Goal: Task Accomplishment & Management: Use online tool/utility

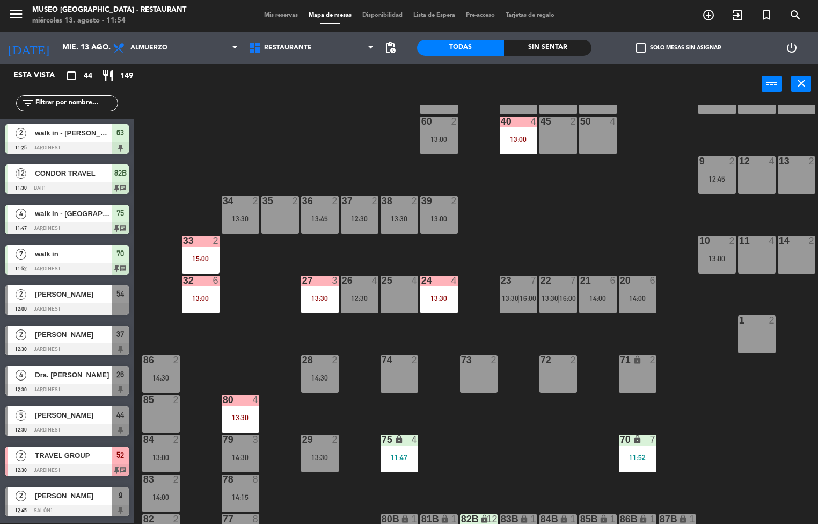
scroll to position [164, 4]
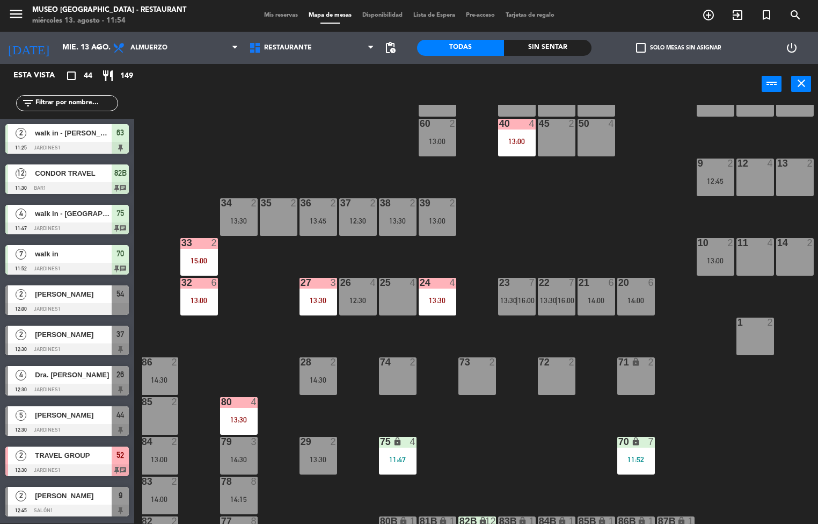
click at [201, 303] on div "13:00" at bounding box center [199, 300] width 38 height 8
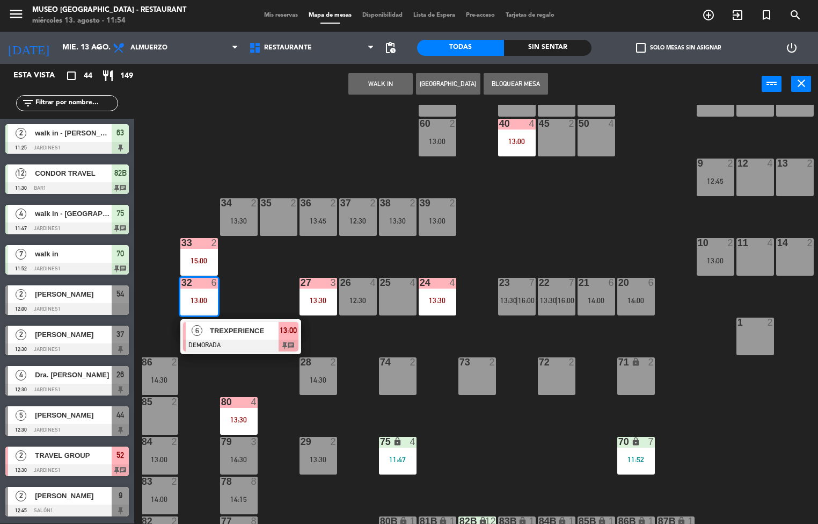
click at [237, 340] on div at bounding box center [240, 345] width 115 height 12
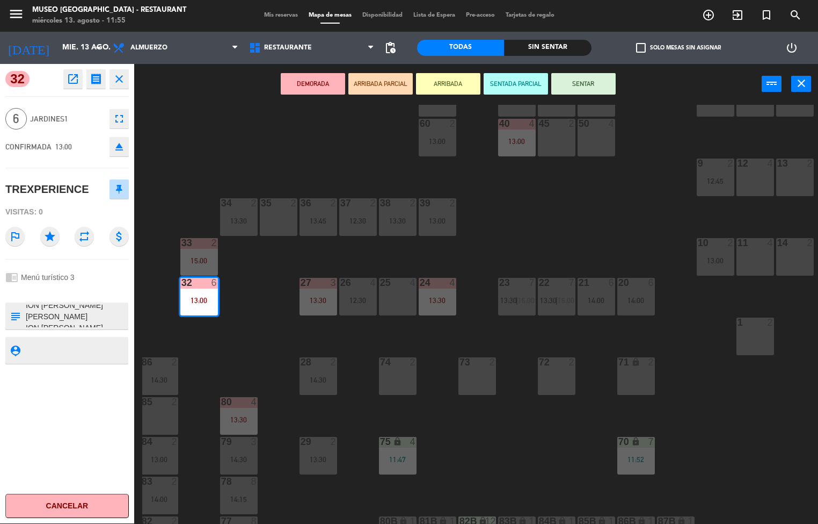
scroll to position [110, 0]
click at [508, 460] on div "44 5 12:30 49 2 13:00 54 2 12:00 64 2 13:30 48 6 14:30 53 6 14:30 63 2 11:25 43…" at bounding box center [480, 314] width 676 height 419
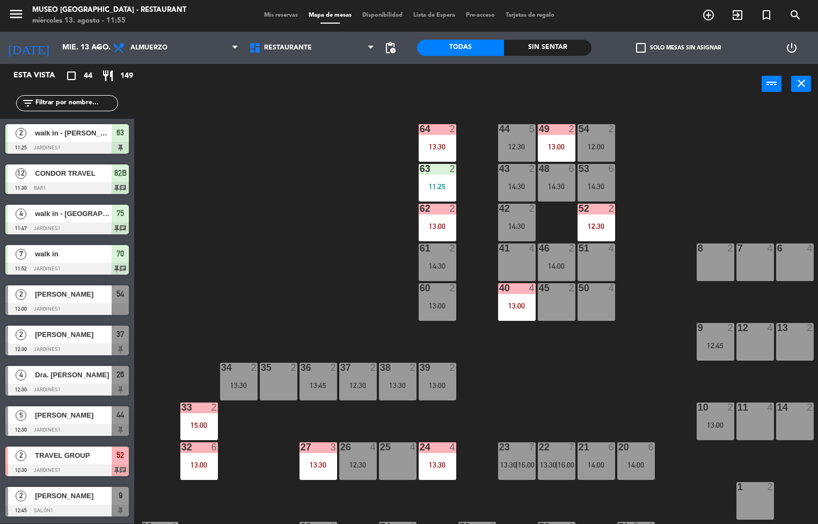
scroll to position [0, 87]
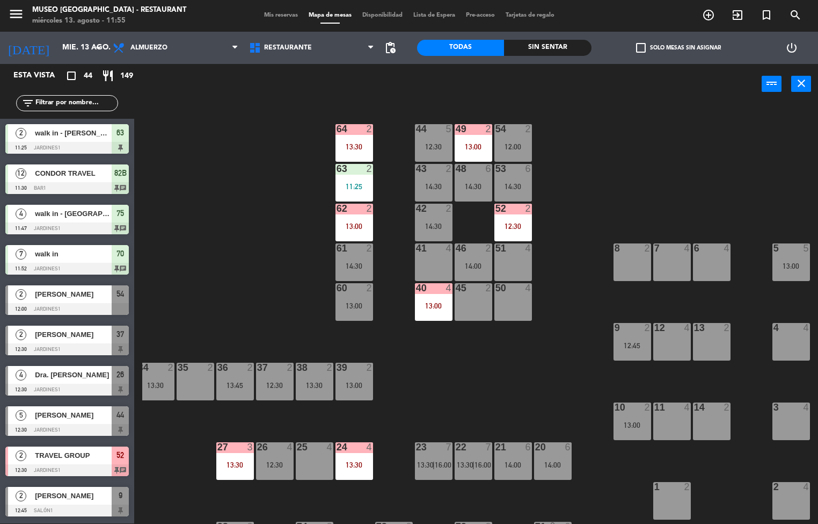
click at [516, 224] on div "12:30" at bounding box center [514, 226] width 38 height 8
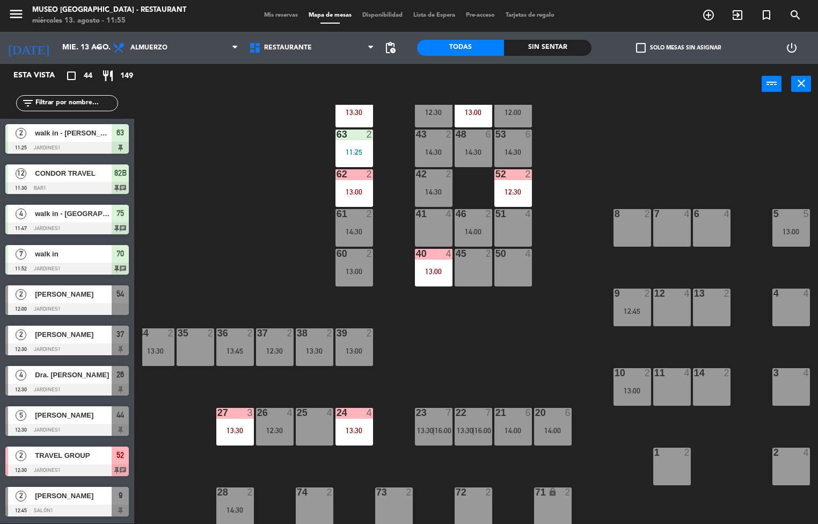
scroll to position [35, 87]
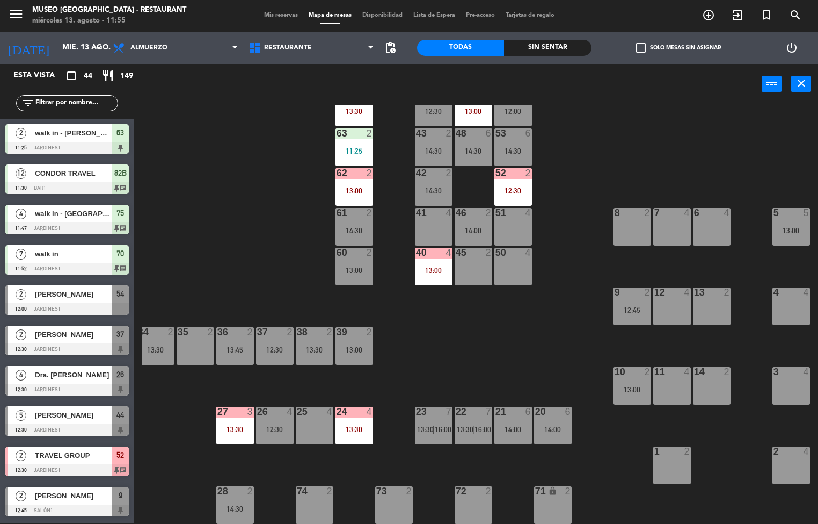
click at [515, 430] on div "14:00" at bounding box center [514, 429] width 38 height 8
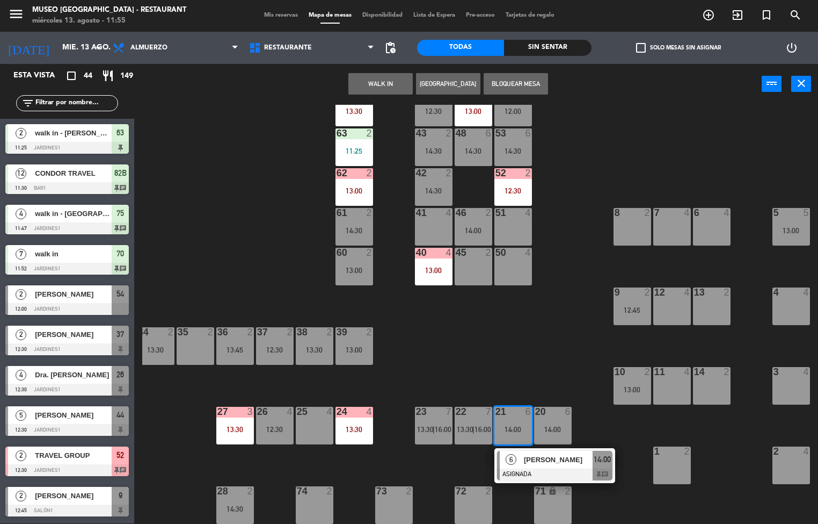
click at [535, 450] on div "6 [PERSON_NAME]" at bounding box center [546, 459] width 93 height 18
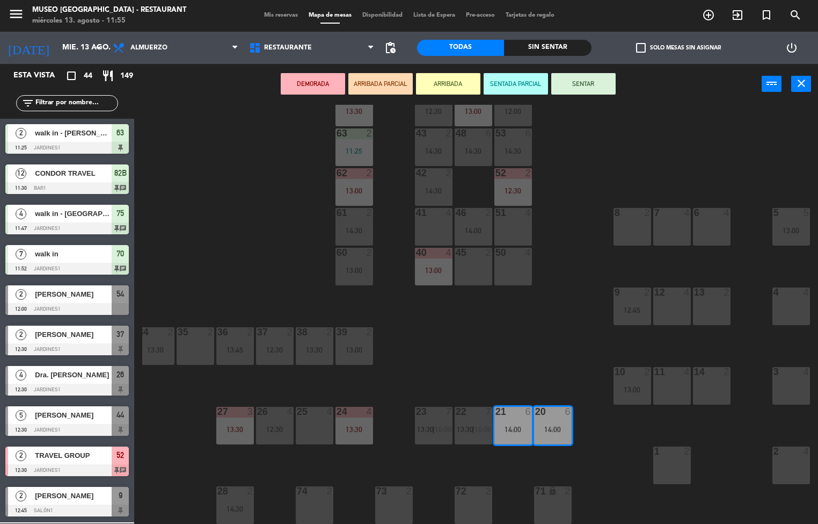
click at [540, 350] on div "44 5 12:30 49 2 13:00 54 2 12:00 64 2 13:30 48 6 14:30 53 6 14:30 63 2 11:25 43…" at bounding box center [480, 314] width 676 height 419
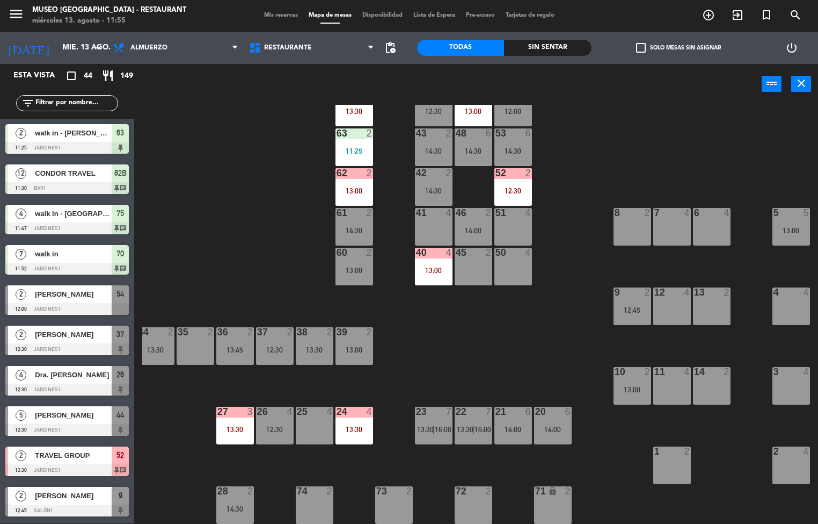
click at [466, 428] on span "13:30" at bounding box center [465, 429] width 17 height 9
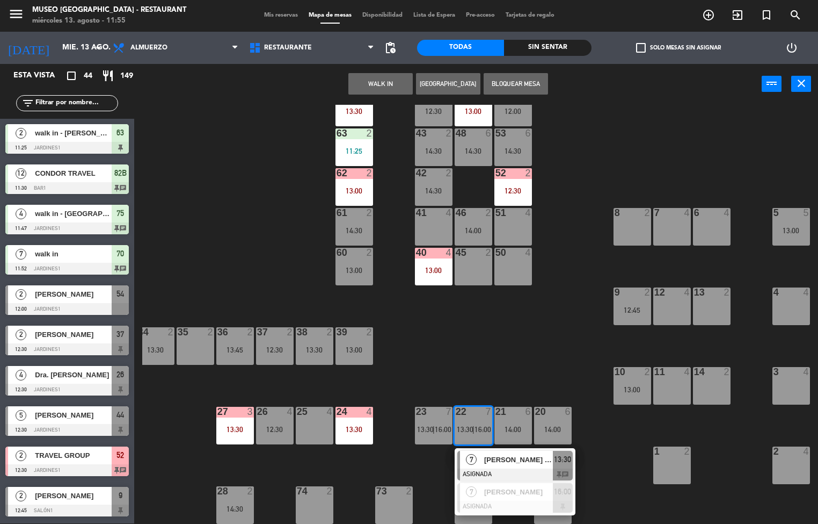
click at [493, 458] on span "[PERSON_NAME] [PERSON_NAME]" at bounding box center [518, 459] width 69 height 11
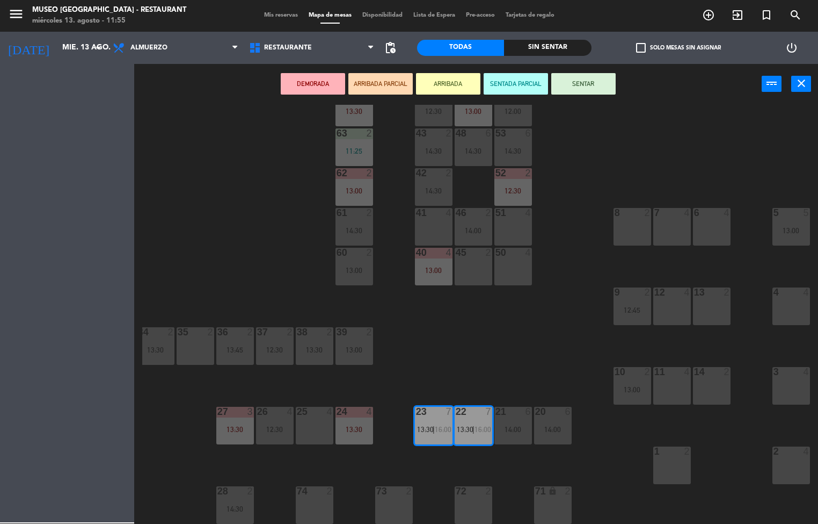
scroll to position [142, 0]
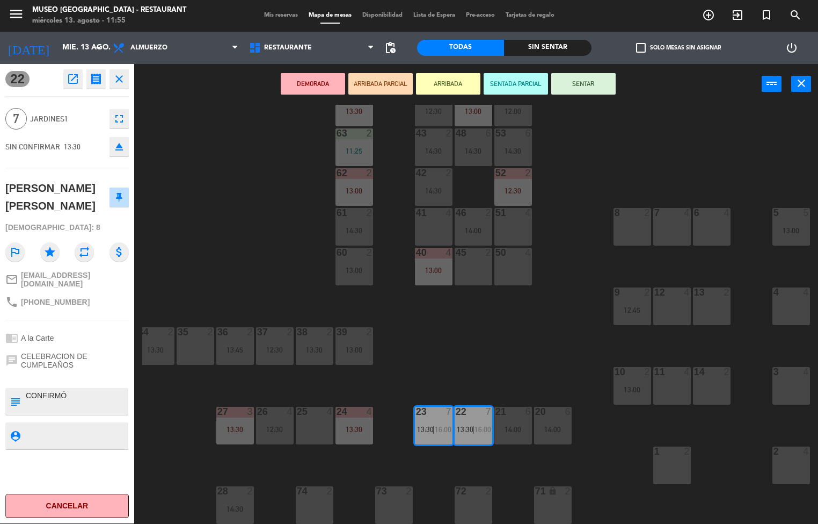
click at [548, 337] on div "44 5 12:30 49 2 13:00 54 2 12:00 64 2 13:30 48 6 14:30 53 6 14:30 63 2 11:25 43…" at bounding box center [480, 314] width 676 height 419
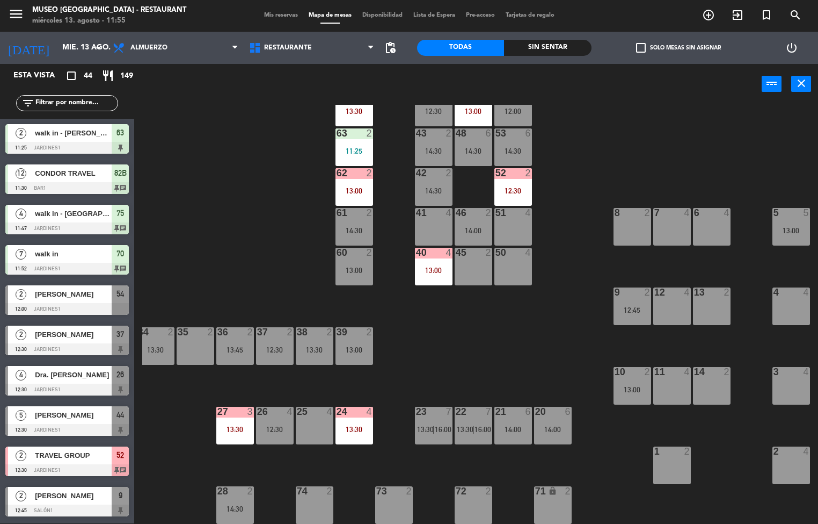
scroll to position [1, 0]
click at [563, 350] on div "44 5 12:30 49 2 13:00 54 2 12:00 64 2 13:30 48 6 14:30 53 6 14:30 63 2 11:25 43…" at bounding box center [480, 314] width 676 height 419
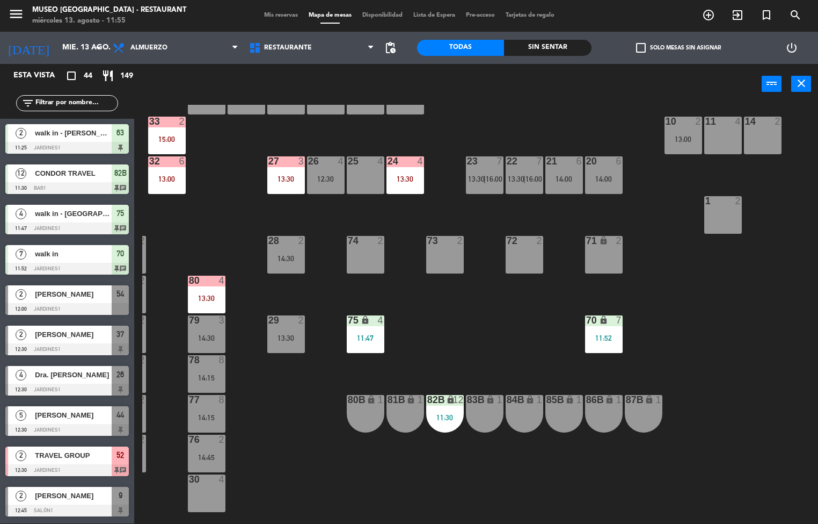
scroll to position [286, 12]
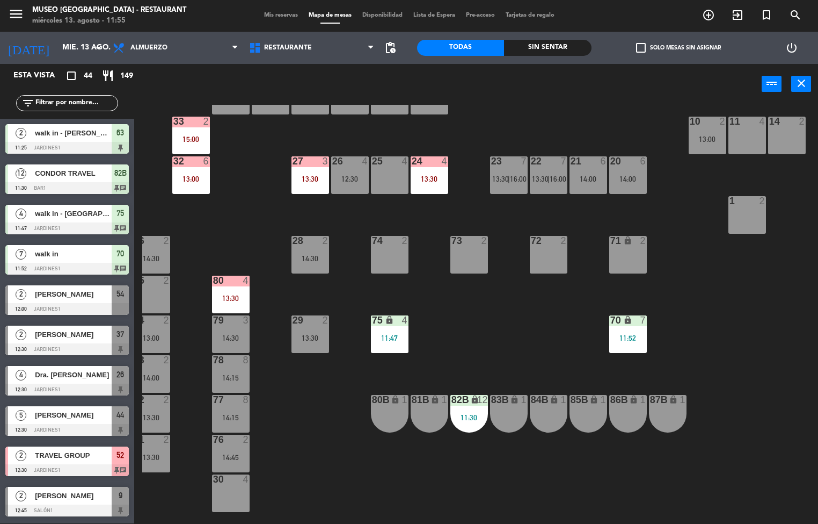
click at [469, 416] on div "11:30" at bounding box center [469, 417] width 38 height 8
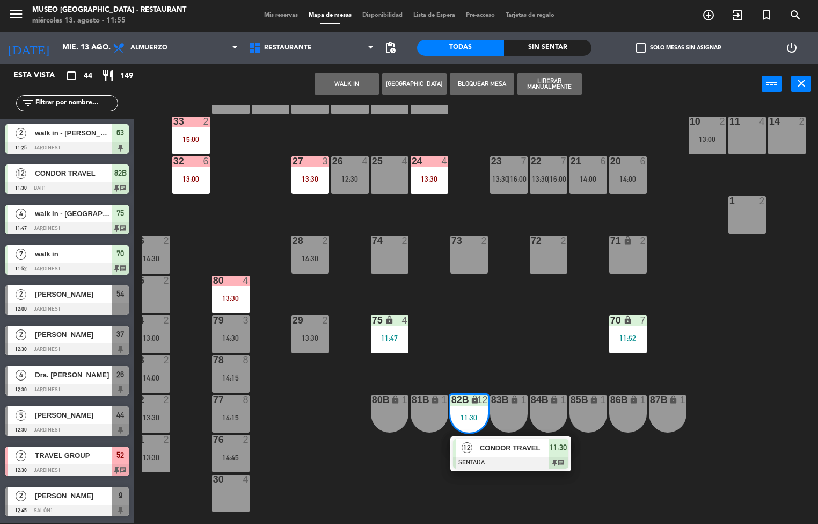
click at [485, 450] on span "CONDOR TRAVEL" at bounding box center [514, 447] width 69 height 11
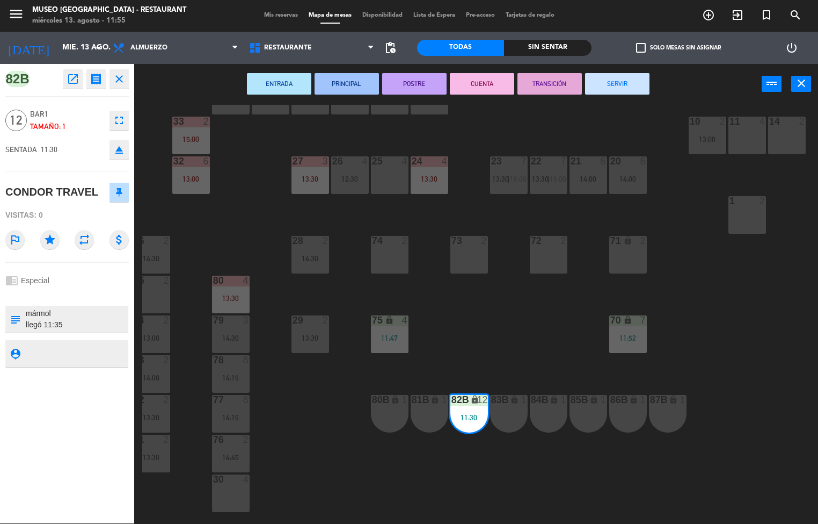
click at [511, 348] on div "44 5 12:30 49 2 13:00 54 2 12:00 64 2 13:30 48 6 14:30 53 6 14:30 63 2 11:25 43…" at bounding box center [480, 314] width 676 height 419
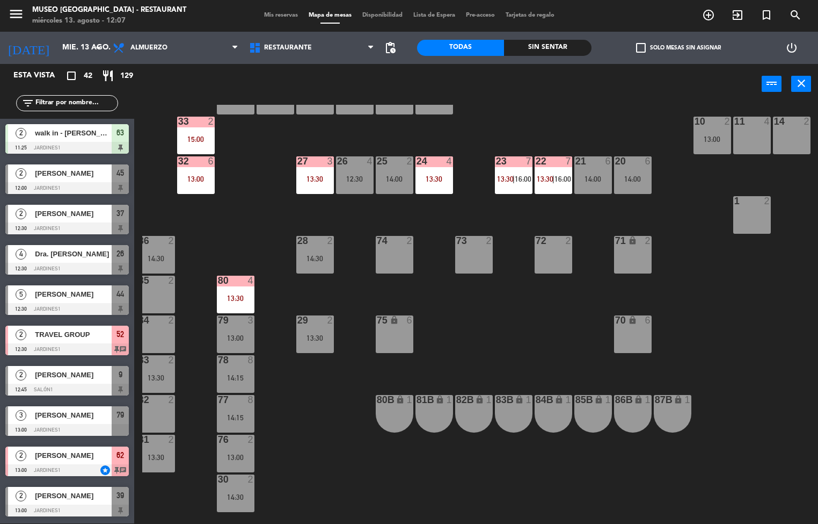
scroll to position [0, 7]
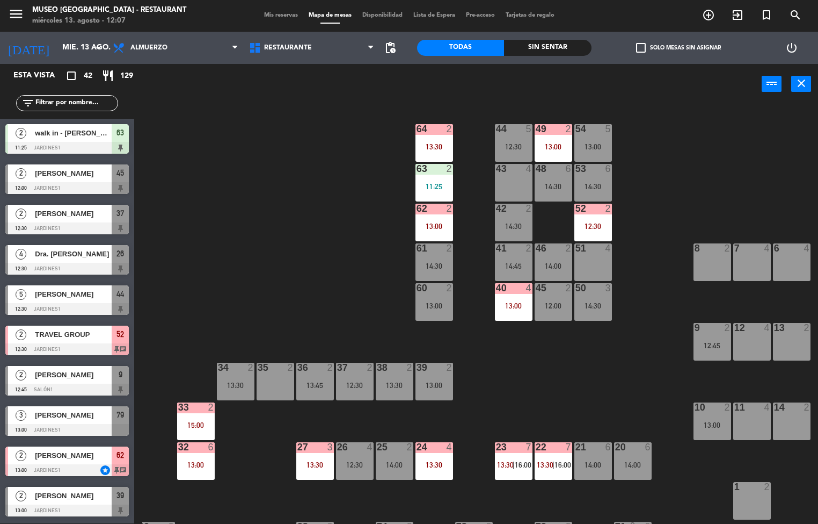
click at [513, 305] on div "13:00" at bounding box center [514, 306] width 38 height 8
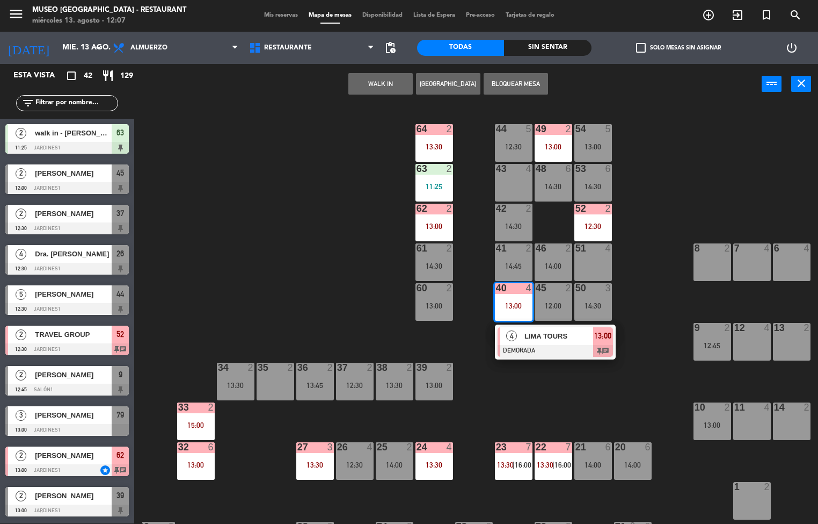
click at [561, 334] on span "LIMA TOURS" at bounding box center [559, 335] width 69 height 11
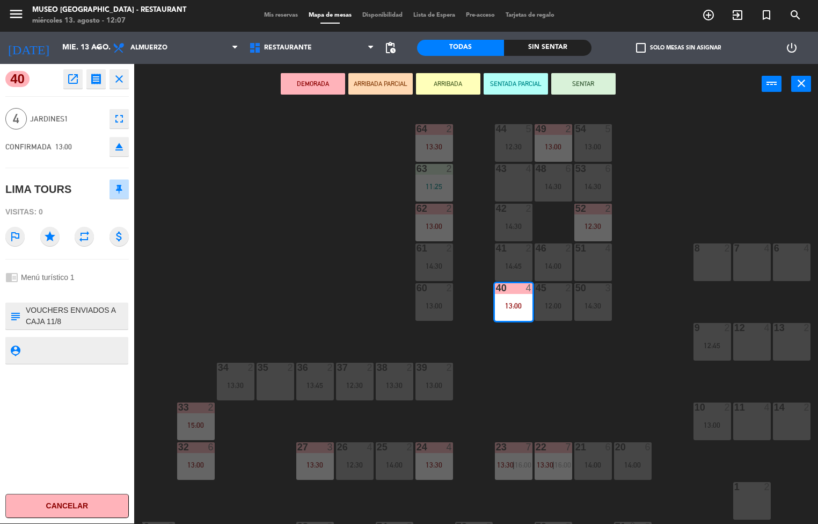
click at [74, 76] on icon "open_in_new" at bounding box center [73, 78] width 13 height 13
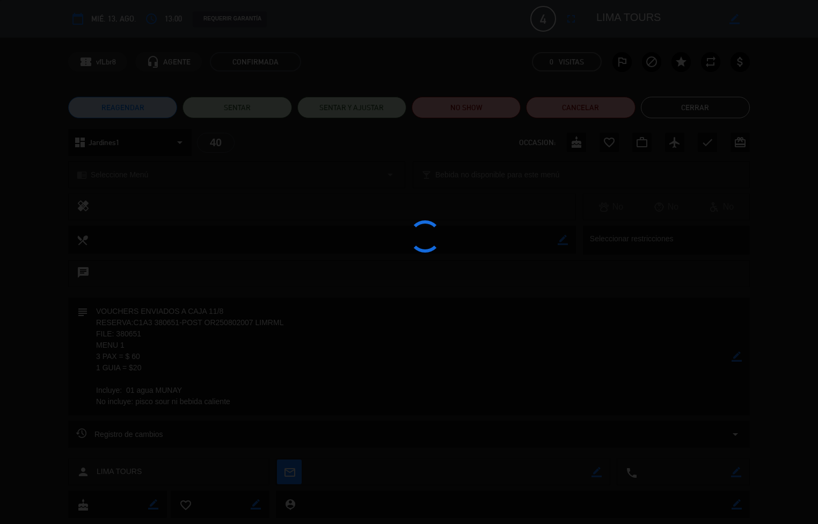
click at [448, 416] on div at bounding box center [409, 262] width 818 height 524
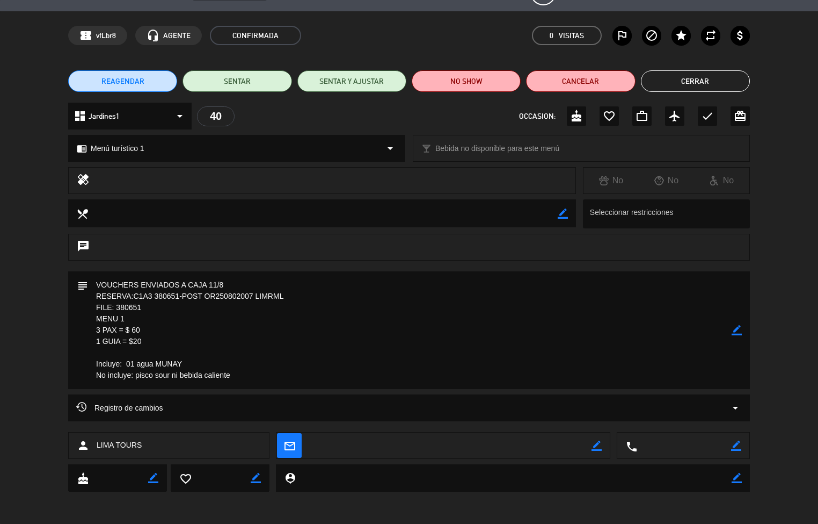
scroll to position [0, 0]
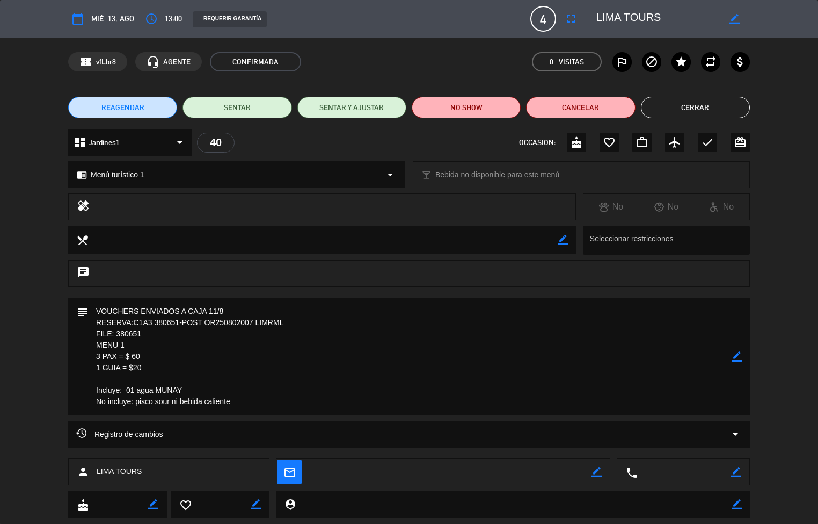
click at [699, 107] on button "Cerrar" at bounding box center [695, 107] width 109 height 21
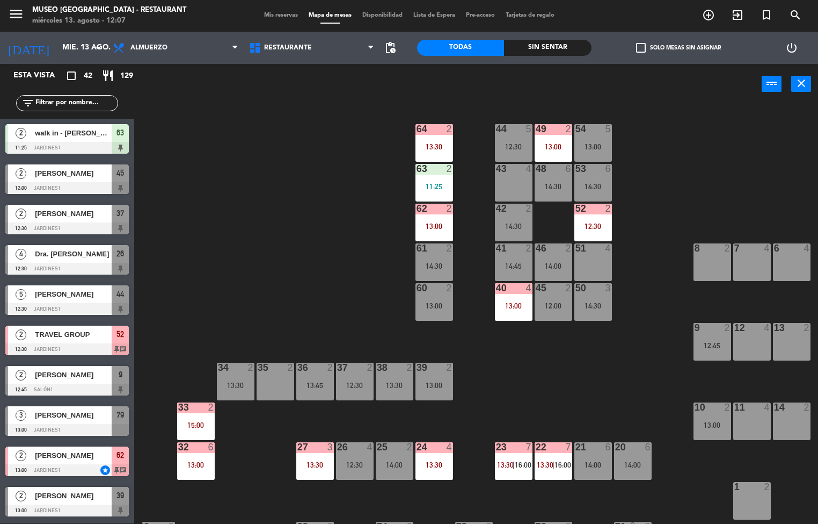
scroll to position [1, 0]
click at [601, 220] on div "52 2 12:30" at bounding box center [594, 223] width 38 height 38
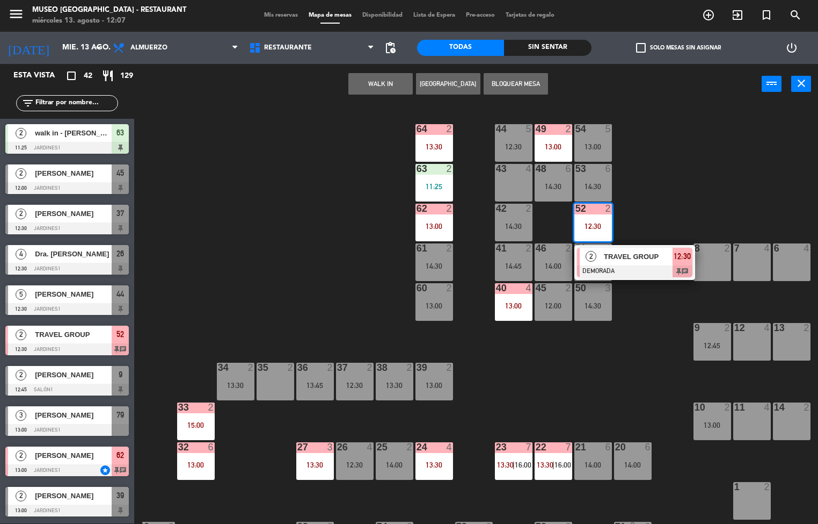
click at [633, 263] on div "TRAVEL GROUP" at bounding box center [638, 257] width 70 height 18
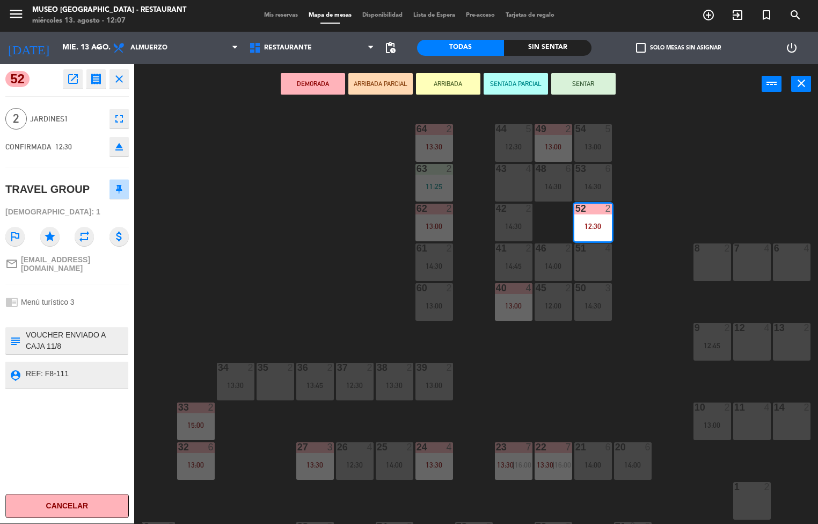
click at [72, 79] on icon "open_in_new" at bounding box center [73, 78] width 13 height 13
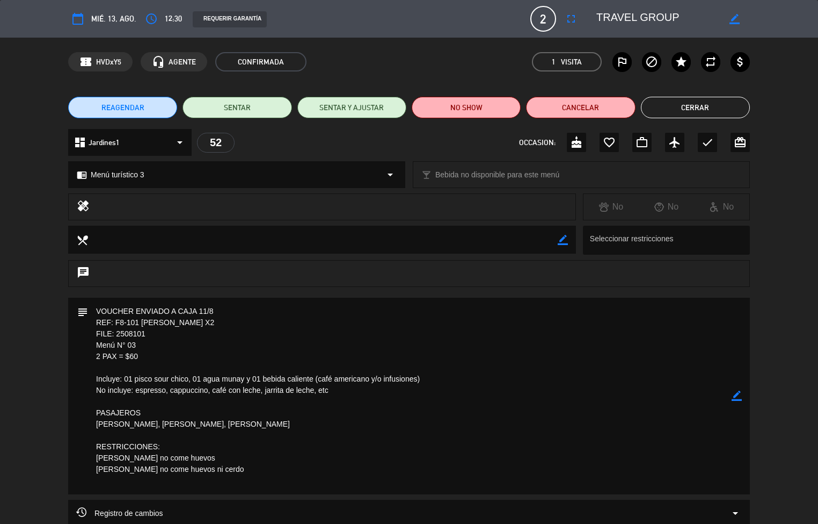
click at [646, 383] on textarea at bounding box center [410, 395] width 644 height 197
click at [722, 98] on button "Cerrar" at bounding box center [695, 107] width 109 height 21
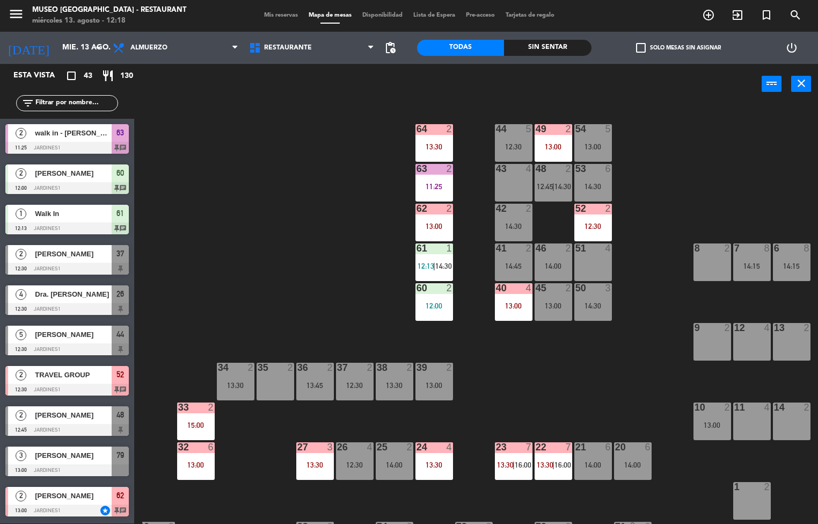
click at [535, 388] on div "44 5 12:30 49 2 13:00 54 5 13:00 64 2 13:30 48 2 12:45 | 14:30 53 6 14:30 63 2 …" at bounding box center [480, 314] width 676 height 419
click at [445, 298] on div "60 2 12:00" at bounding box center [435, 302] width 38 height 38
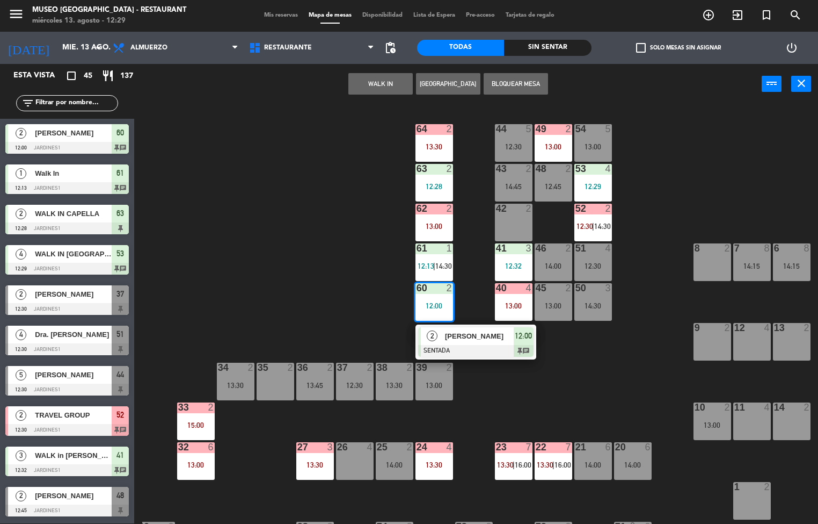
click at [565, 47] on div "Sin sentar" at bounding box center [547, 48] width 87 height 16
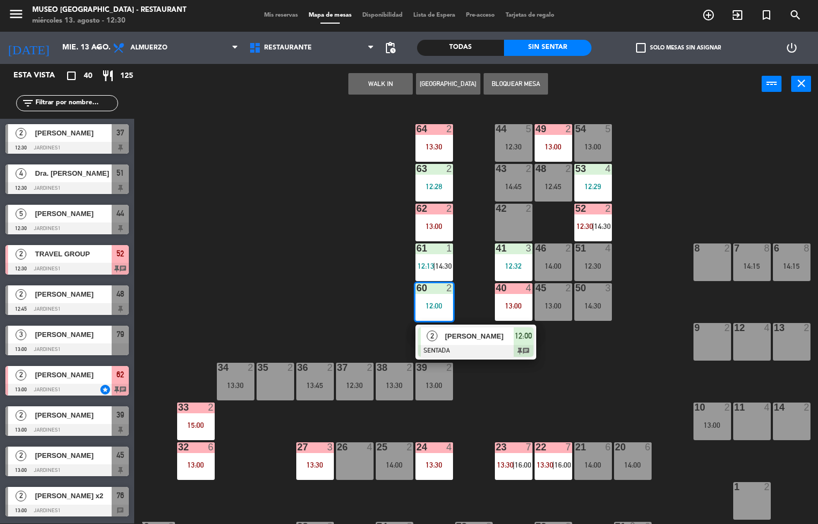
click at [613, 382] on div "44 5 12:30 49 2 13:00 54 5 13:00 64 2 13:30 48 2 12:45 53 4 12:29 63 2 12:28 43…" at bounding box center [480, 314] width 676 height 419
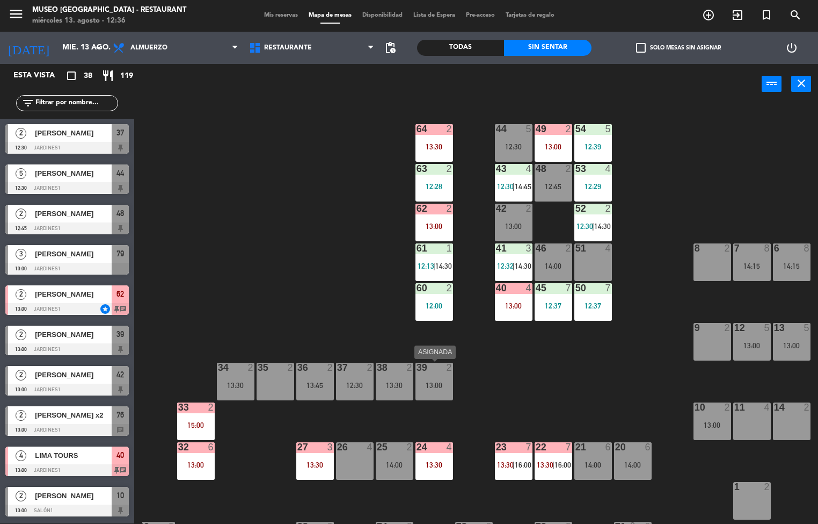
click at [585, 306] on div "12:37" at bounding box center [594, 306] width 38 height 8
click at [522, 386] on div "44 5 12:30 49 2 13:00 54 5 12:39 64 2 13:30 48 2 12:45 53 4 12:29 63 2 12:28 43…" at bounding box center [480, 314] width 676 height 419
click at [538, 401] on div "44 5 12:30 49 2 13:00 54 5 12:39 64 2 13:30 48 2 12:45 53 4 12:29 63 2 12:28 43…" at bounding box center [480, 314] width 676 height 419
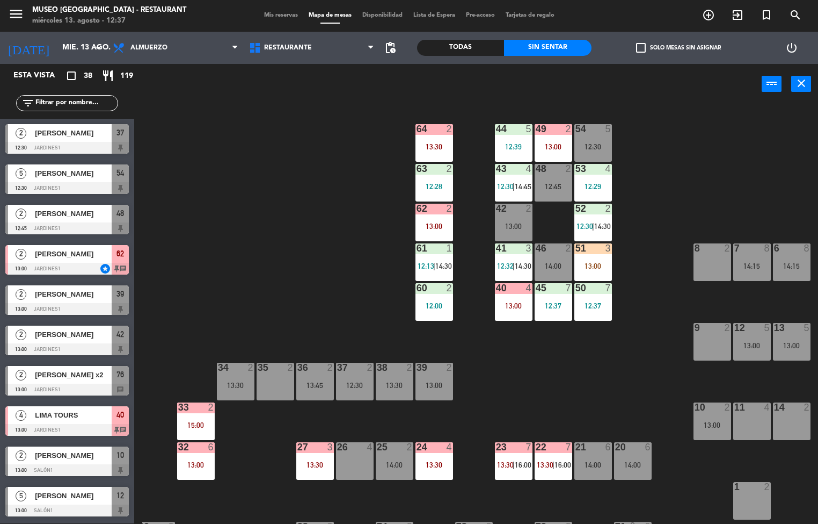
click at [590, 226] on span "12:30" at bounding box center [585, 226] width 17 height 9
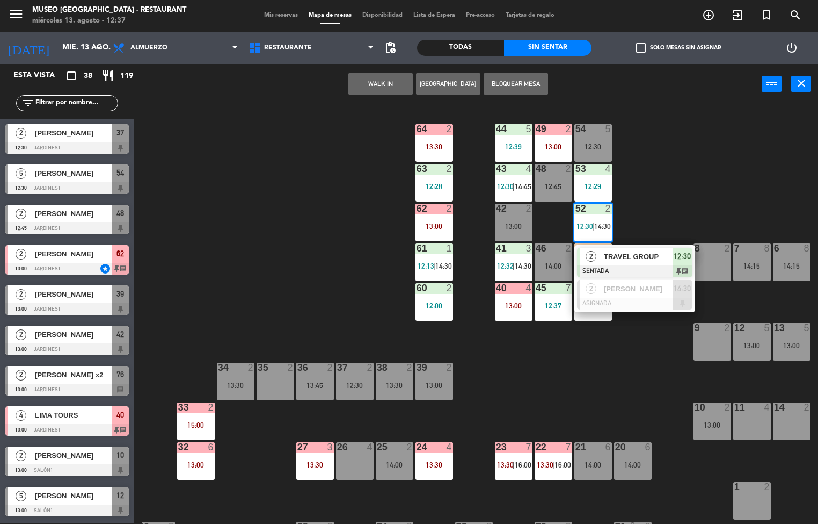
click at [648, 267] on div at bounding box center [634, 271] width 115 height 12
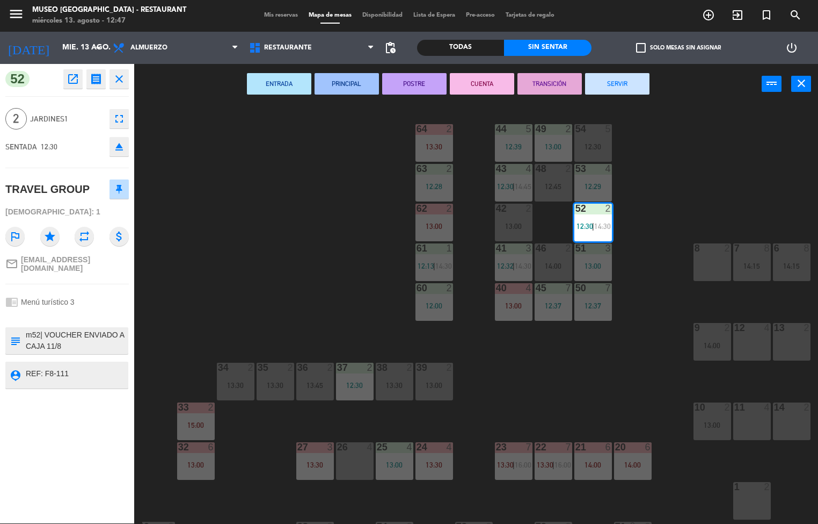
click at [694, 185] on div "44 5 12:39 49 2 13:00 54 5 12:30 64 2 13:30 48 2 12:45 53 4 12:29 63 2 12:28 43…" at bounding box center [480, 314] width 676 height 419
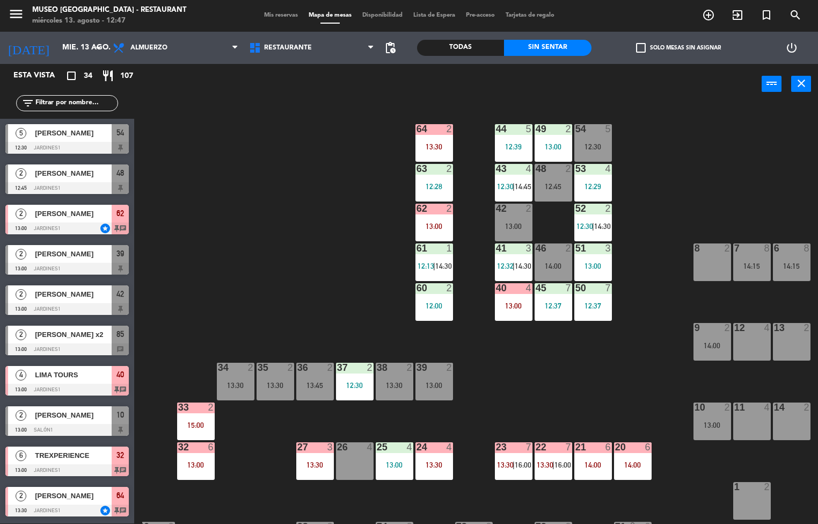
click at [644, 392] on div "44 5 12:39 49 2 13:00 54 5 12:30 64 2 13:30 48 2 12:45 53 4 12:29 63 2 12:28 43…" at bounding box center [480, 314] width 676 height 419
click at [557, 387] on div "44 5 12:39 49 2 13:00 54 5 12:30 64 2 13:30 48 2 12:45 53 4 12:29 63 2 12:28 43…" at bounding box center [480, 314] width 676 height 419
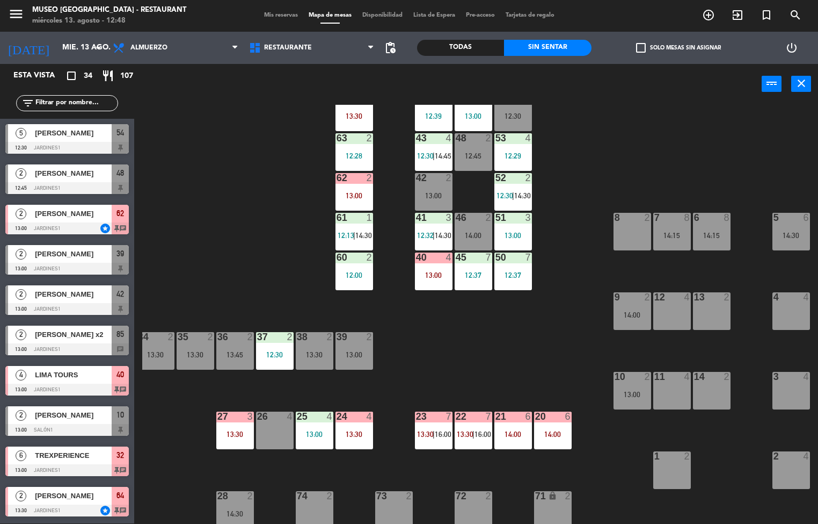
scroll to position [34, 87]
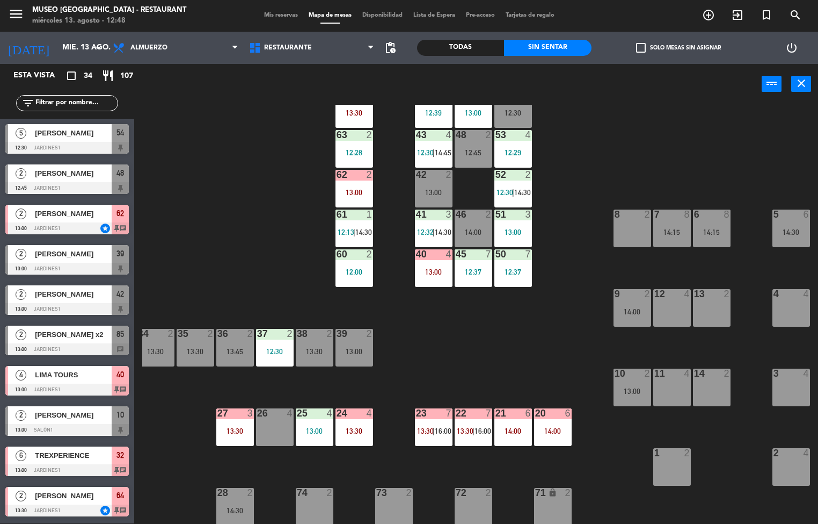
click at [628, 390] on div "13:00" at bounding box center [633, 391] width 38 height 8
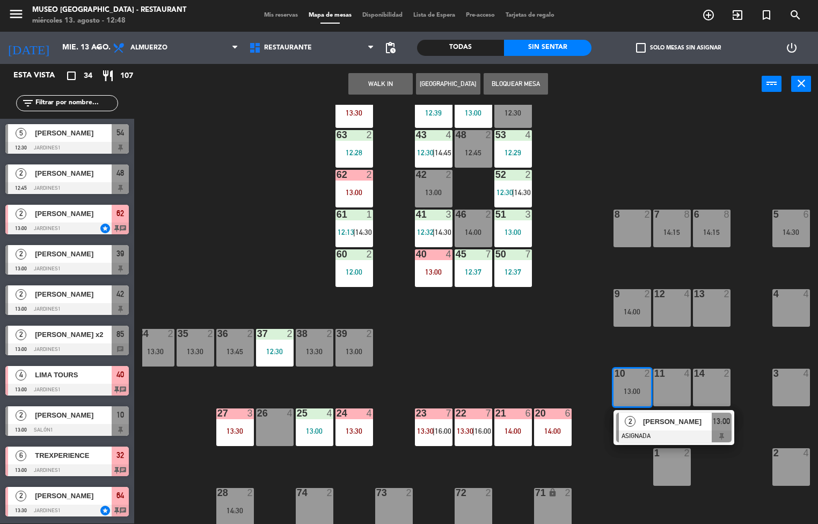
click at [677, 421] on span "[PERSON_NAME]" at bounding box center [677, 421] width 69 height 11
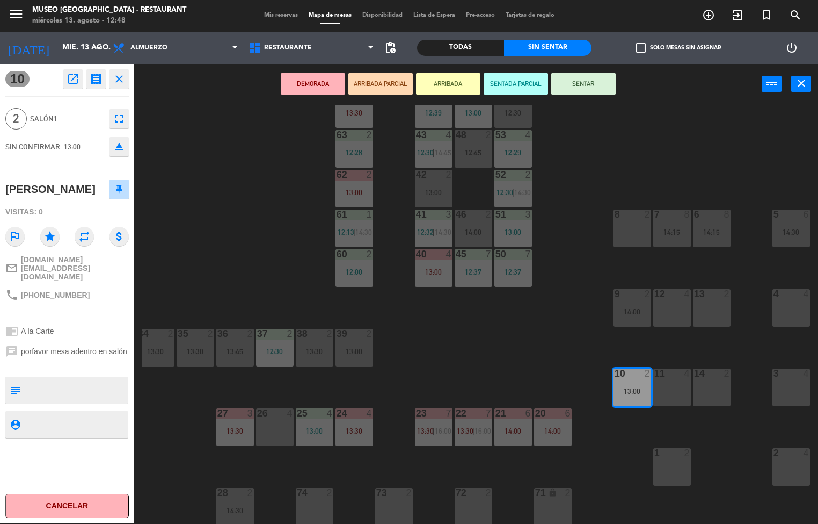
click at [102, 379] on textarea at bounding box center [76, 390] width 103 height 23
click at [107, 361] on div at bounding box center [66, 365] width 123 height 8
click at [733, 440] on div "44 5 12:39 49 2 13:00 54 5 12:30 64 2 13:30 48 2 12:45 53 4 12:29 63 2 12:28 43…" at bounding box center [480, 314] width 676 height 419
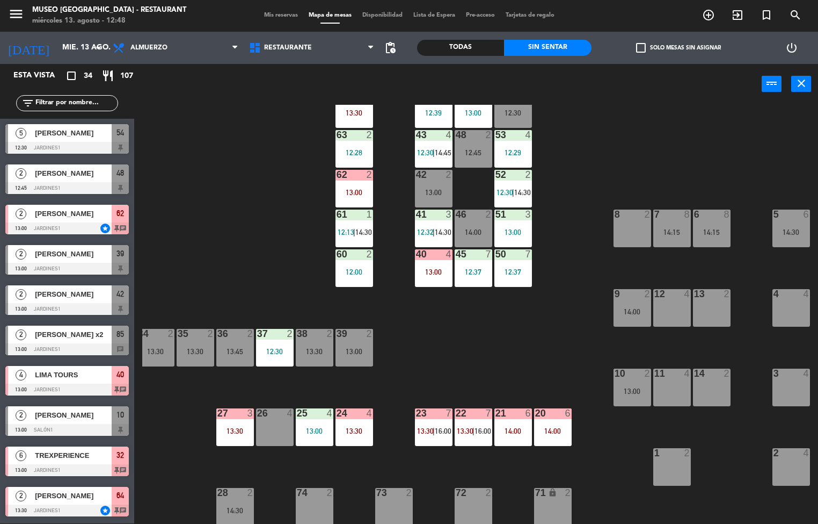
click at [614, 309] on div "14:00" at bounding box center [633, 312] width 38 height 8
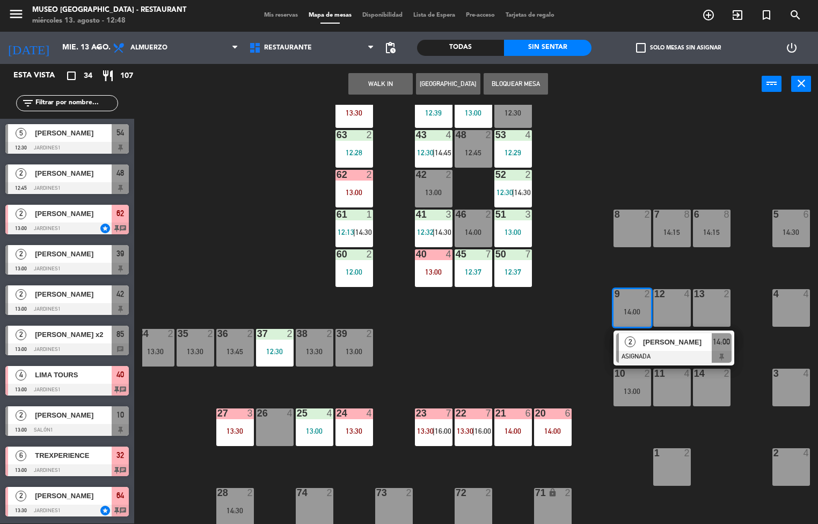
click at [656, 340] on span "[PERSON_NAME]" at bounding box center [677, 341] width 69 height 11
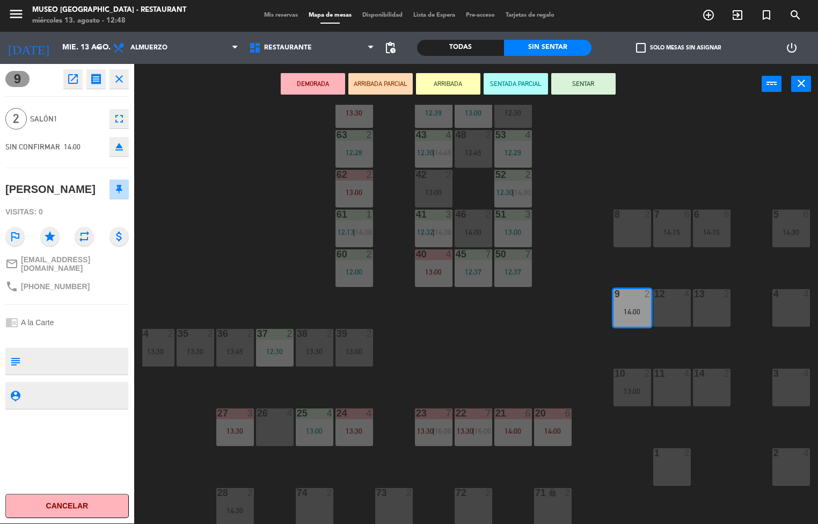
click at [76, 350] on textarea at bounding box center [76, 361] width 103 height 23
click at [747, 411] on div "44 5 12:39 49 2 13:00 54 5 12:30 64 2 13:30 48 2 12:45 53 4 12:29 63 2 12:28 43…" at bounding box center [480, 314] width 676 height 419
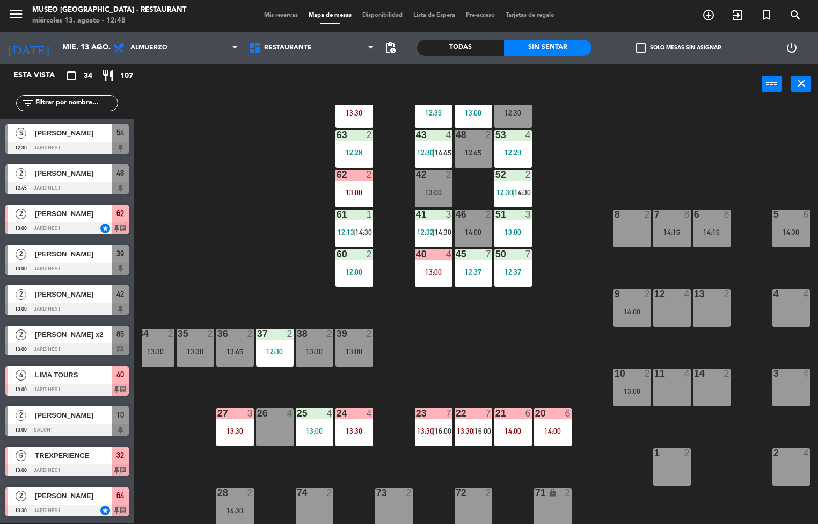
scroll to position [1, 0]
click at [673, 229] on div "14:15" at bounding box center [672, 232] width 38 height 8
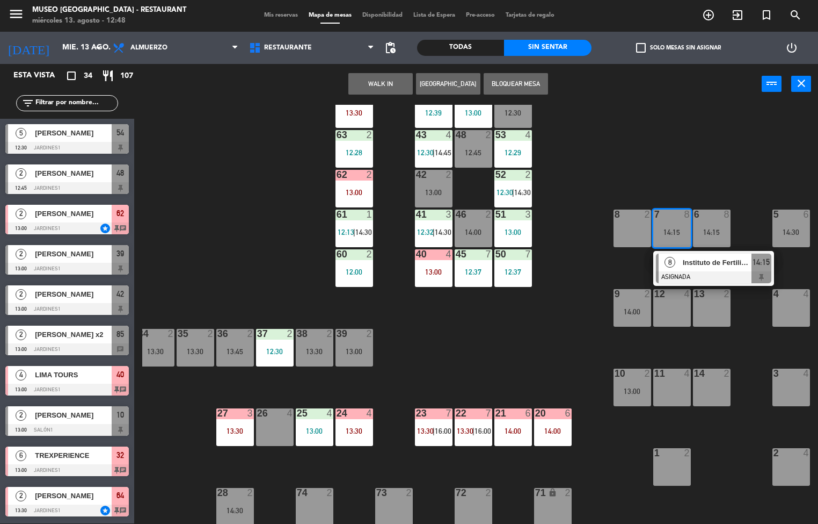
click at [717, 264] on span "Instituto de Fertilidad" at bounding box center [717, 262] width 69 height 11
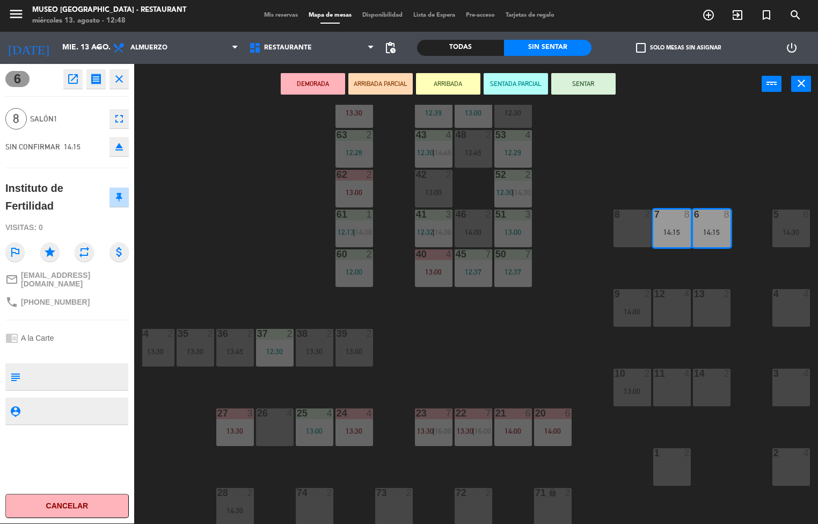
click at [96, 366] on textarea at bounding box center [76, 376] width 103 height 23
click at [726, 394] on div "14 2" at bounding box center [712, 387] width 38 height 38
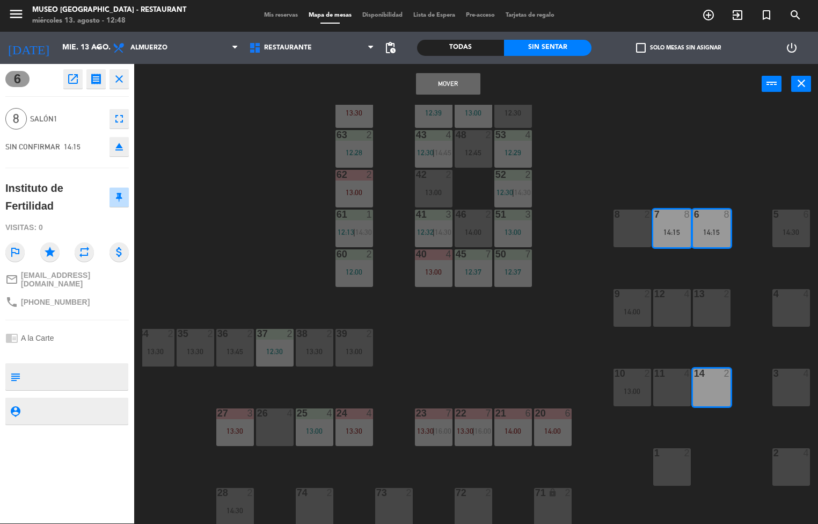
click at [730, 310] on div "13 2" at bounding box center [712, 308] width 38 height 38
click at [701, 224] on div "6 8 14:15" at bounding box center [712, 228] width 38 height 38
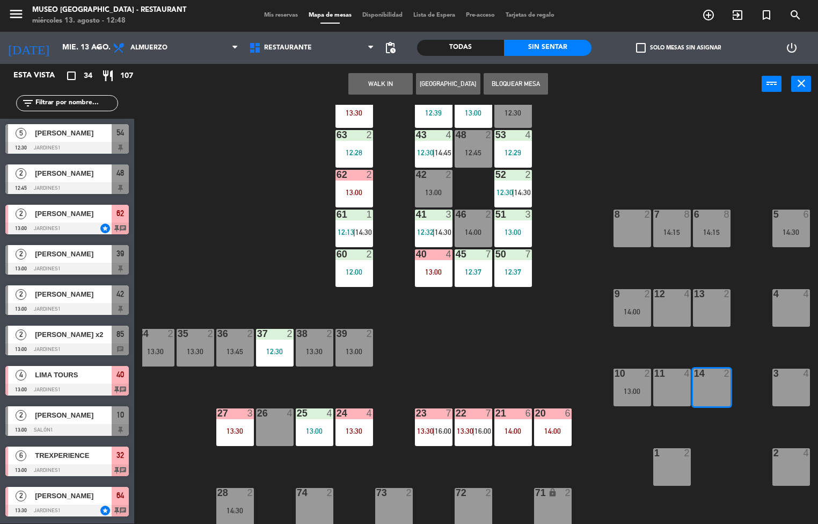
click at [726, 213] on div "8" at bounding box center [727, 214] width 6 height 10
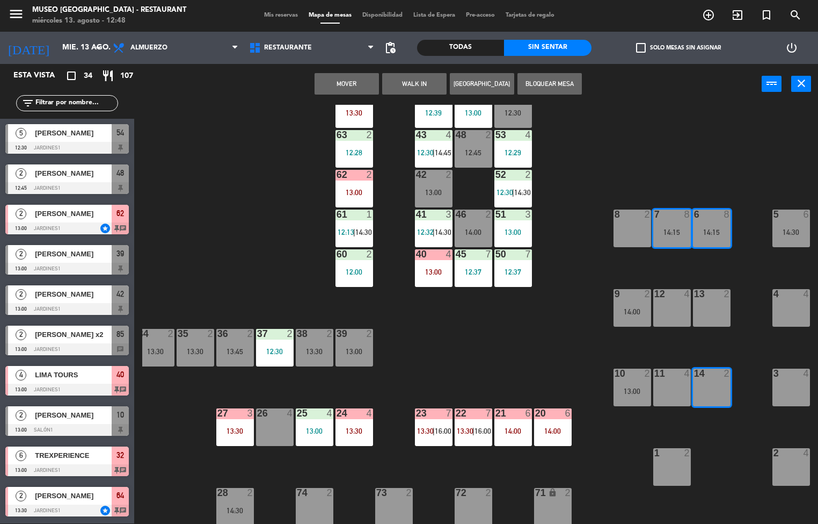
click at [706, 229] on div "14:15" at bounding box center [712, 232] width 38 height 8
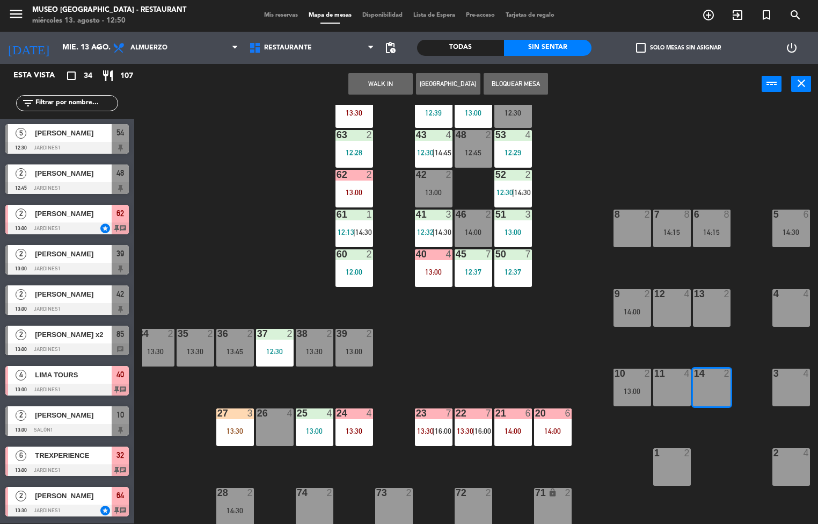
click at [427, 226] on div "41 3 12:32 | 14:30" at bounding box center [434, 228] width 38 height 38
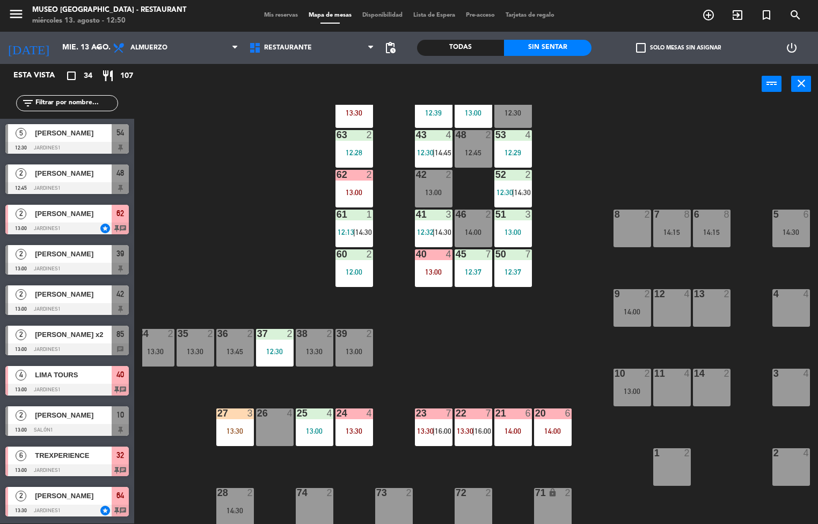
click at [446, 353] on div "44 5 12:39 49 2 13:00 54 5 12:30 64 2 13:30 48 2 12:45 53 4 12:29 63 2 12:28 43…" at bounding box center [480, 314] width 676 height 419
click at [437, 228] on span "14:30" at bounding box center [443, 232] width 17 height 9
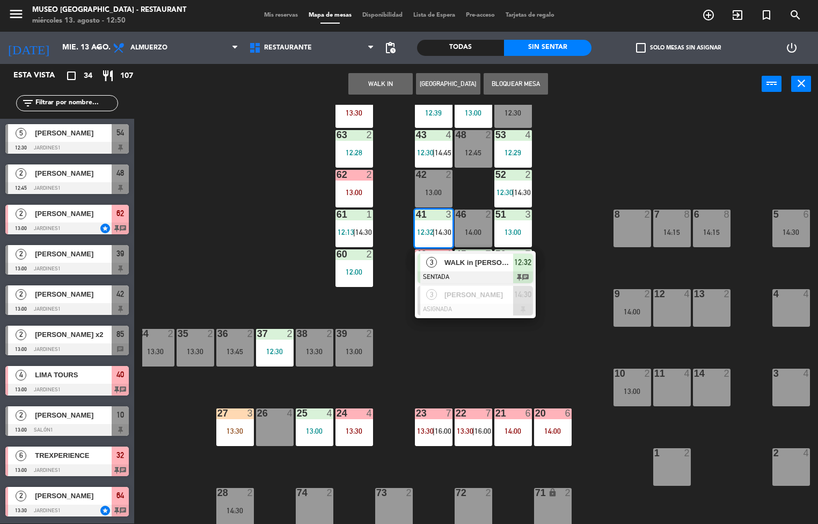
click at [464, 263] on span "WALK in [PERSON_NAME]" at bounding box center [479, 262] width 69 height 11
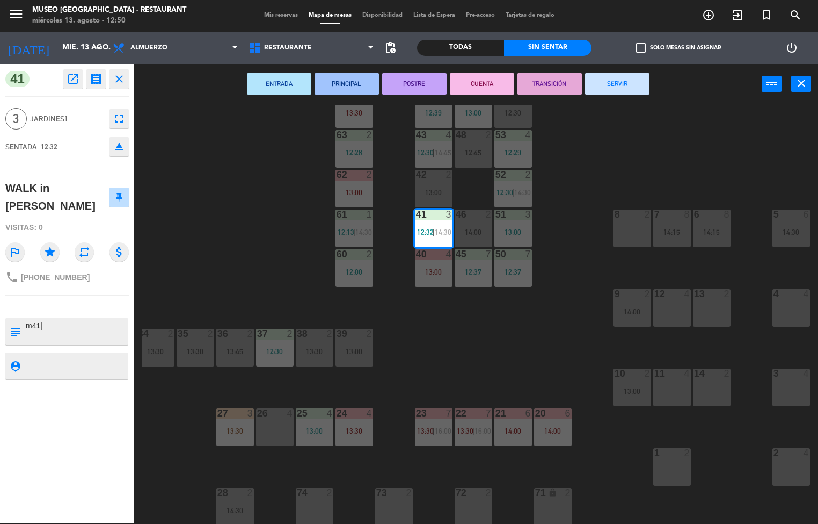
click at [359, 81] on button "PRINCIPAL" at bounding box center [347, 83] width 64 height 21
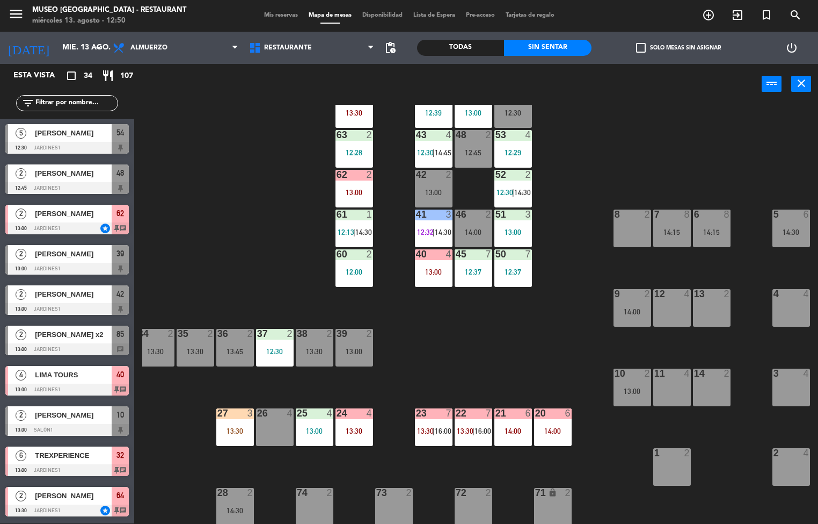
click at [554, 368] on div "44 5 12:39 49 2 13:00 54 5 12:30 64 2 13:30 48 2 12:45 53 4 12:29 63 2 12:28 43…" at bounding box center [480, 314] width 676 height 419
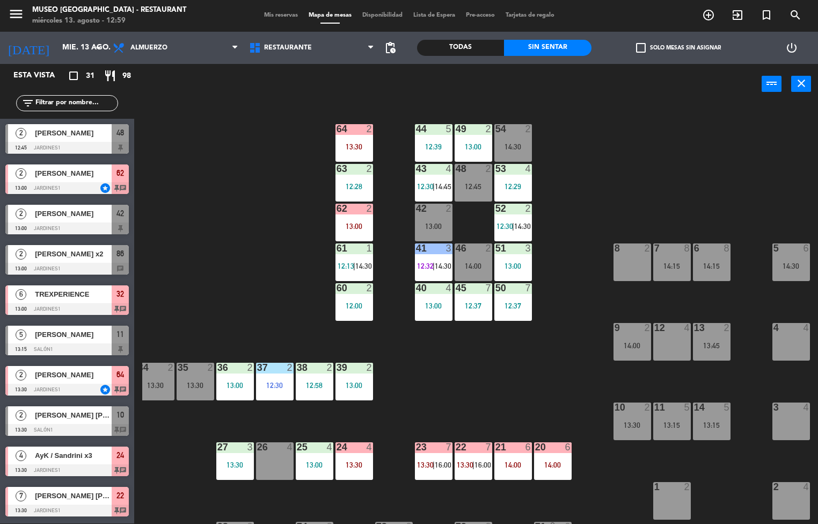
click at [514, 302] on div "12:37" at bounding box center [514, 306] width 38 height 8
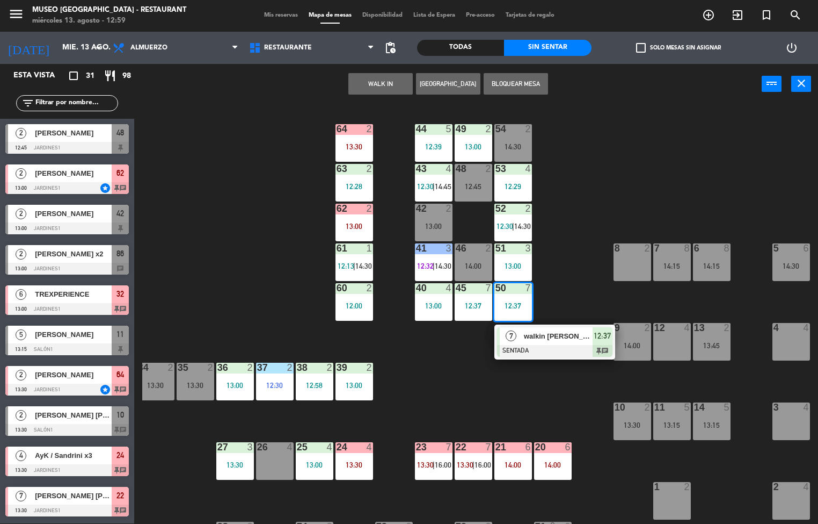
click at [523, 332] on div "walkin [PERSON_NAME]" at bounding box center [558, 336] width 70 height 18
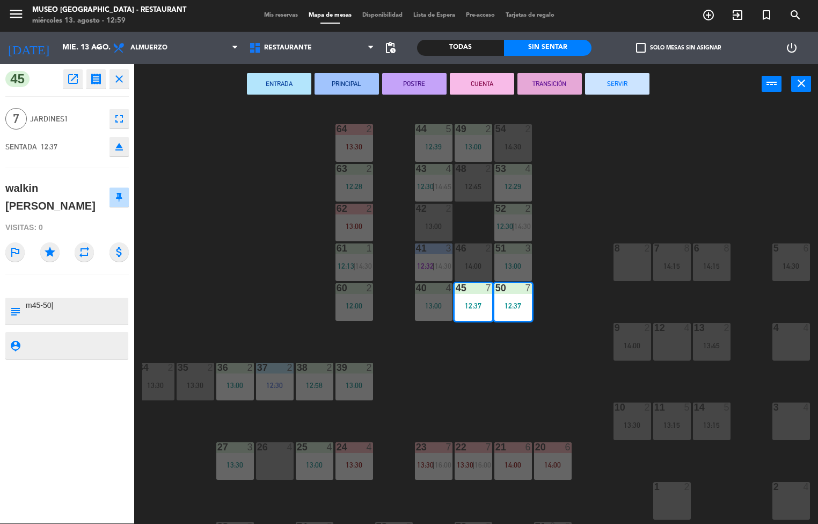
click at [277, 82] on button "ENTRADA" at bounding box center [279, 83] width 64 height 21
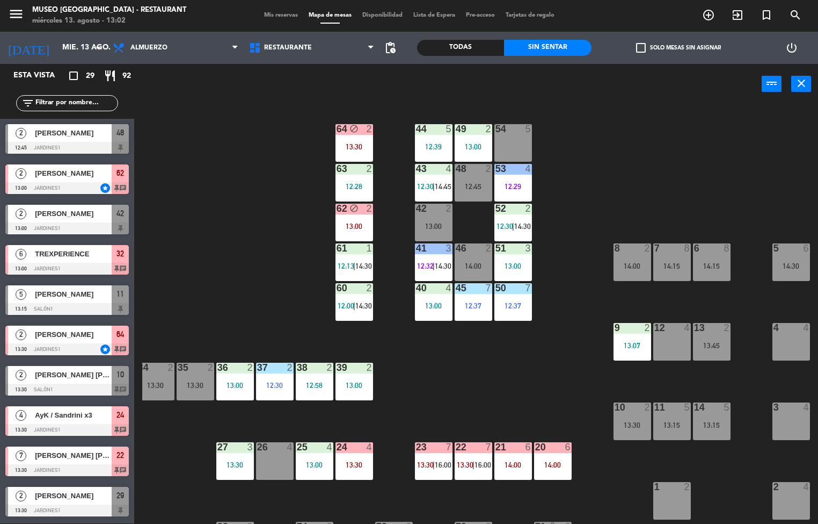
click at [510, 396] on div "44 5 12:39 49 2 13:00 54 5 64 block 2 13:30 48 2 12:45 53 4 12:29 63 2 12:28 43…" at bounding box center [480, 314] width 676 height 419
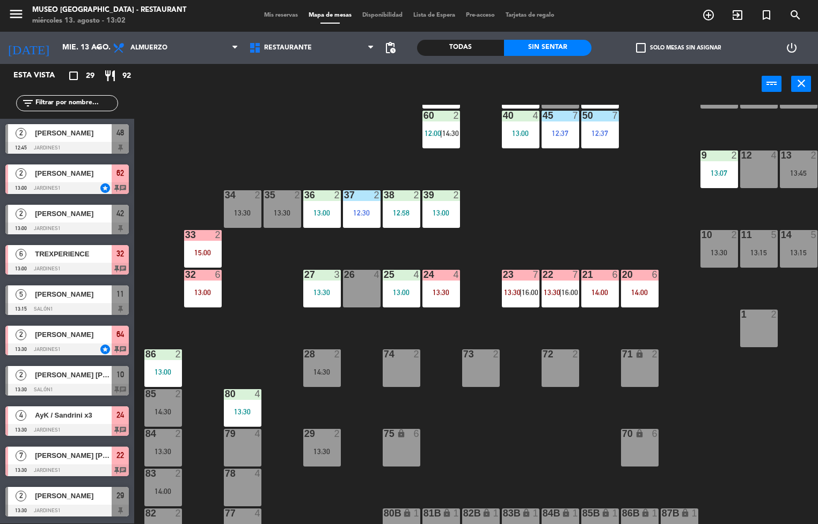
scroll to position [172, 1]
click at [527, 292] on span "16:00" at bounding box center [529, 292] width 17 height 9
click at [542, 446] on div "44 5 12:39 49 2 13:00 54 5 64 block 2 13:30 48 2 12:45 53 4 12:29 63 2 12:28 43…" at bounding box center [480, 314] width 676 height 419
click at [315, 292] on div "13:30" at bounding box center [322, 292] width 38 height 8
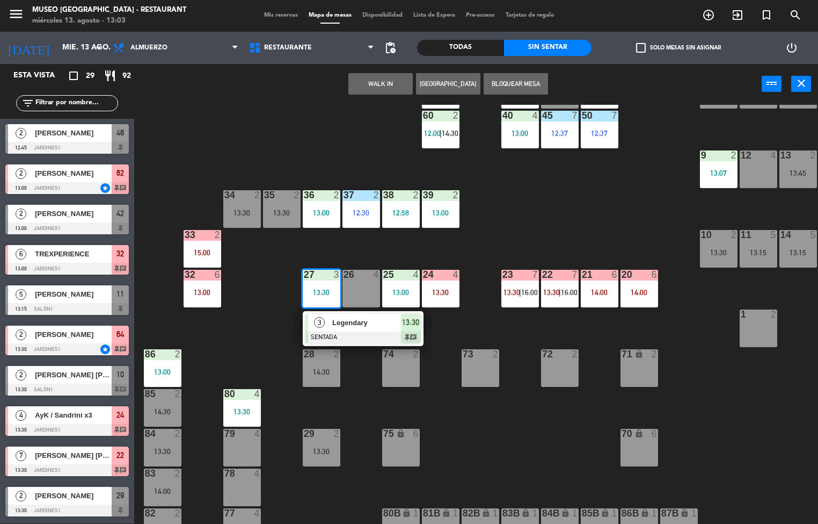
click at [537, 453] on div "44 5 12:39 49 2 13:00 54 5 64 block 2 13:30 48 2 12:45 53 4 12:29 63 2 12:28 43…" at bounding box center [480, 314] width 676 height 419
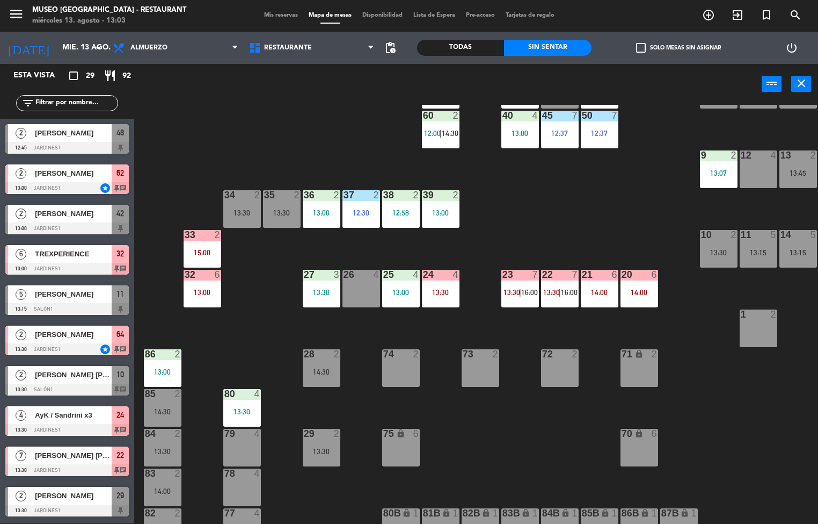
click at [516, 129] on div "13:00" at bounding box center [521, 133] width 38 height 8
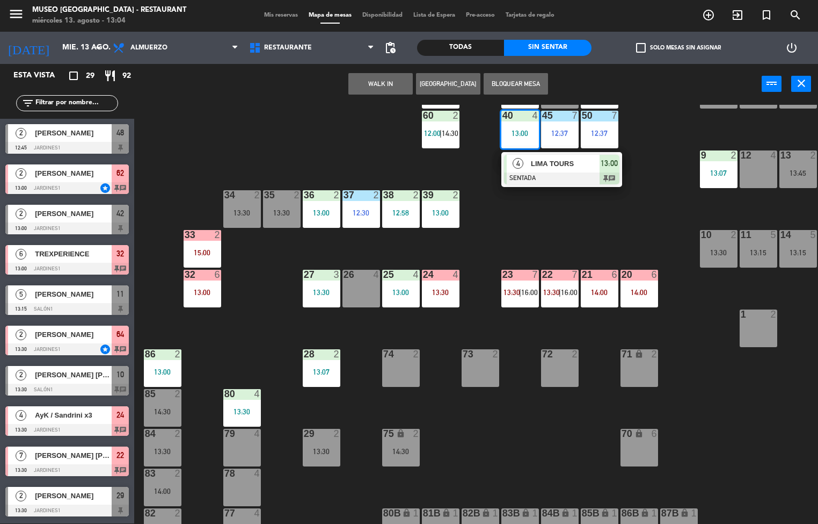
click at [508, 448] on div "44 5 12:39 49 2 13:00 54 5 64 block 2 13:30 48 2 12:45 53 4 12:29 63 2 12:28 43…" at bounding box center [480, 314] width 676 height 419
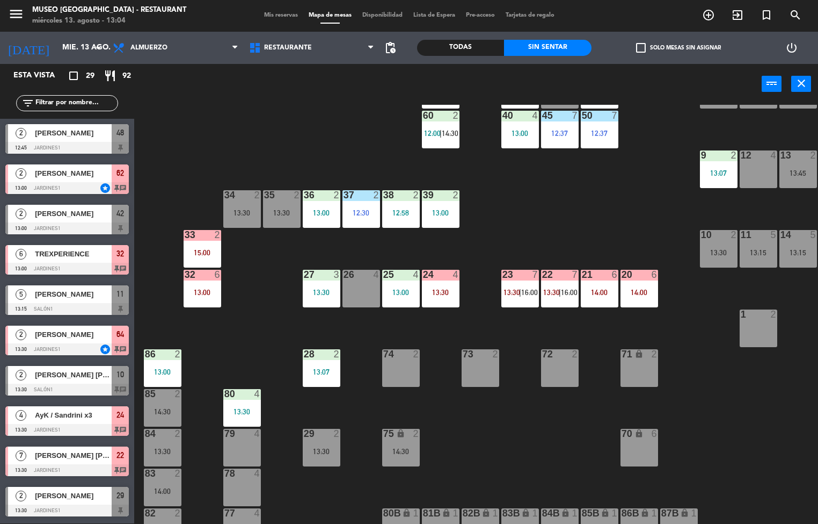
click at [255, 398] on div "80 4" at bounding box center [242, 394] width 38 height 11
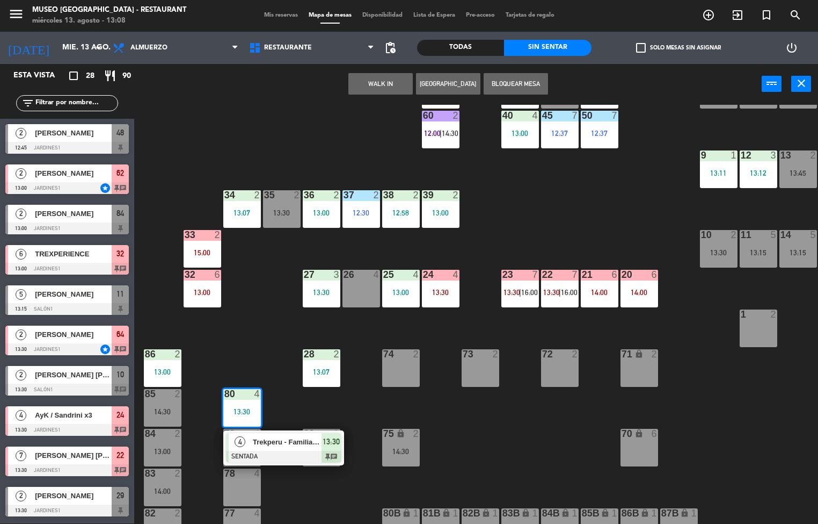
click at [614, 210] on div "44 5 12:39 49 2 13:00 54 5 64 block 2 13:30 48 2 12:45 53 4 12:29 63 2 12:28 43…" at bounding box center [480, 314] width 676 height 419
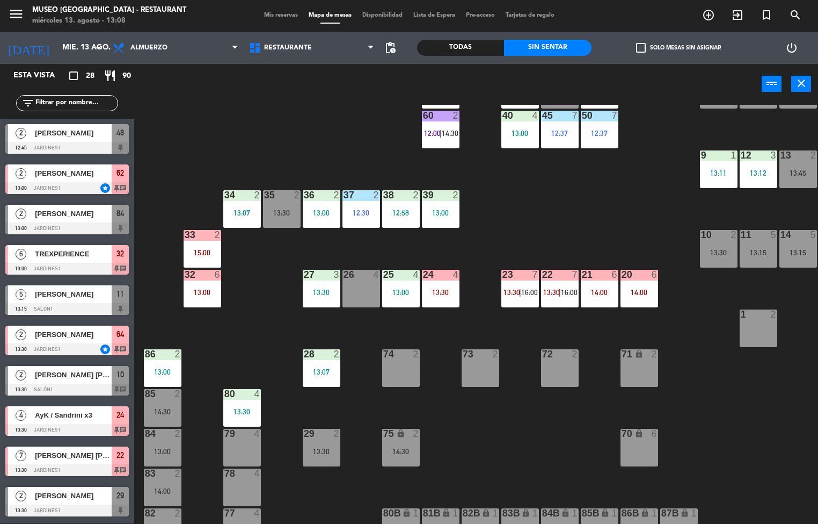
click at [747, 243] on div "11 5 13:15" at bounding box center [759, 249] width 38 height 38
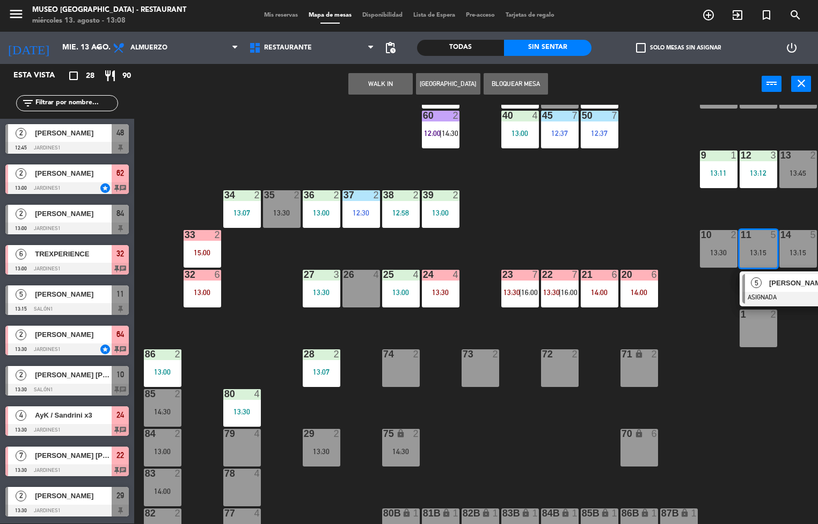
click at [790, 285] on span "[PERSON_NAME]" at bounding box center [803, 282] width 69 height 11
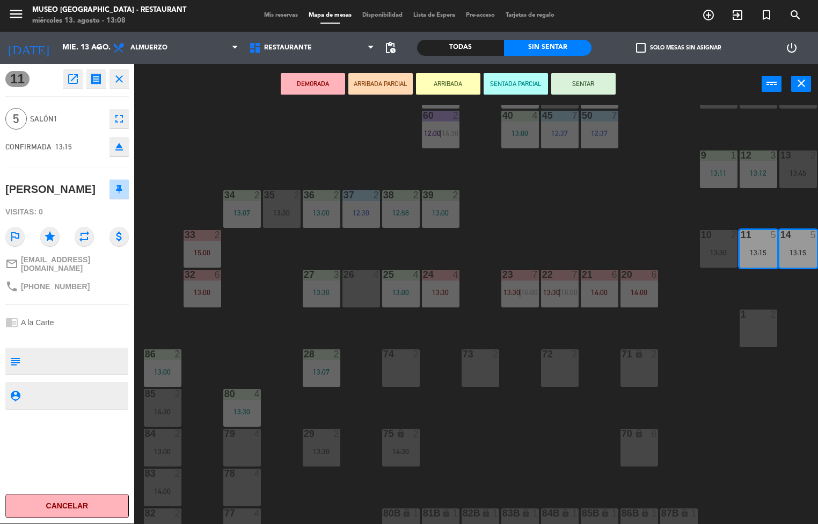
click at [632, 188] on div "44 5 12:39 49 2 13:00 54 5 64 block 2 13:30 48 2 12:45 53 4 12:29 63 2 12:28 43…" at bounding box center [480, 314] width 676 height 419
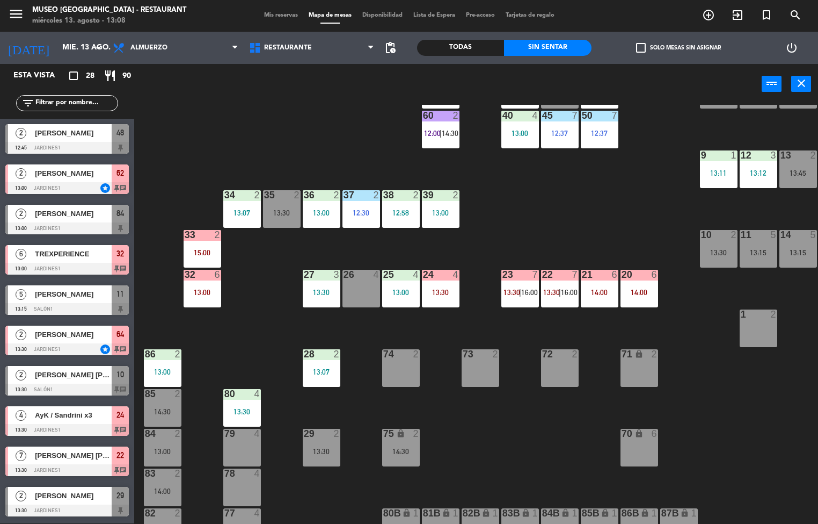
click at [714, 164] on div "9 1 13:11" at bounding box center [719, 169] width 38 height 38
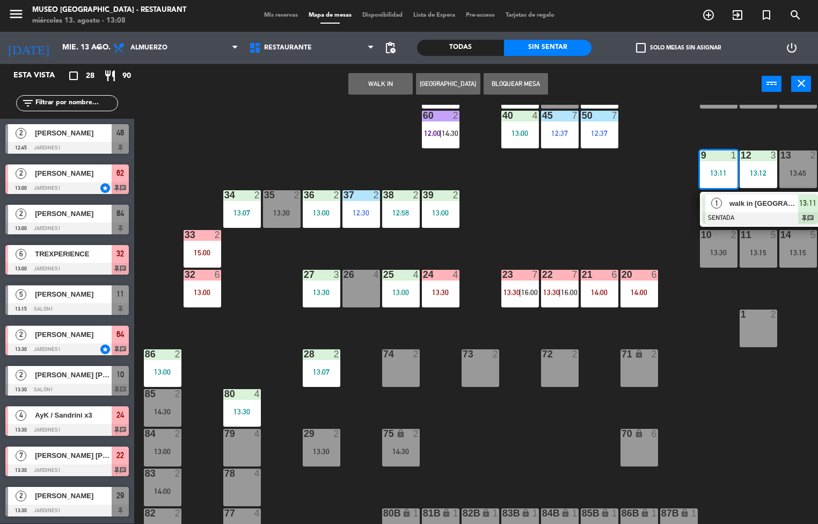
click at [767, 205] on span "walk in [GEOGRAPHIC_DATA]" at bounding box center [764, 203] width 69 height 11
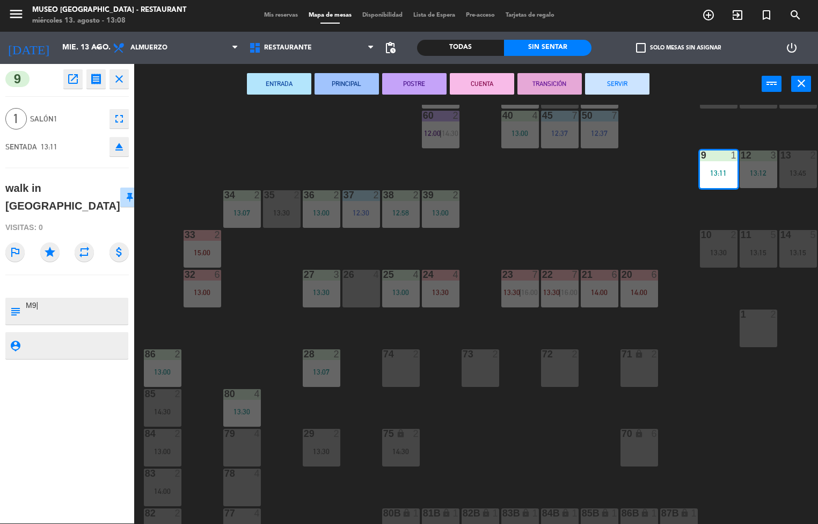
click at [651, 349] on div "2" at bounding box center [654, 354] width 6 height 10
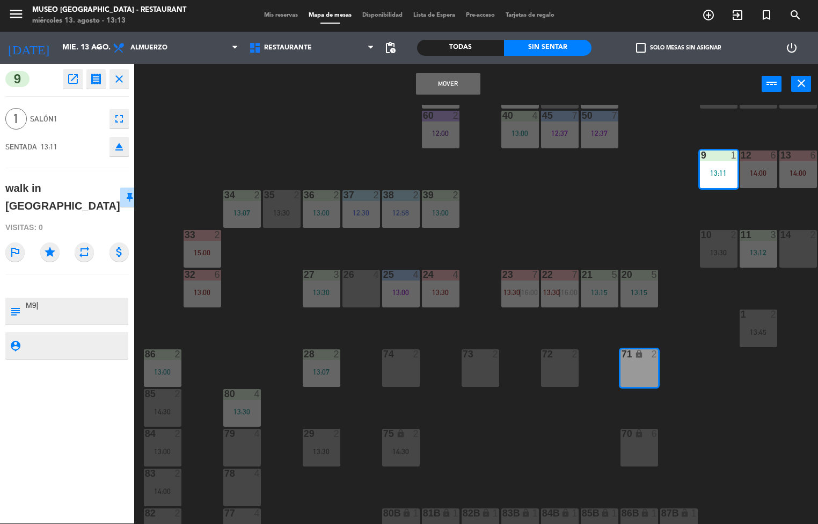
click at [606, 216] on div "44 5 12:39 49 2 13:00 54 5 64 block 2 13:30 48 2 12:45 53 4 12:29 63 2 12:28 43…" at bounding box center [480, 314] width 676 height 419
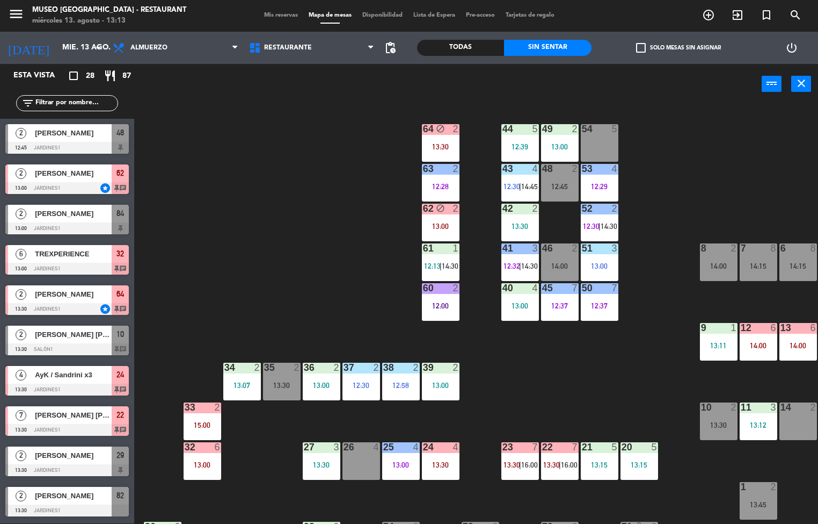
scroll to position [1, 1]
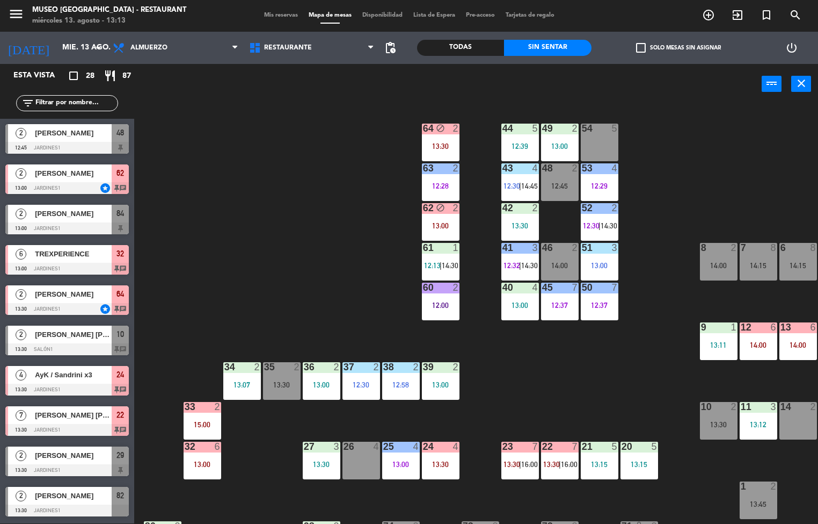
click at [606, 392] on div "44 5 12:39 49 2 13:00 54 5 64 block 2 13:30 48 2 12:45 53 4 12:29 63 2 12:28 43…" at bounding box center [480, 314] width 676 height 419
click at [390, 387] on div "12:58" at bounding box center [401, 385] width 38 height 8
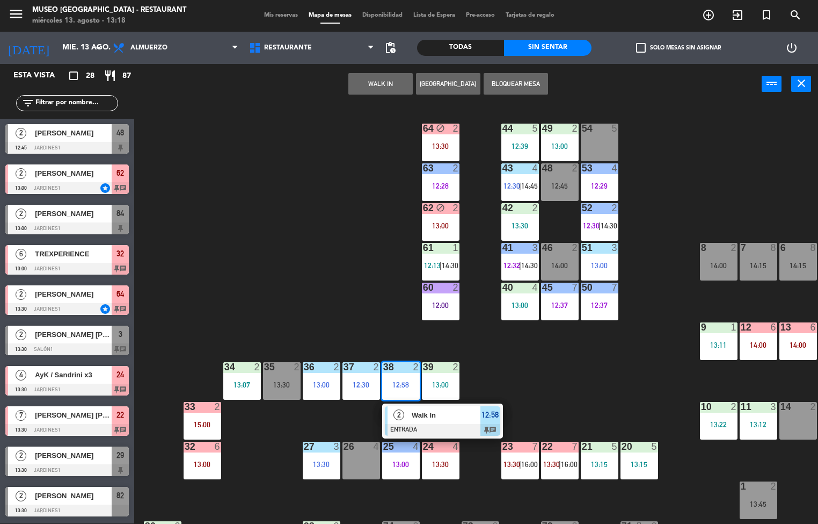
click at [519, 127] on div at bounding box center [520, 128] width 18 height 10
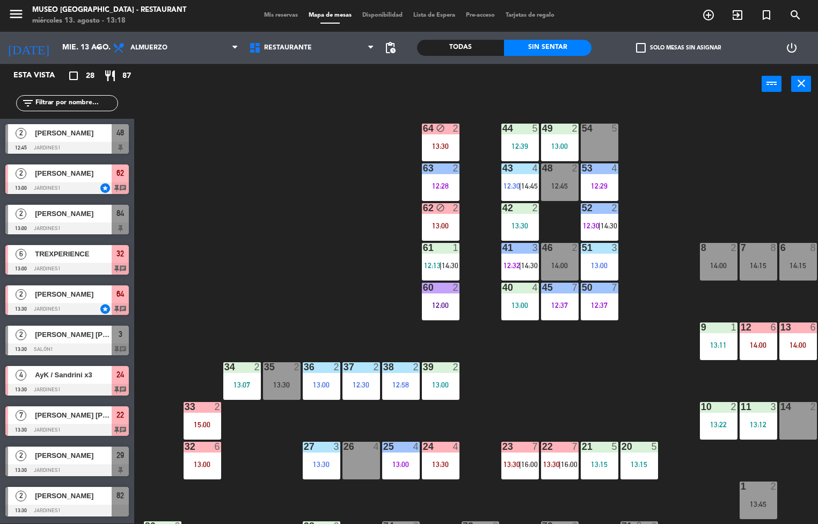
click at [669, 147] on div "44 5 12:39 49 2 13:00 54 5 64 block 2 13:30 48 2 12:45 53 4 12:29 63 2 12:28 43…" at bounding box center [480, 314] width 676 height 419
click at [507, 146] on div "12:39" at bounding box center [521, 146] width 38 height 8
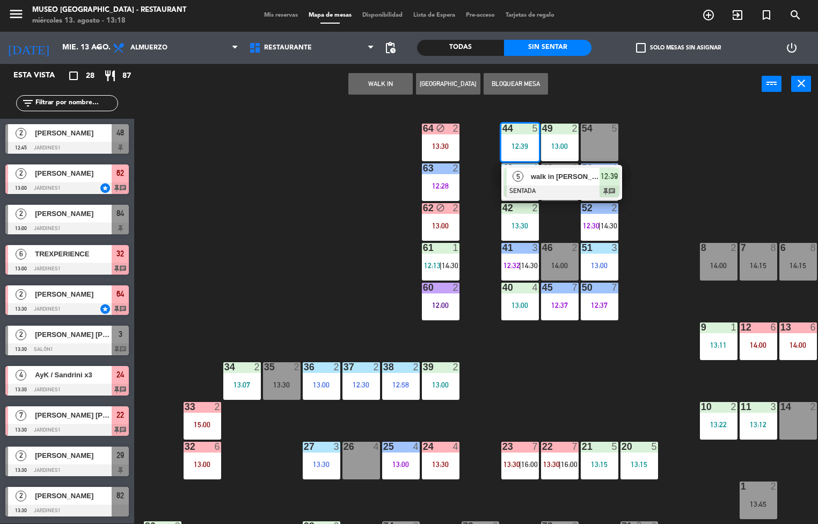
click at [533, 180] on span "walk in [PERSON_NAME]" at bounding box center [565, 176] width 69 height 11
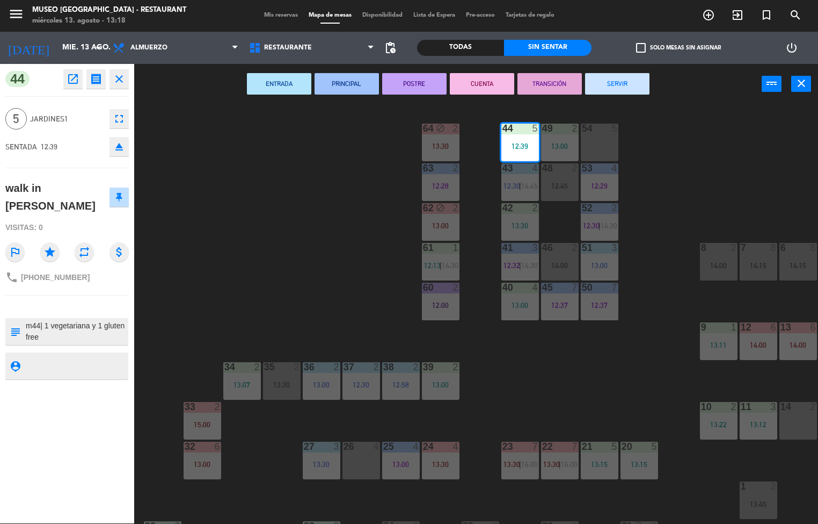
click at [350, 82] on button "PRINCIPAL" at bounding box center [347, 83] width 64 height 21
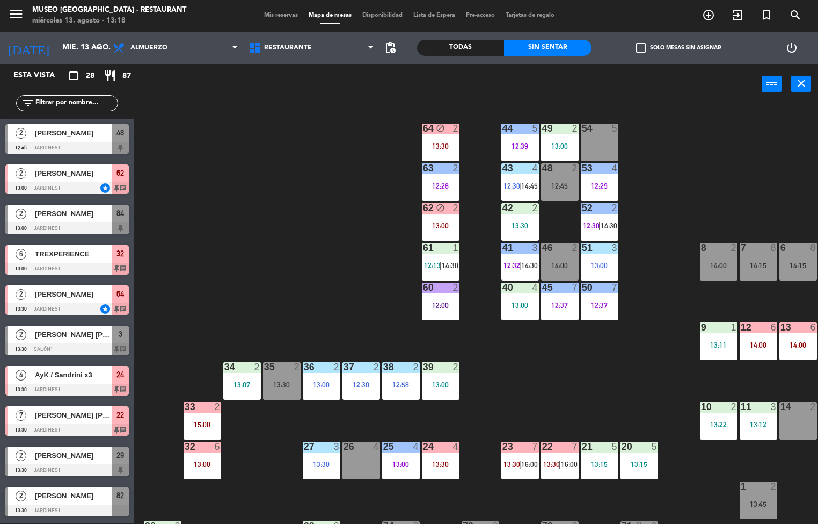
click at [529, 304] on div "13:00" at bounding box center [521, 305] width 38 height 8
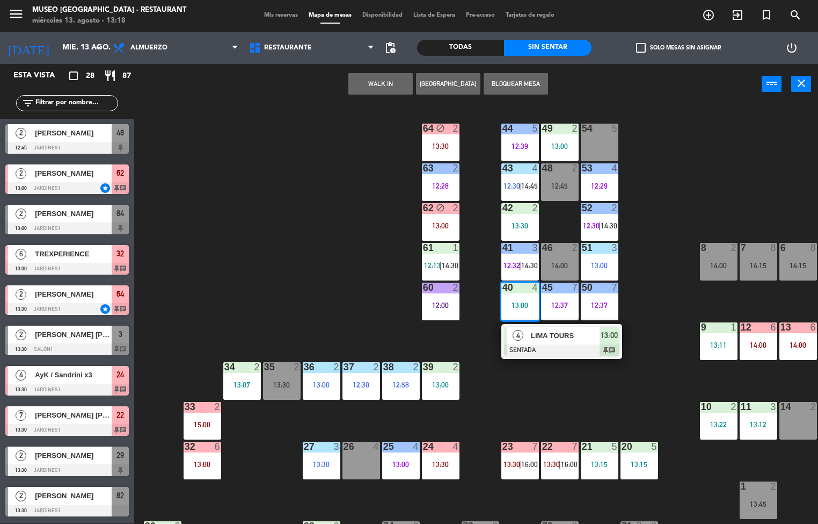
click at [579, 350] on div at bounding box center [561, 350] width 115 height 12
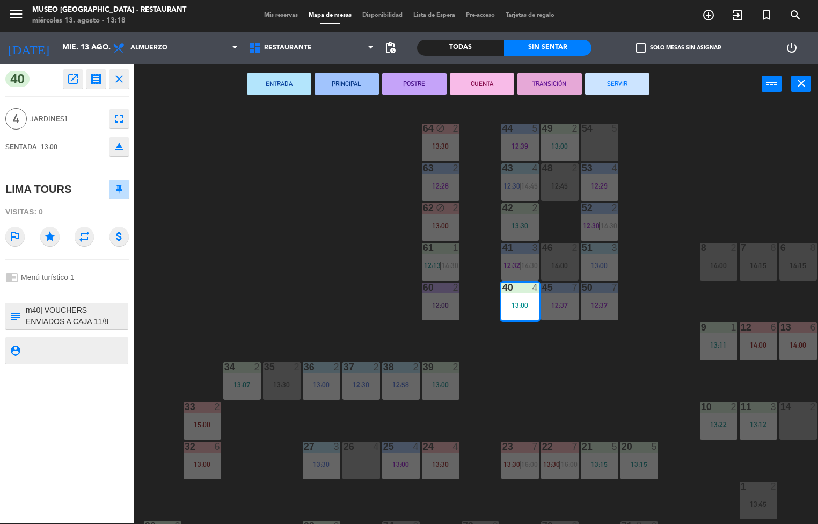
click at [72, 82] on icon "open_in_new" at bounding box center [73, 78] width 13 height 13
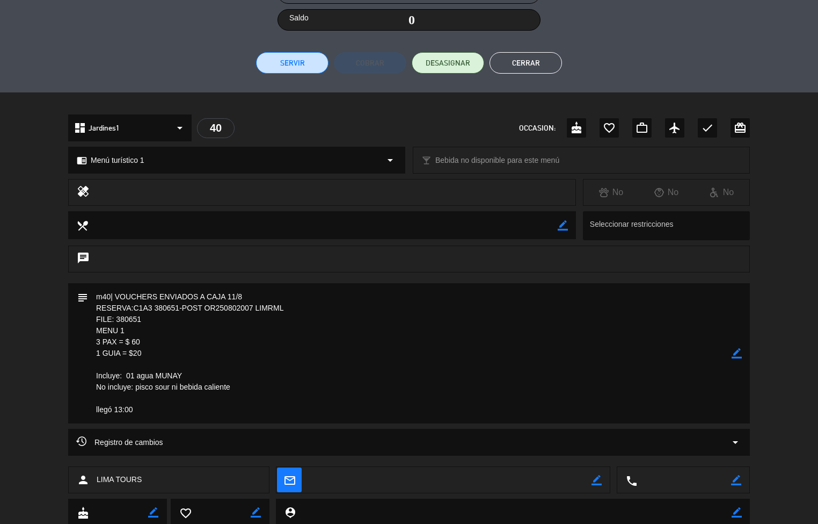
scroll to position [259, 0]
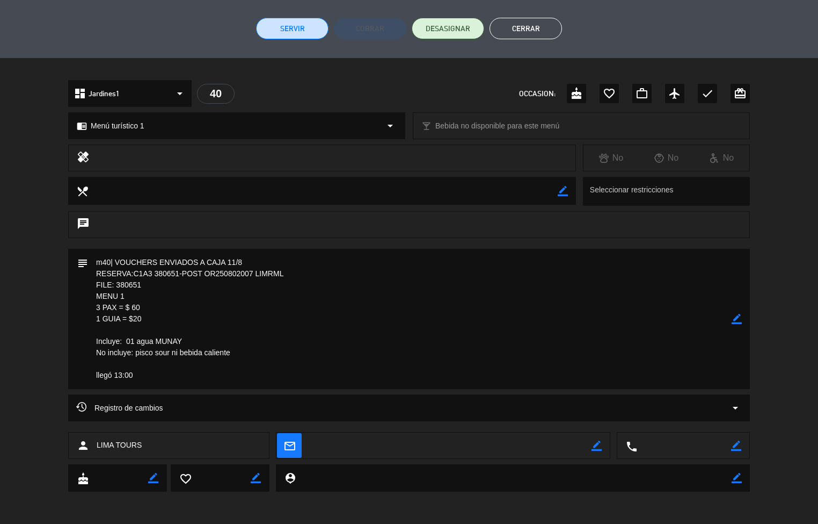
click at [534, 23] on button "Cerrar" at bounding box center [526, 28] width 72 height 21
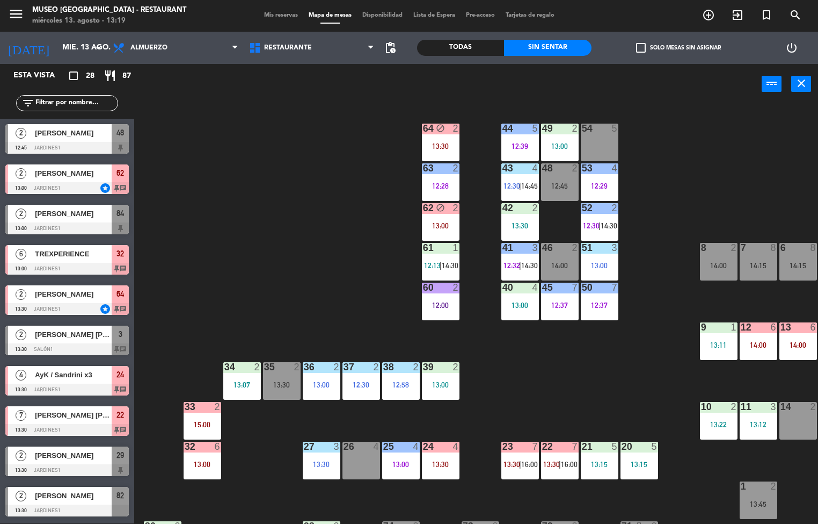
click at [751, 416] on div "11 3 13:12" at bounding box center [759, 421] width 38 height 38
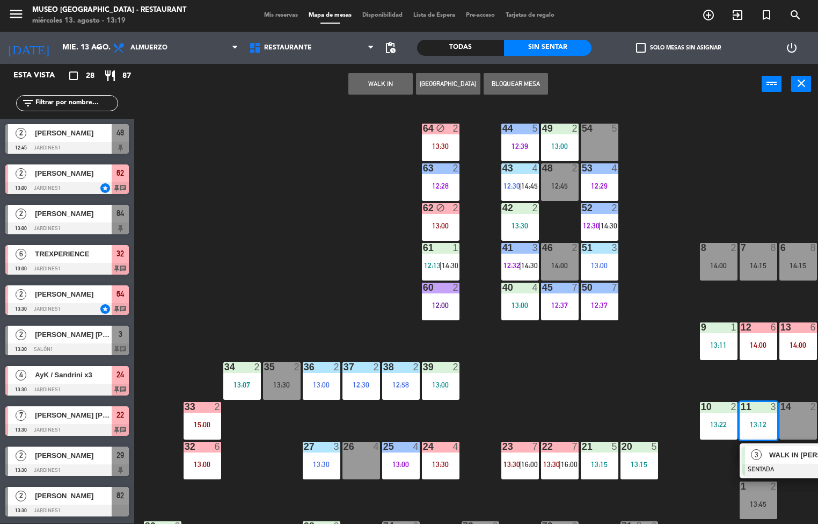
click at [787, 457] on span "WALK IN [PERSON_NAME]" at bounding box center [803, 454] width 69 height 11
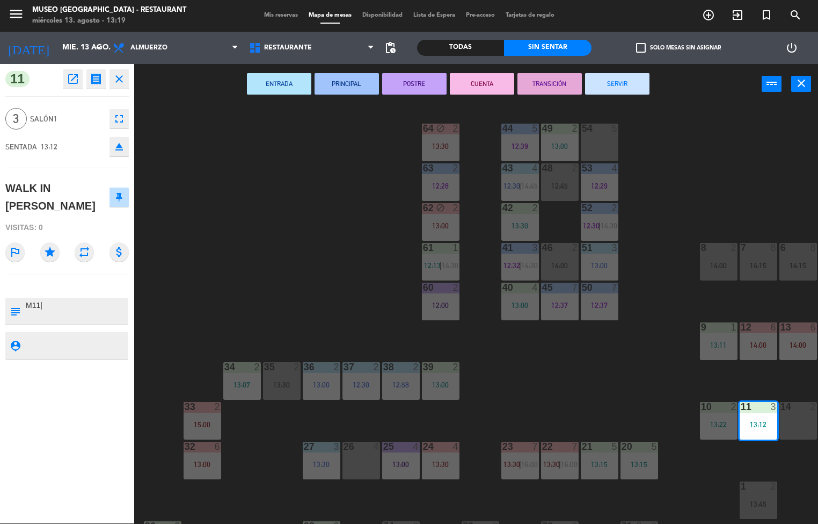
click at [282, 261] on div "44 5 12:39 49 2 13:00 54 5 64 block 2 13:30 48 2 12:45 53 4 12:29 63 2 12:28 43…" at bounding box center [480, 314] width 676 height 419
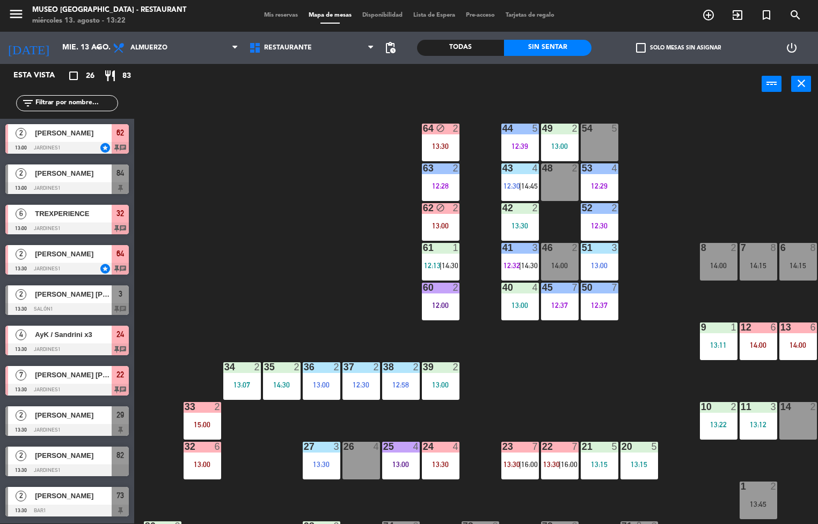
click at [440, 258] on div "61 1 12:13 | 14:30" at bounding box center [441, 262] width 38 height 38
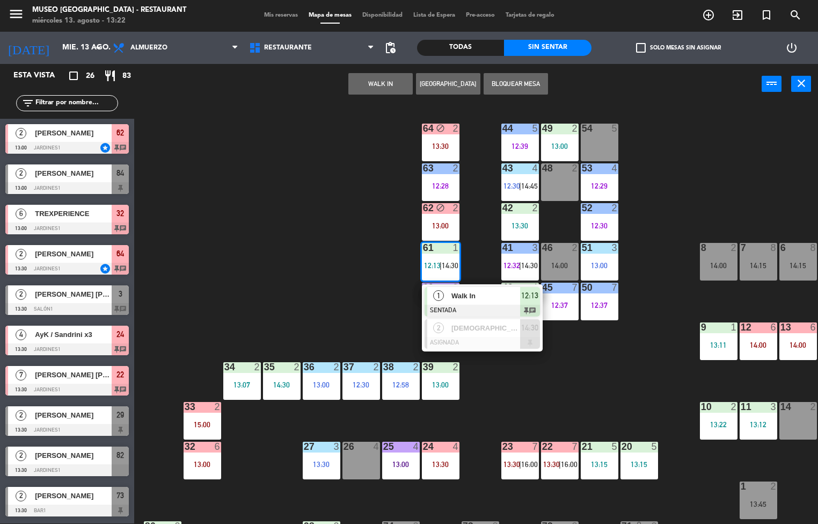
click at [463, 294] on span "Walk In" at bounding box center [486, 295] width 69 height 11
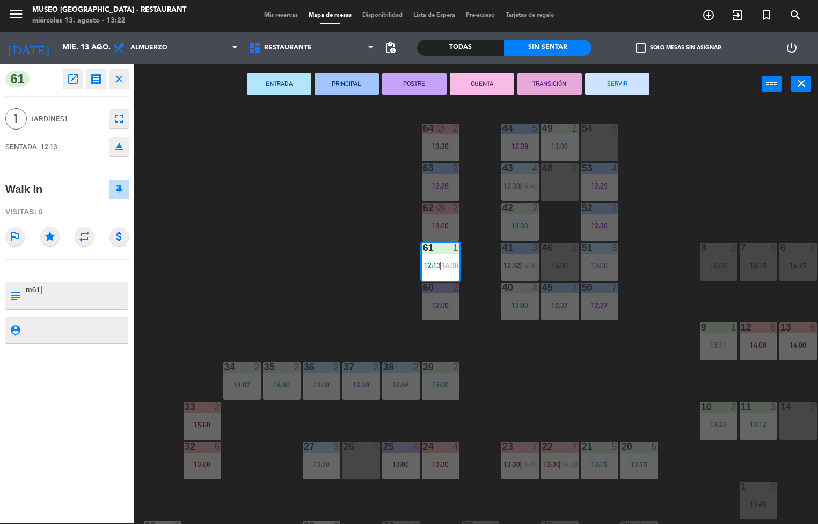
click at [546, 82] on button "TRANSICIÓN" at bounding box center [550, 83] width 64 height 21
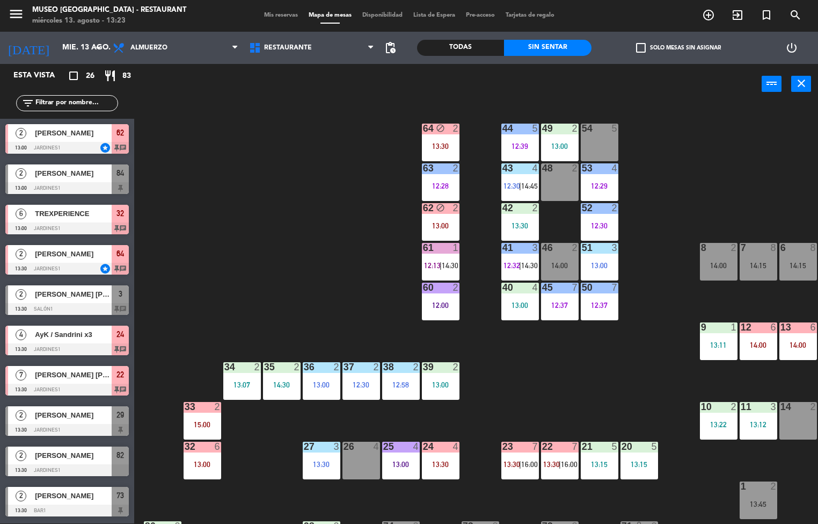
click at [528, 303] on div "13:00" at bounding box center [521, 305] width 38 height 8
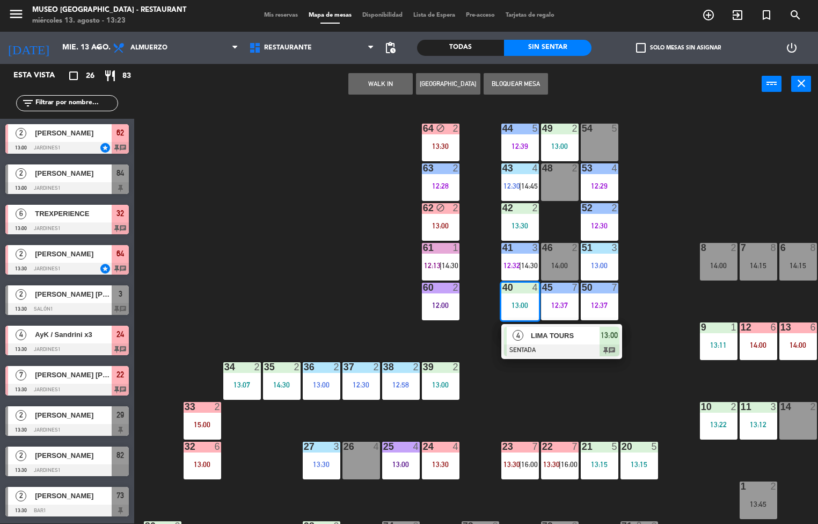
click at [559, 379] on div "44 5 12:39 49 2 13:00 54 5 64 block 2 13:30 48 2 53 4 12:29 63 2 12:28 43 4 12:…" at bounding box center [480, 314] width 676 height 419
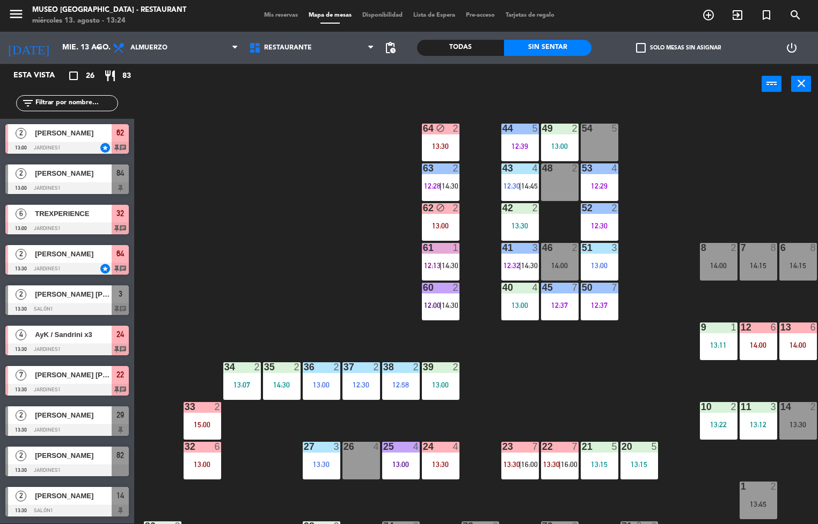
click at [580, 375] on div "44 5 12:39 49 2 13:00 54 5 64 block 2 13:30 48 2 53 4 12:29 63 2 12:28 | 14:30 …" at bounding box center [480, 314] width 676 height 419
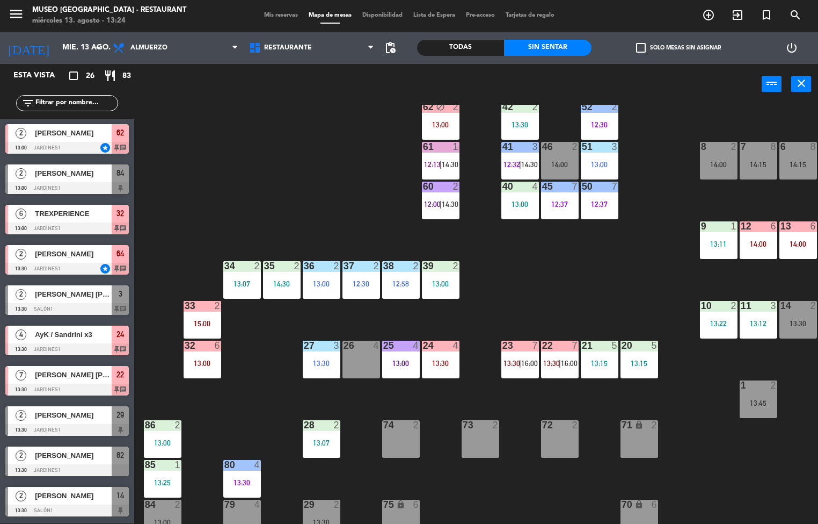
click at [456, 362] on div "13:30" at bounding box center [441, 363] width 38 height 8
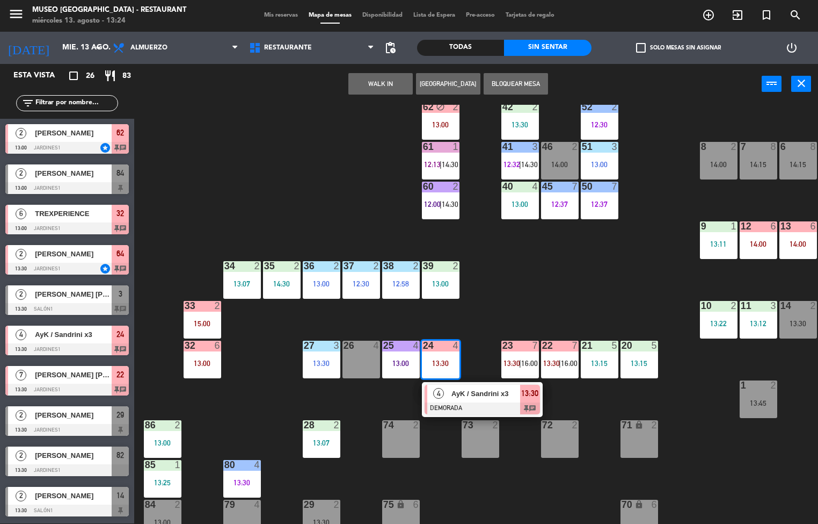
click at [590, 263] on div "44 5 12:39 49 2 13:00 54 5 64 block 2 13:30 48 2 53 4 12:29 63 2 12:28 | 14:30 …" at bounding box center [480, 314] width 676 height 419
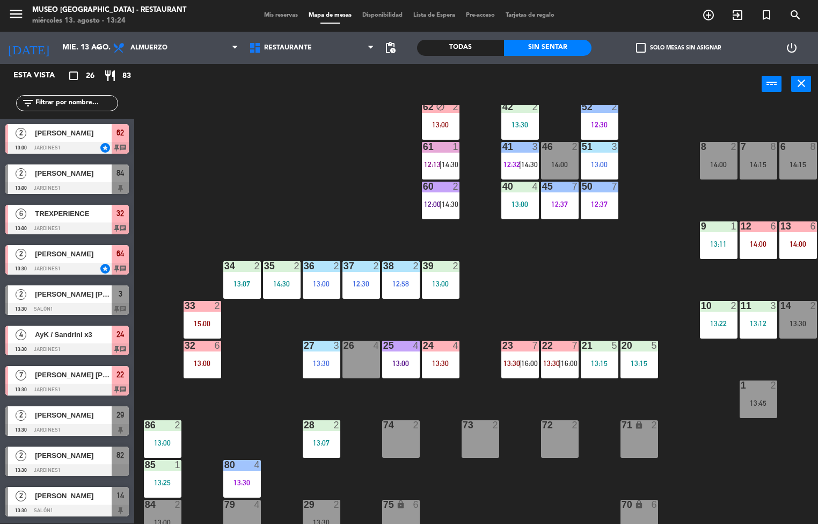
click at [650, 364] on div "13:15" at bounding box center [640, 363] width 38 height 8
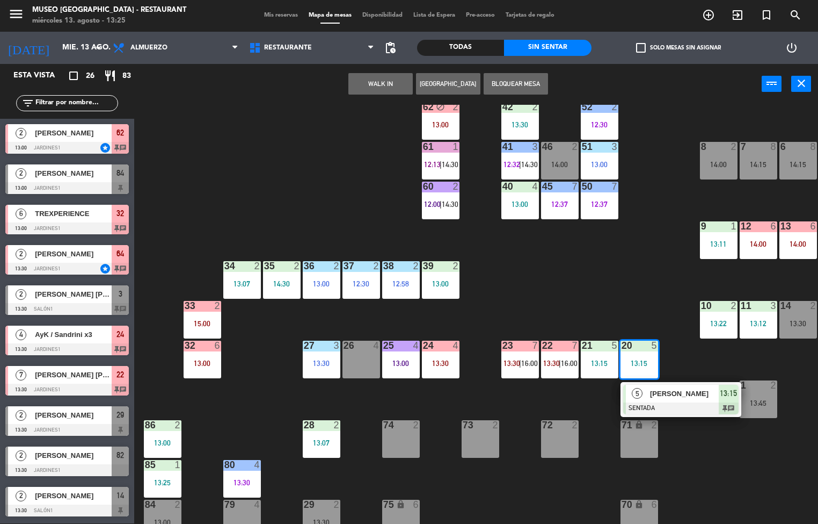
click at [675, 396] on span "[PERSON_NAME]" at bounding box center [684, 393] width 69 height 11
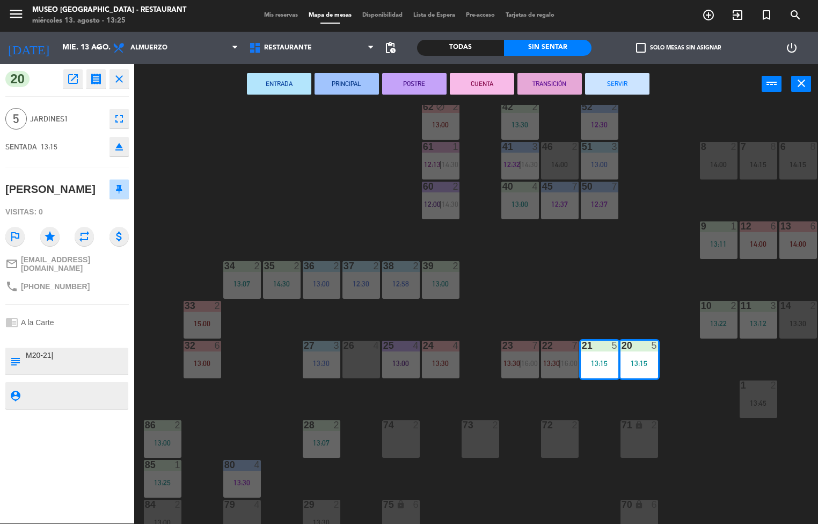
click at [577, 261] on div "44 5 12:39 49 2 13:00 54 5 64 block 2 13:30 48 2 53 4 12:29 63 2 12:28 | 14:30 …" at bounding box center [480, 314] width 676 height 419
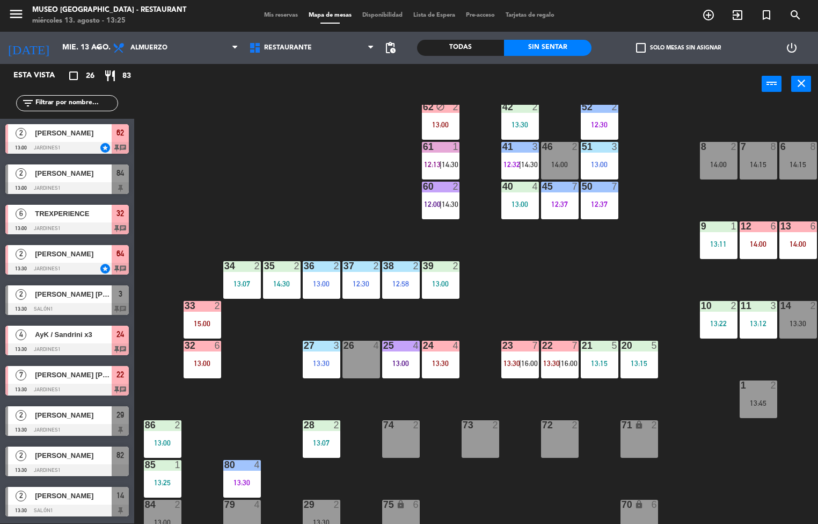
click at [441, 266] on div at bounding box center [441, 266] width 18 height 10
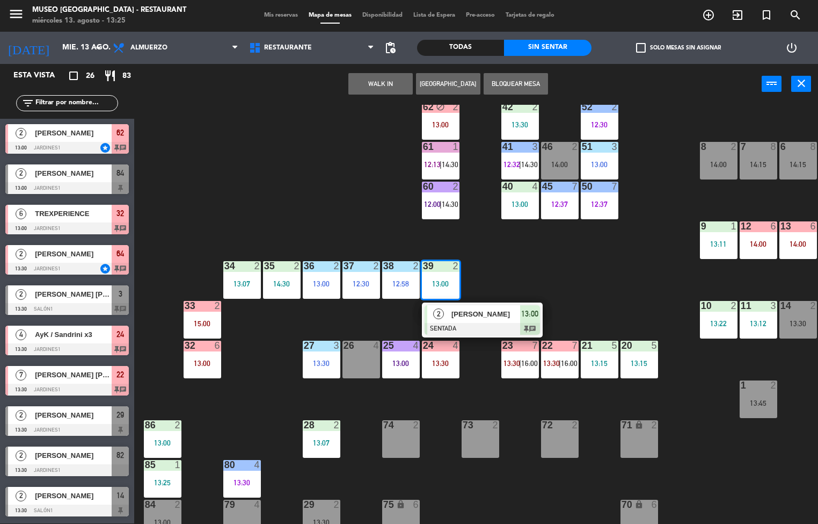
click at [472, 313] on span "[PERSON_NAME]" at bounding box center [486, 313] width 69 height 11
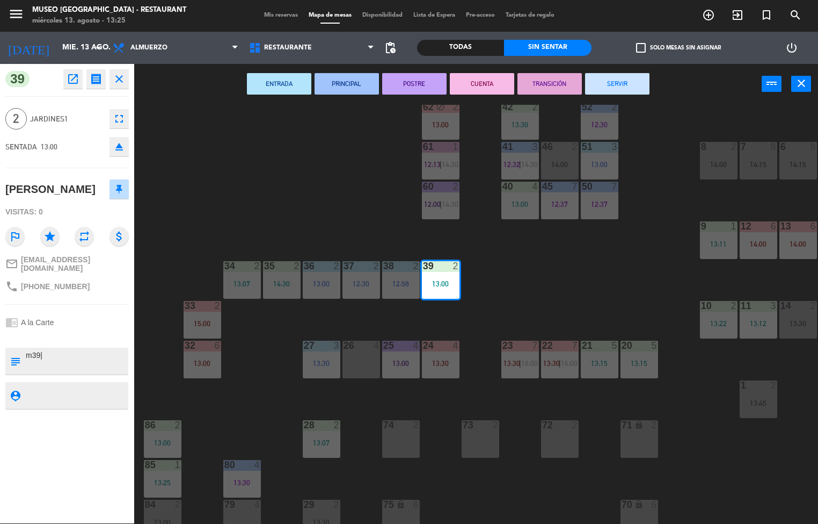
click at [308, 197] on div "44 5 12:39 49 2 13:00 54 5 64 block 2 13:30 48 2 53 4 12:29 63 2 12:28 | 14:30 …" at bounding box center [480, 314] width 676 height 419
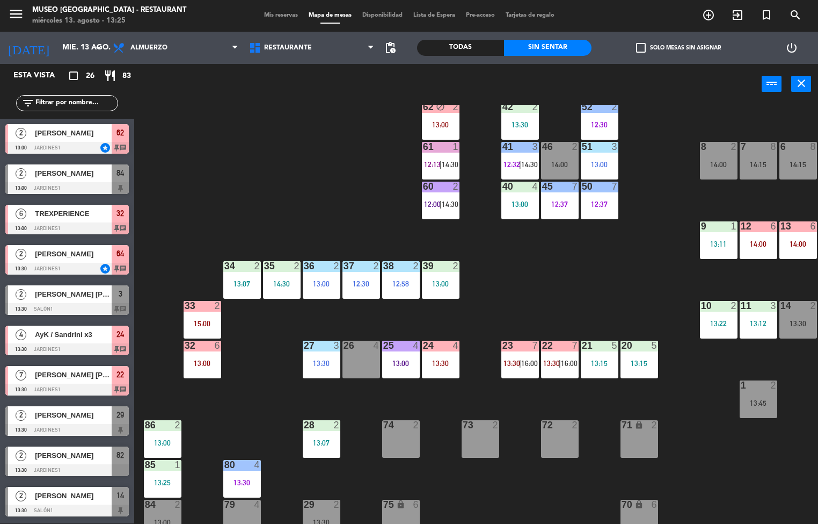
click at [397, 280] on div "12:58" at bounding box center [401, 284] width 38 height 8
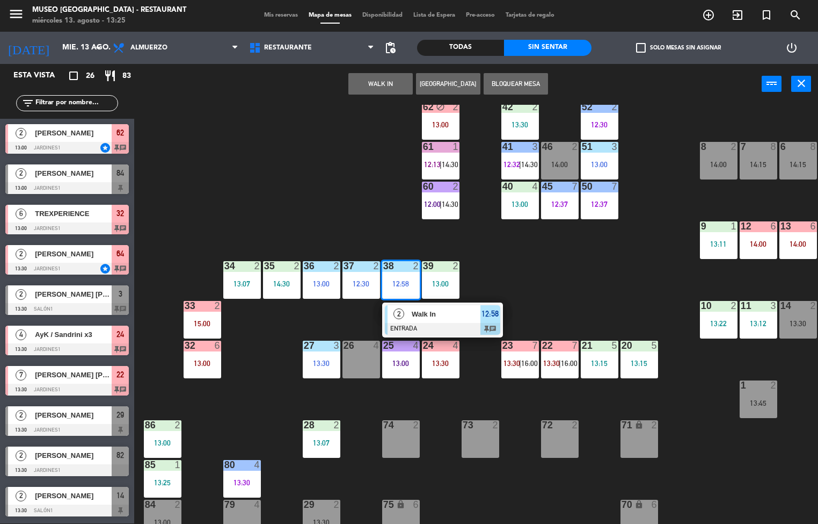
click at [422, 313] on span "Walk In" at bounding box center [446, 313] width 69 height 11
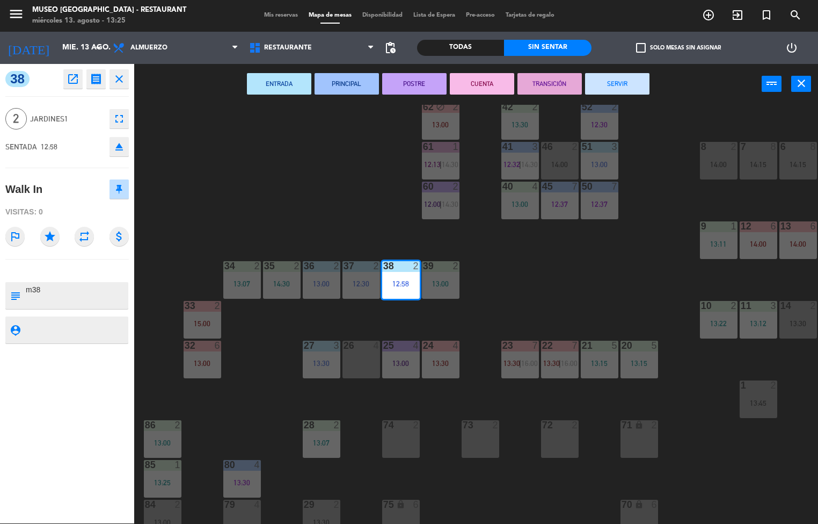
click at [348, 195] on div "44 5 12:39 49 2 13:00 54 5 64 block 2 13:30 48 2 53 4 12:29 63 2 12:28 | 14:30 …" at bounding box center [480, 314] width 676 height 419
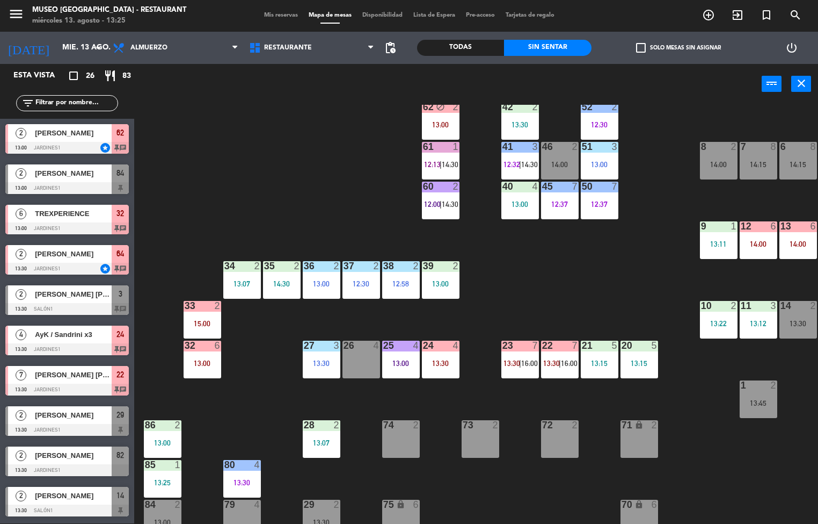
click at [368, 281] on div "12:30" at bounding box center [362, 284] width 38 height 8
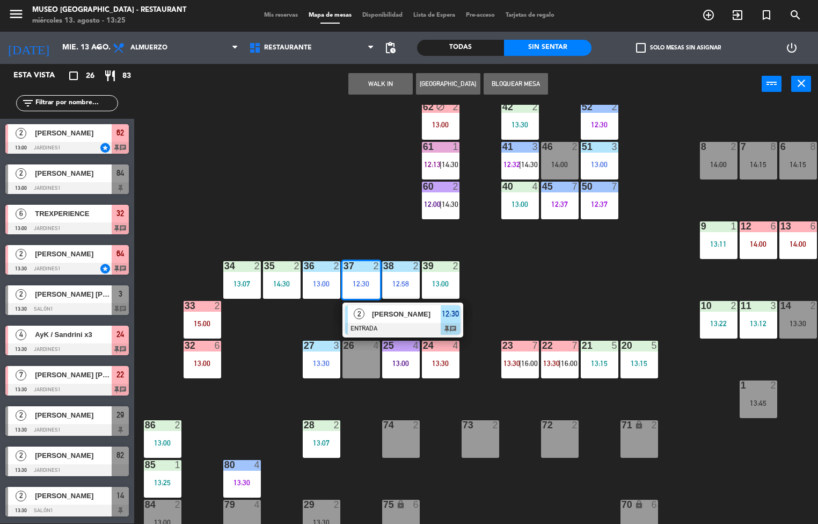
click at [390, 313] on span "[PERSON_NAME]" at bounding box center [406, 313] width 69 height 11
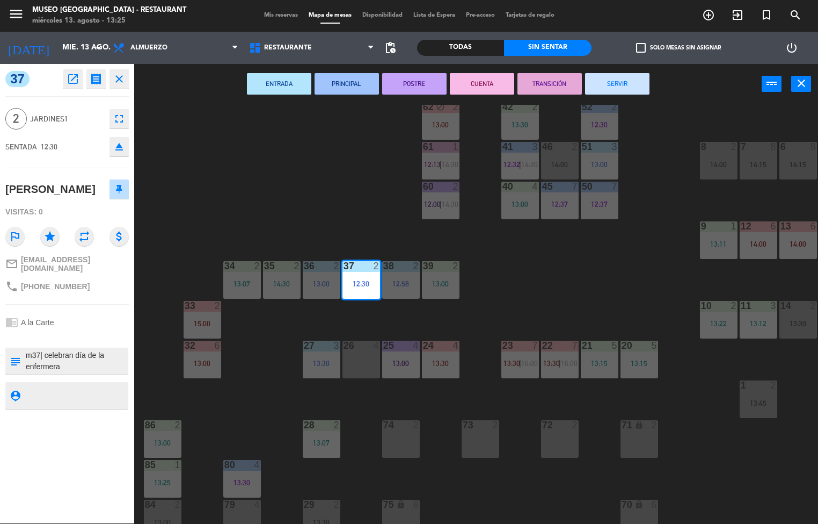
click at [244, 203] on div "44 5 12:39 49 2 13:00 54 5 64 block 2 13:30 48 2 53 4 12:29 63 2 12:28 | 14:30 …" at bounding box center [480, 314] width 676 height 419
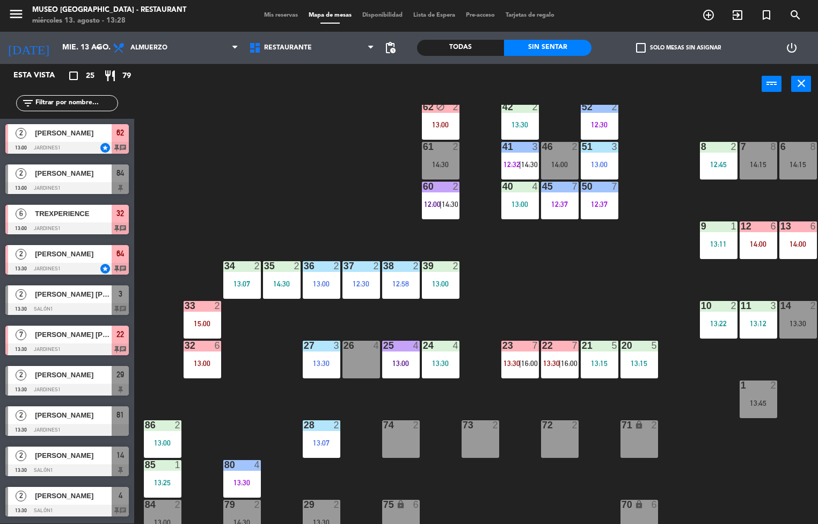
click at [562, 200] on div "12:37" at bounding box center [560, 204] width 38 height 8
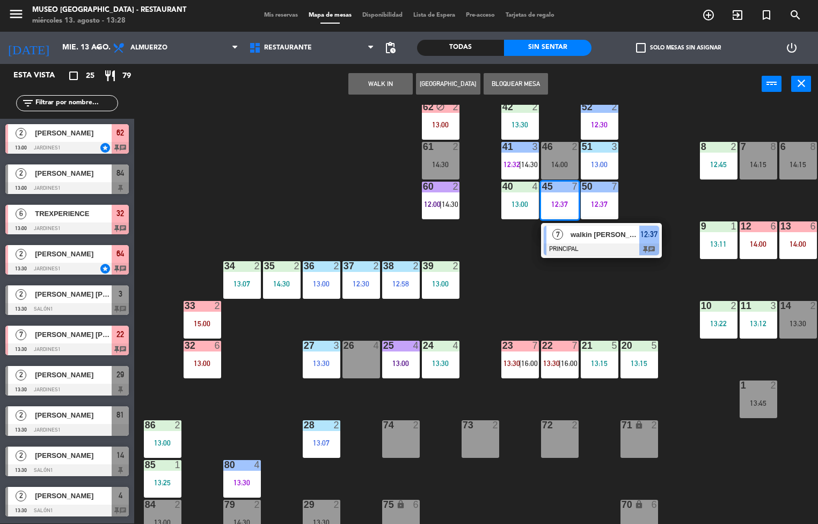
click at [582, 241] on div "walkin [PERSON_NAME]" at bounding box center [605, 235] width 70 height 18
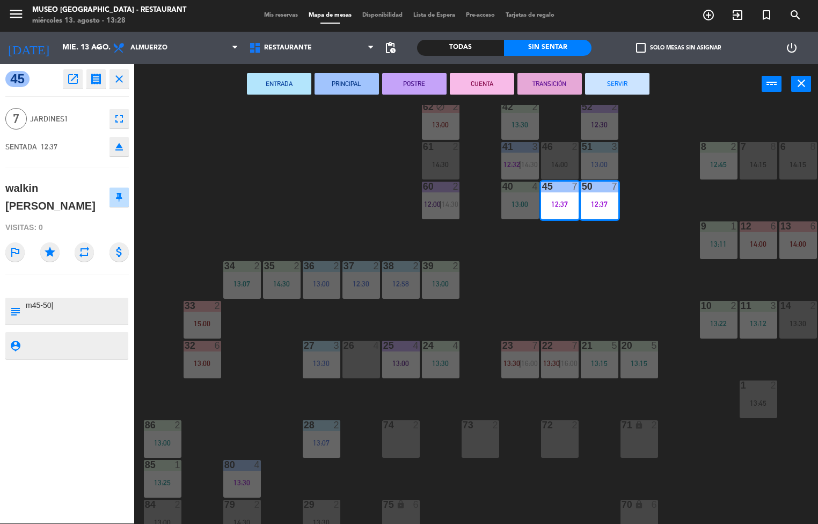
click at [334, 89] on button "PRINCIPAL" at bounding box center [347, 83] width 64 height 21
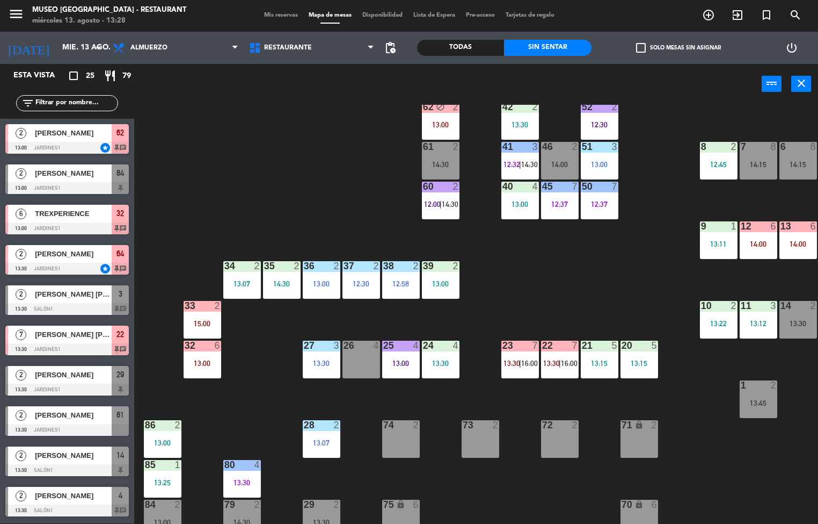
click at [569, 204] on div "12:37" at bounding box center [560, 204] width 38 height 8
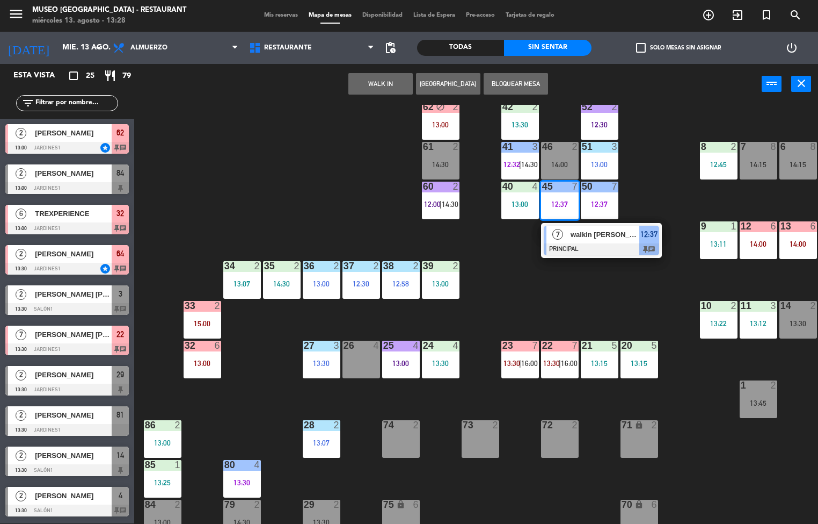
click at [605, 241] on div "walkin [PERSON_NAME]" at bounding box center [605, 235] width 70 height 18
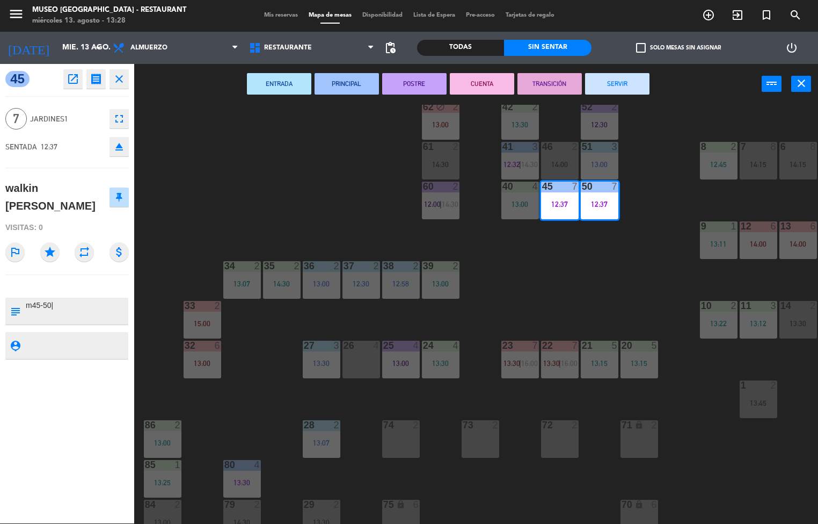
click at [403, 83] on button "POSTRE" at bounding box center [414, 83] width 64 height 21
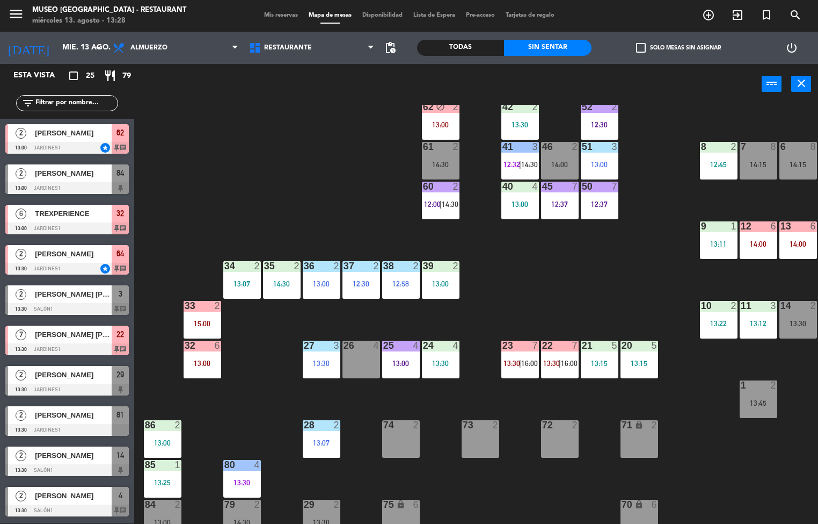
click at [520, 195] on div "40 4 13:00" at bounding box center [521, 200] width 38 height 38
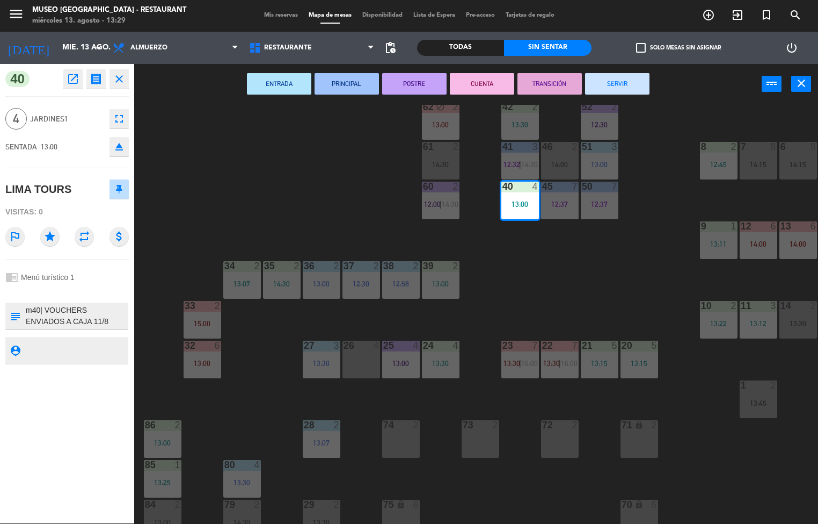
click at [281, 81] on button "ENTRADA" at bounding box center [279, 83] width 64 height 21
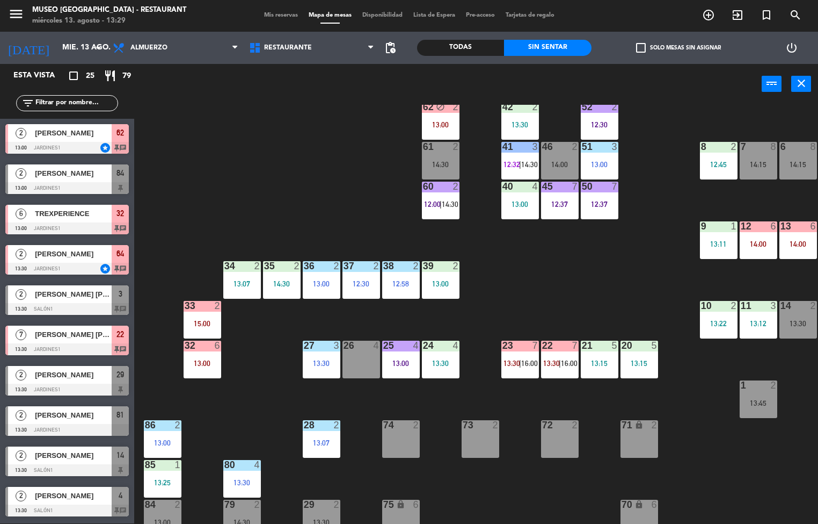
click at [715, 226] on div at bounding box center [719, 226] width 18 height 10
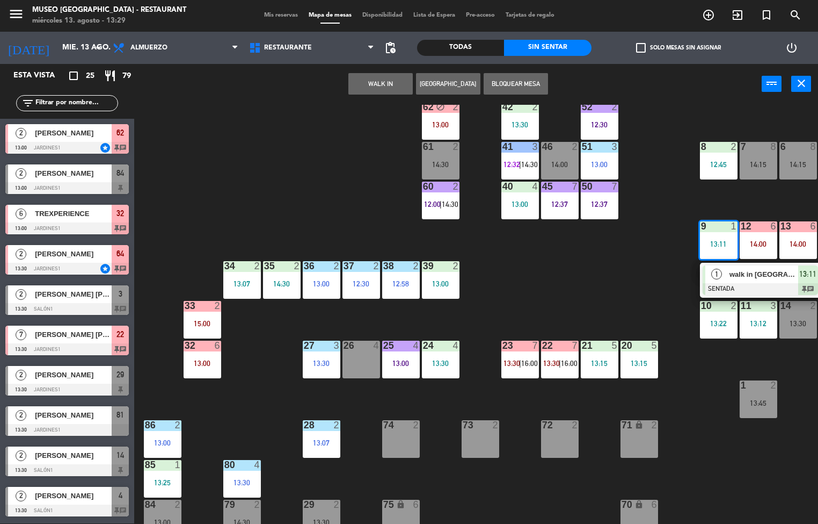
click at [730, 279] on span "walk in [GEOGRAPHIC_DATA]" at bounding box center [764, 273] width 69 height 11
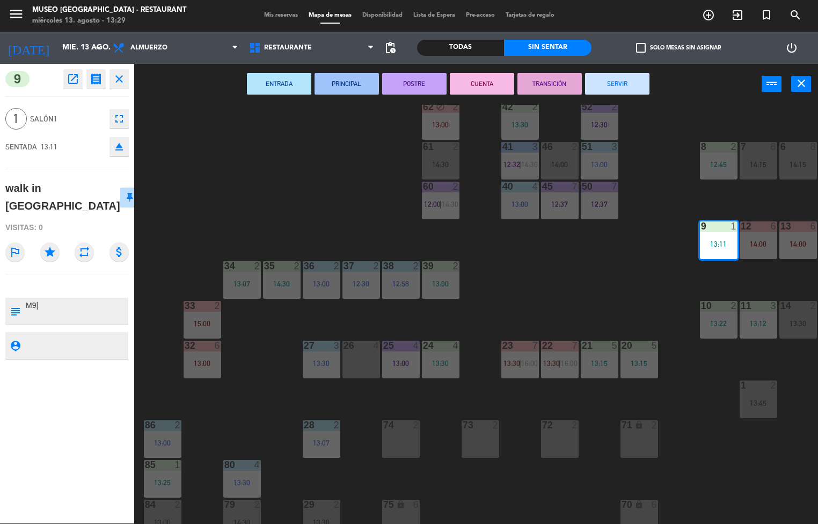
click at [348, 81] on button "PRINCIPAL" at bounding box center [347, 83] width 64 height 21
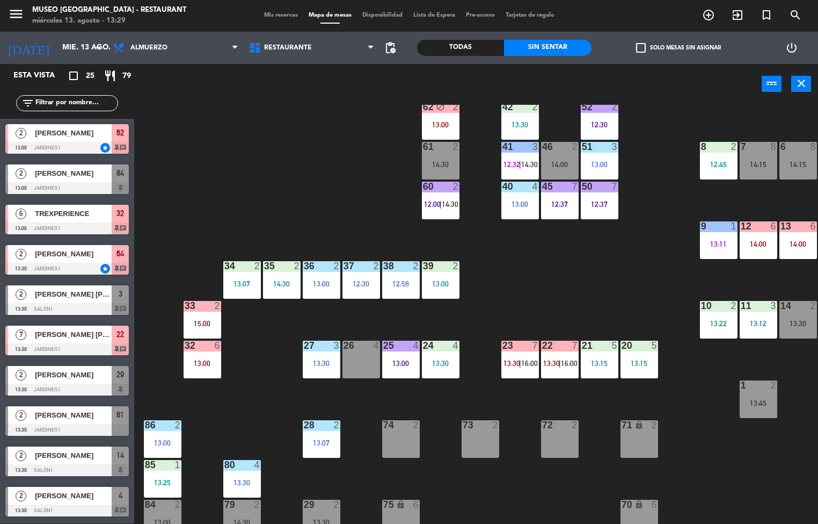
click at [755, 311] on div "11 3" at bounding box center [759, 306] width 38 height 11
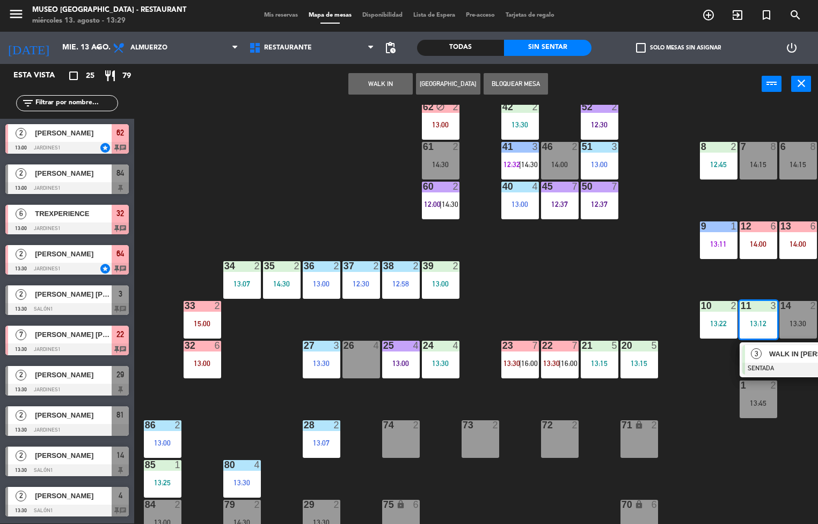
click at [764, 358] on div "3" at bounding box center [756, 354] width 23 height 18
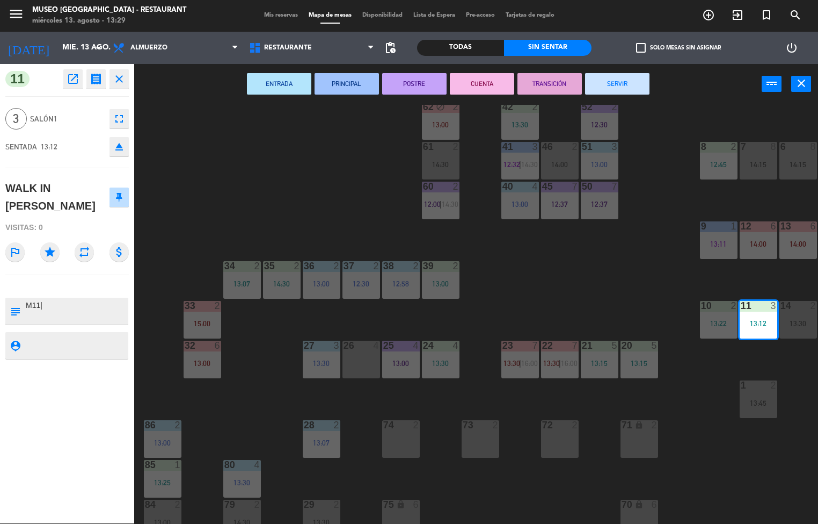
click at [303, 89] on button "ENTRADA" at bounding box center [279, 83] width 64 height 21
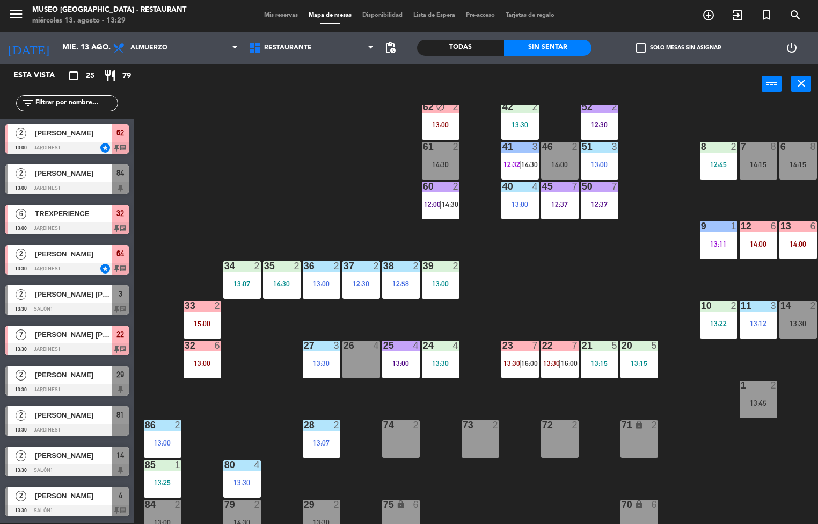
scroll to position [97, 0]
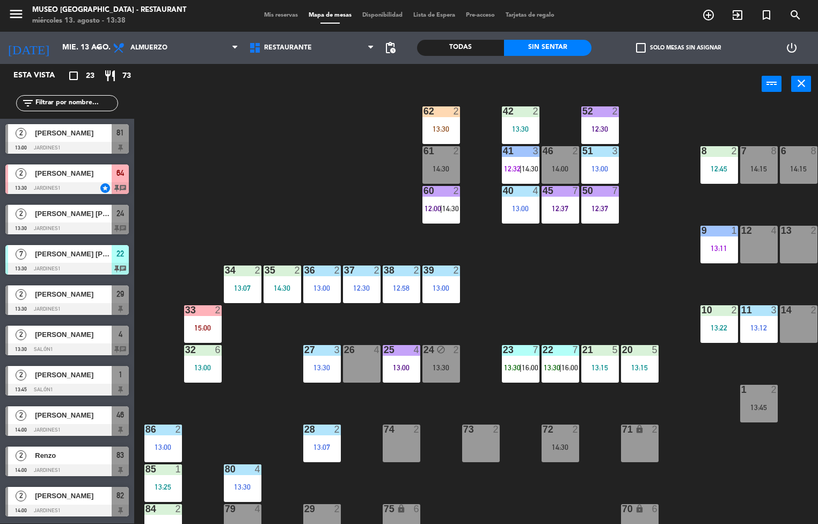
click at [628, 306] on div "44 5 12:39 49 2 13:00 54 4 13:00 64 block 2 13:30 48 6 14:00 53 6 14:00 63 2 12…" at bounding box center [480, 314] width 676 height 419
click at [702, 308] on div "10" at bounding box center [702, 310] width 1 height 10
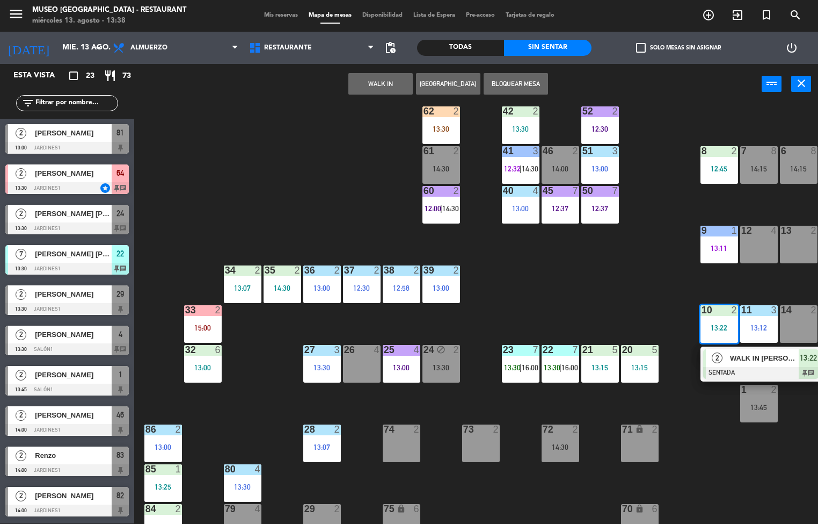
click at [726, 355] on div "2" at bounding box center [717, 358] width 23 height 18
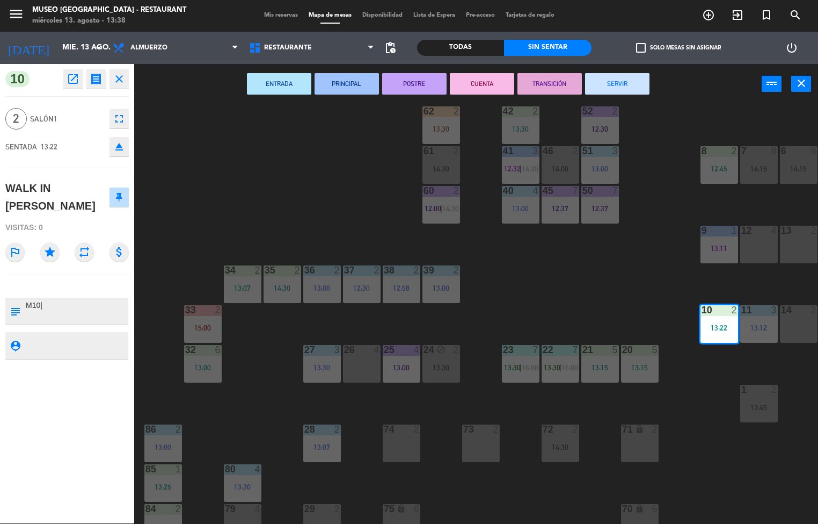
click at [282, 83] on button "ENTRADA" at bounding box center [279, 83] width 64 height 21
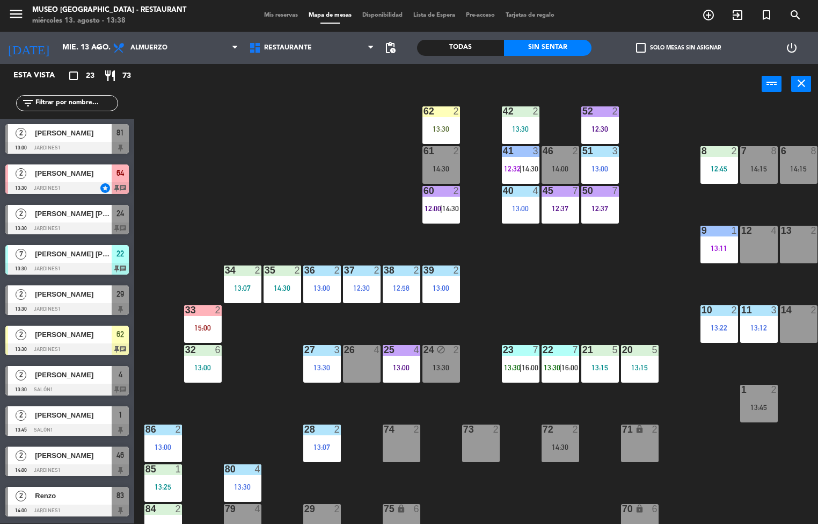
click at [762, 326] on div "13:12" at bounding box center [759, 328] width 38 height 8
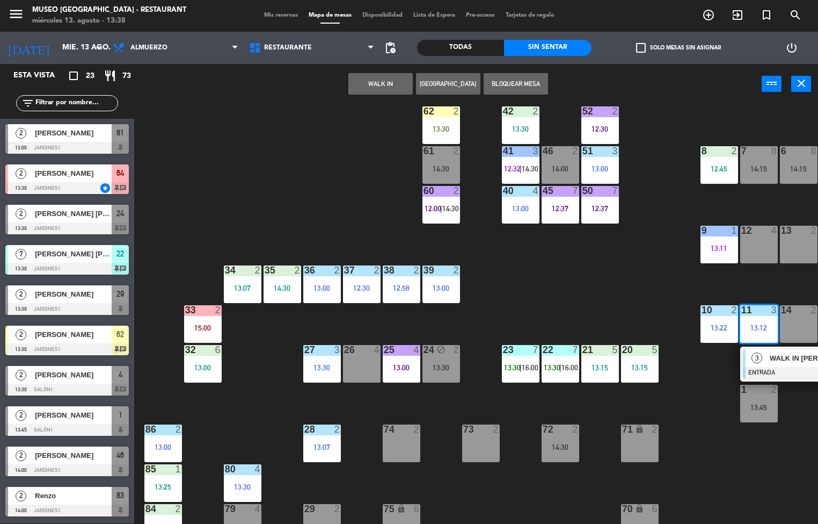
click at [752, 362] on div "3" at bounding box center [757, 358] width 23 height 18
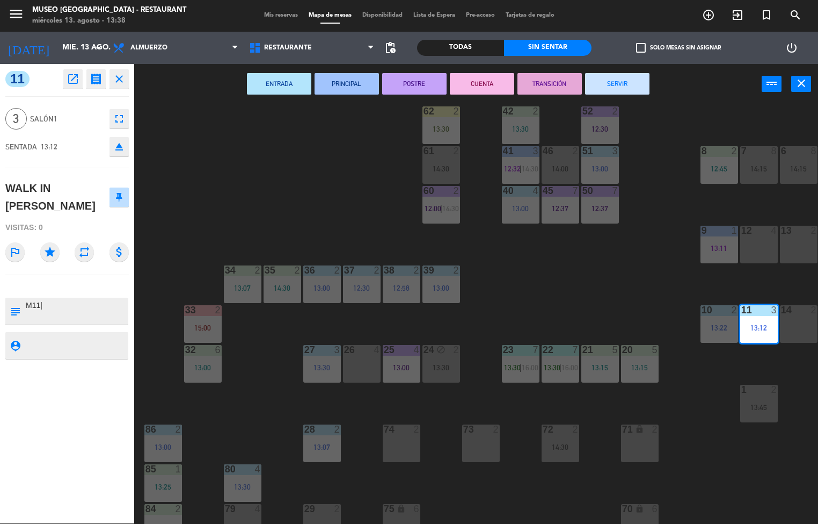
click at [333, 78] on button "PRINCIPAL" at bounding box center [347, 83] width 64 height 21
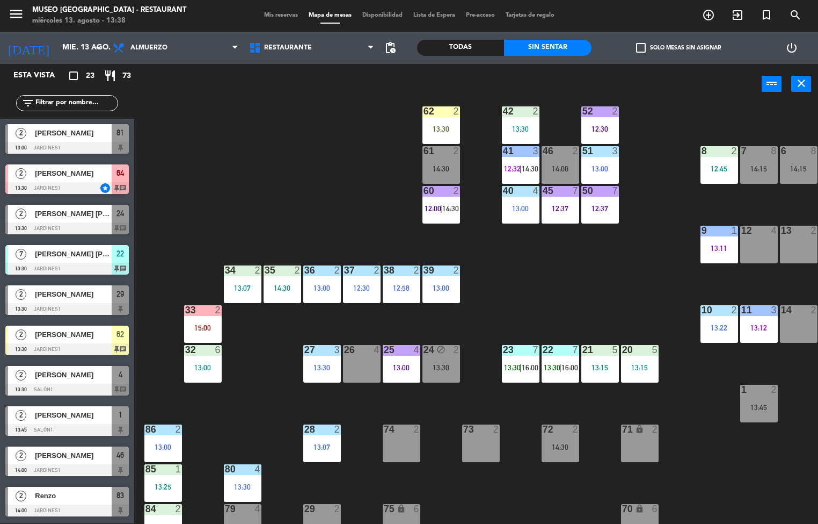
click at [527, 198] on div "40 4 13:00" at bounding box center [521, 205] width 38 height 38
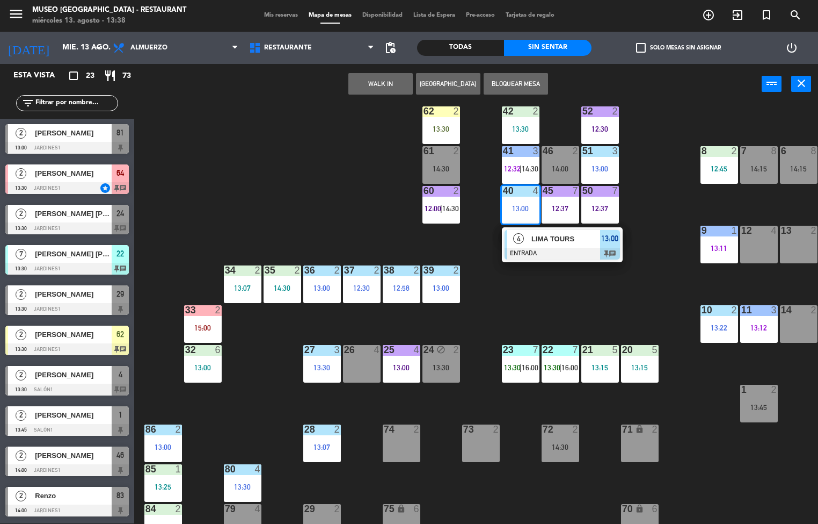
click at [539, 242] on span "LIMA TOURS" at bounding box center [566, 238] width 69 height 11
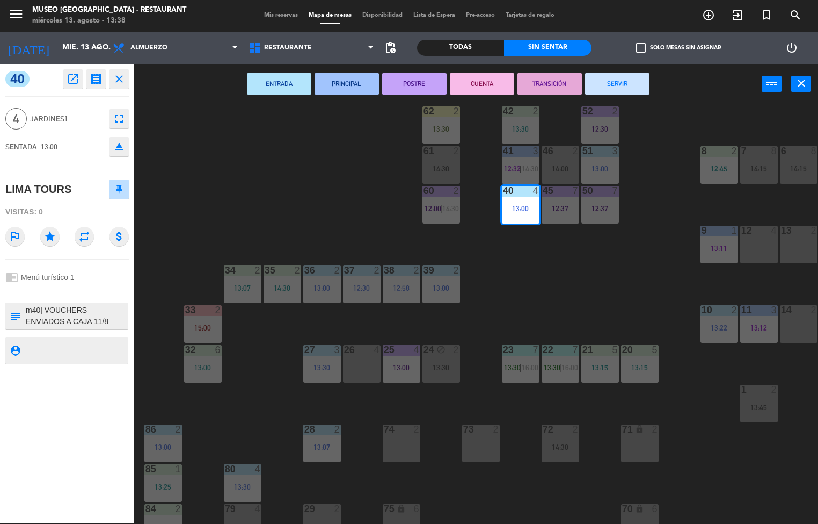
click at [350, 84] on button "PRINCIPAL" at bounding box center [347, 83] width 64 height 21
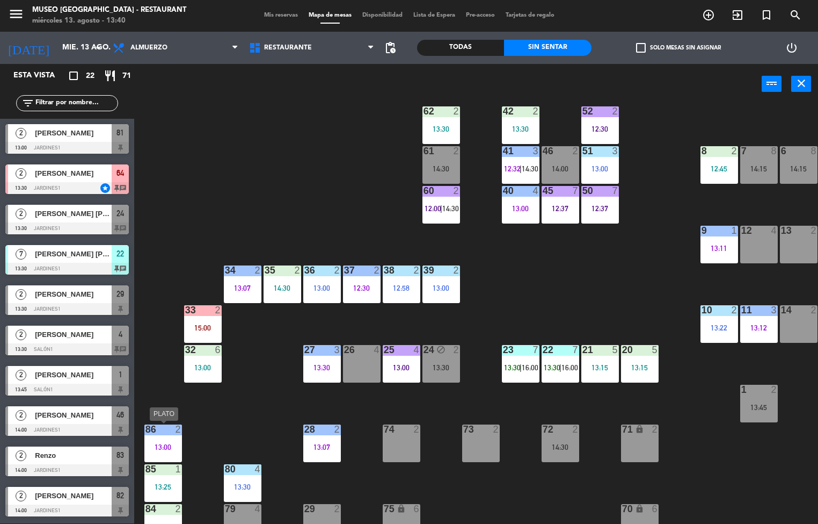
click at [538, 304] on div "44 5 12:39 49 2 13:00 54 4 13:00 64 block 2 13:30 48 6 14:00 53 6 14:00 63 2 12…" at bounding box center [480, 314] width 676 height 419
click at [605, 364] on div "13:15" at bounding box center [601, 368] width 38 height 8
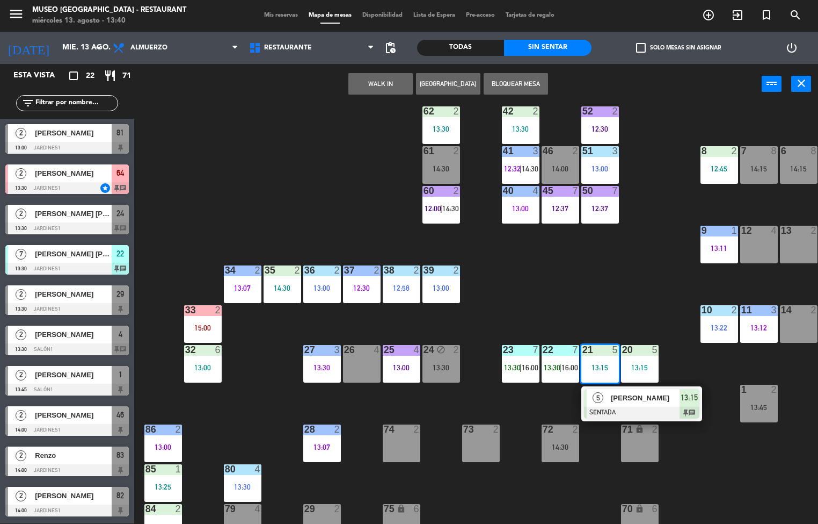
click at [608, 399] on div "5" at bounding box center [598, 398] width 23 height 18
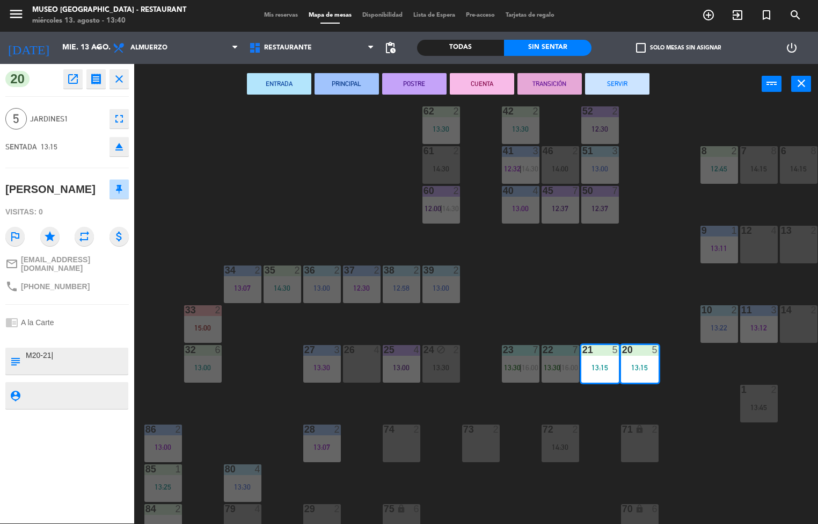
click at [347, 81] on button "PRINCIPAL" at bounding box center [347, 83] width 64 height 21
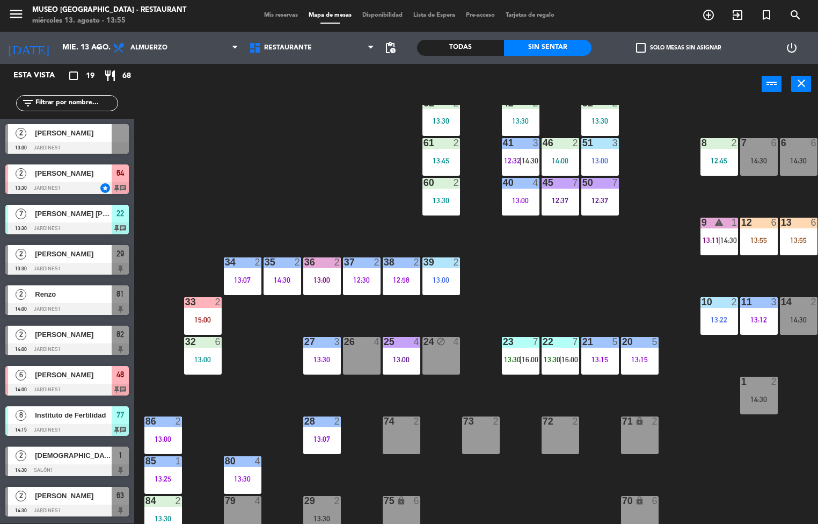
scroll to position [79, 0]
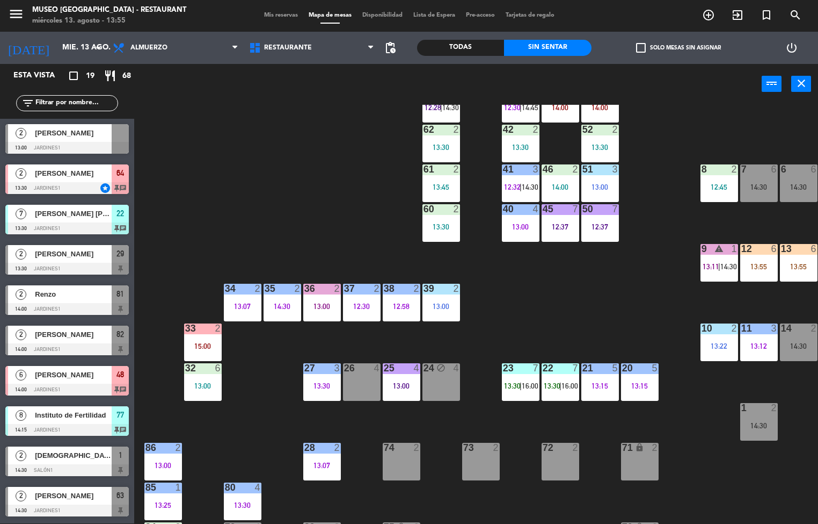
click at [770, 425] on div "14:30" at bounding box center [759, 425] width 38 height 8
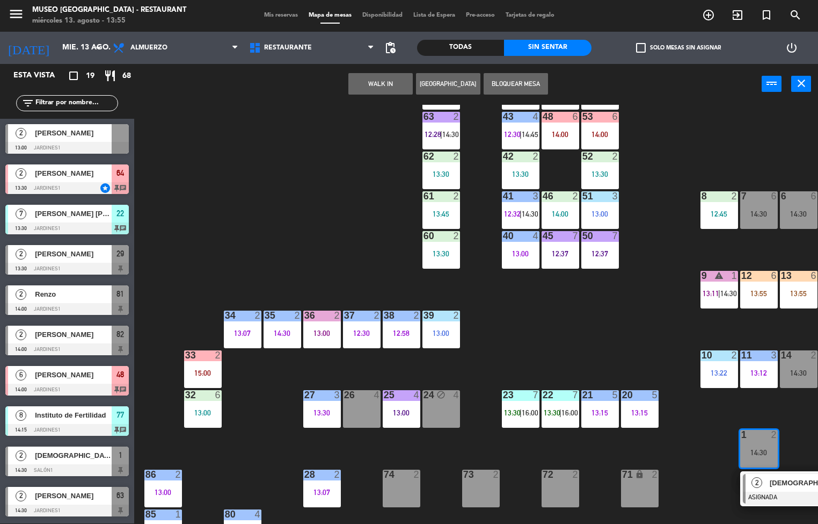
scroll to position [53, 0]
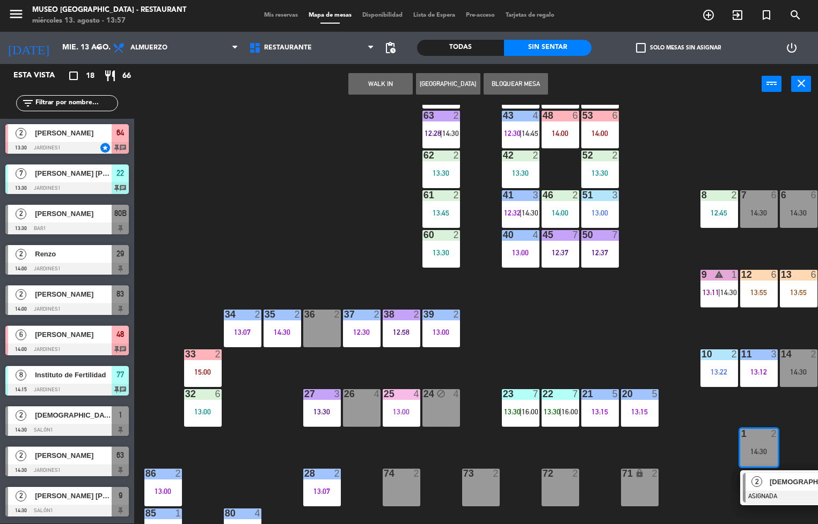
click at [746, 450] on div "14:30" at bounding box center [759, 451] width 38 height 8
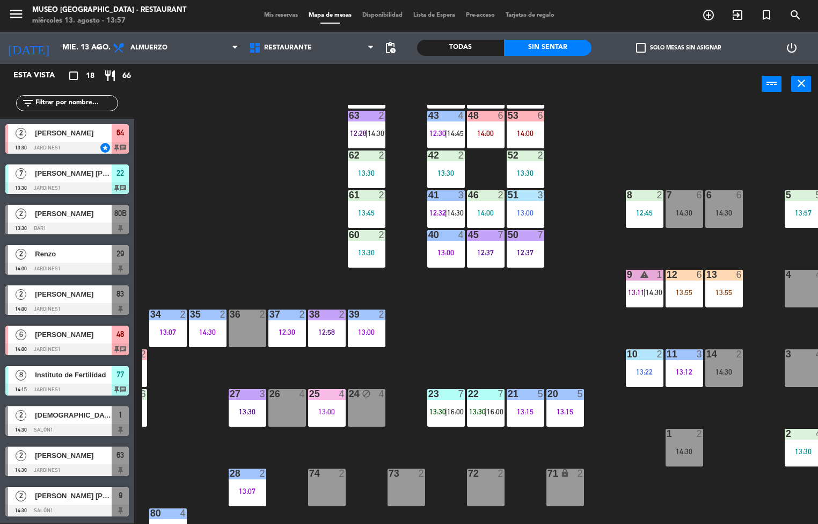
scroll to position [53, 87]
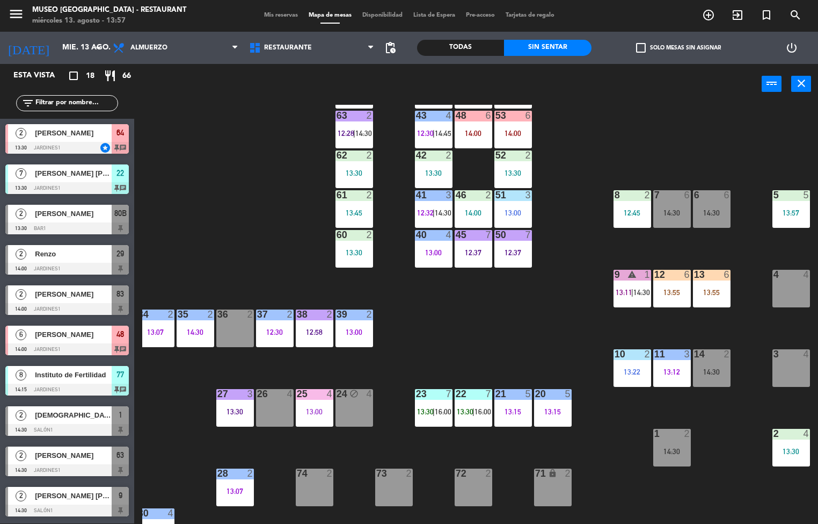
click at [791, 451] on div "13:30" at bounding box center [792, 451] width 38 height 8
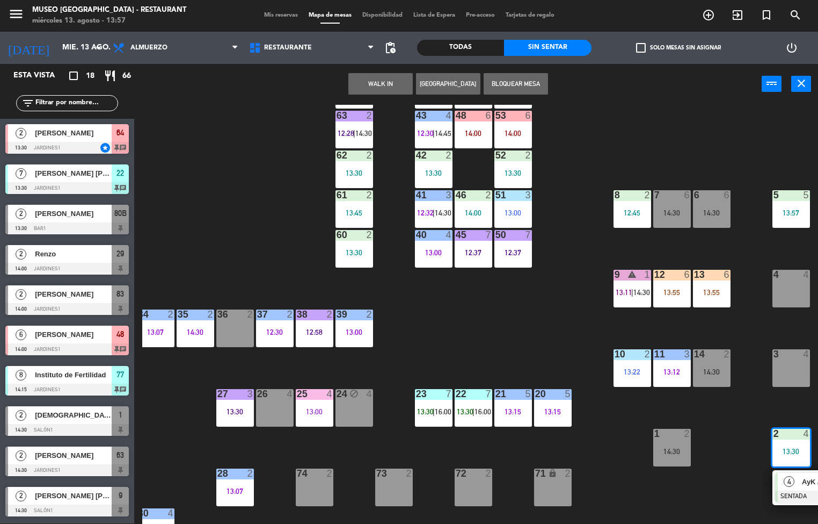
click at [794, 485] on div "4" at bounding box center [789, 482] width 23 height 18
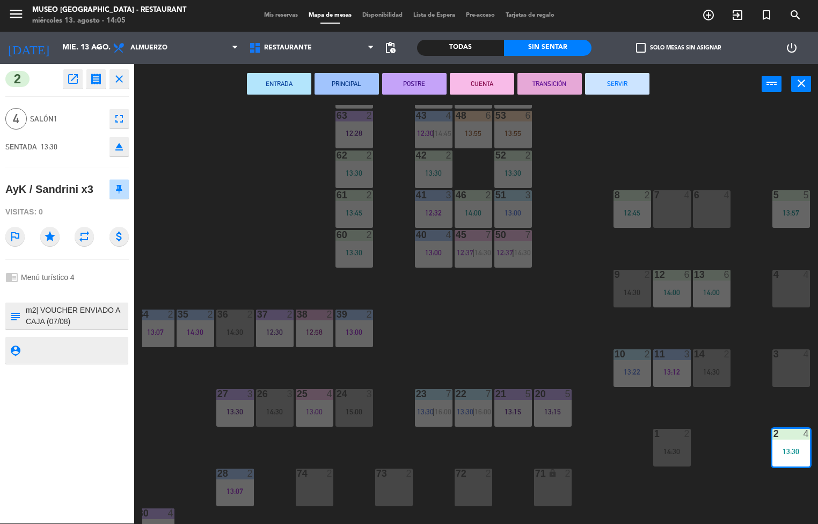
click at [530, 340] on div "44 5 12:39 49 2 13:00 54 4 13:00 64 block 2 13:30 48 6 13:55 53 6 13:55 63 2 12…" at bounding box center [480, 314] width 676 height 419
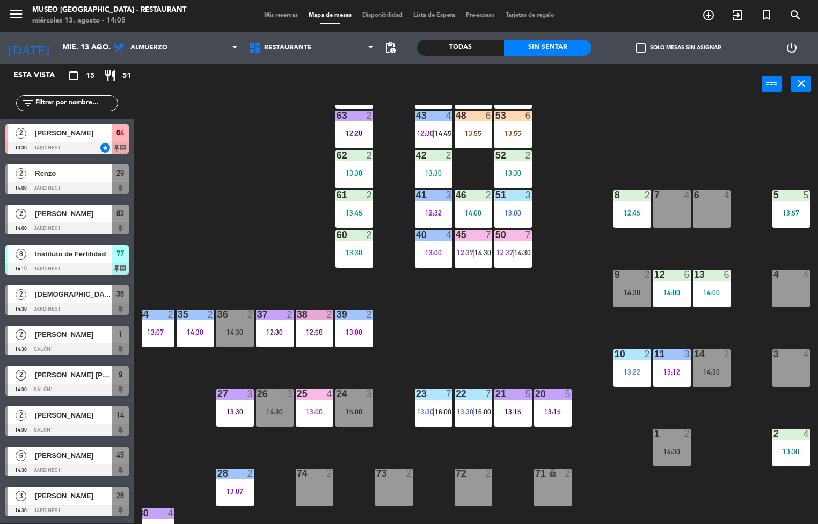
click at [427, 253] on div "13:00" at bounding box center [434, 253] width 38 height 8
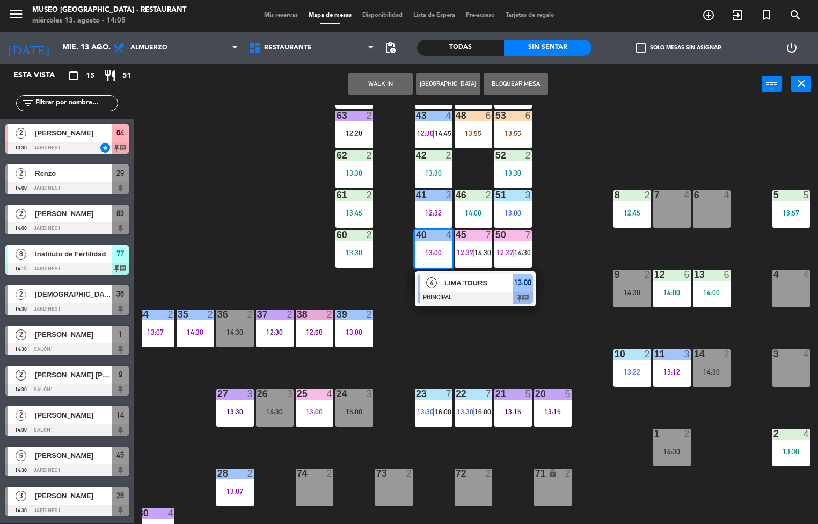
click at [780, 213] on div "13:57" at bounding box center [792, 213] width 38 height 8
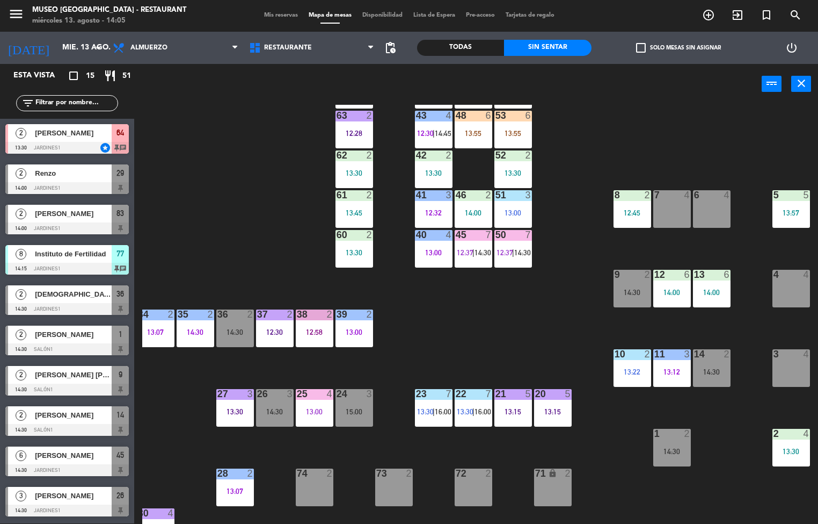
scroll to position [2, 87]
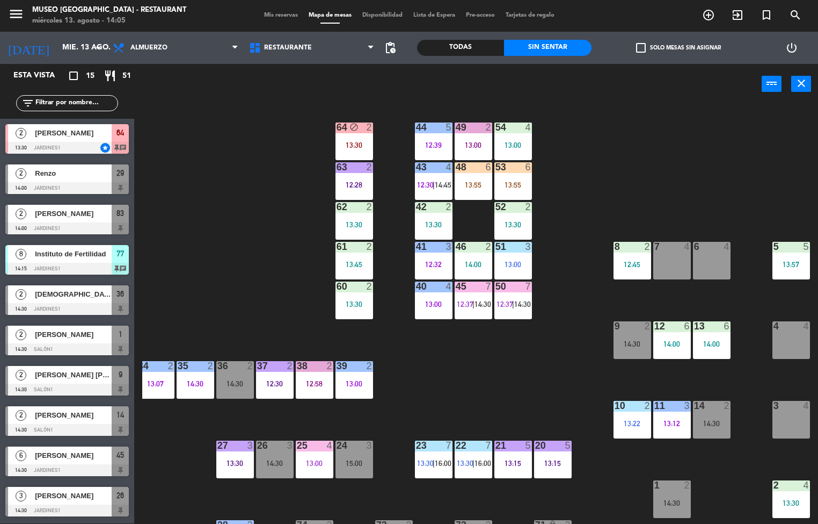
click at [788, 260] on div "13:57" at bounding box center [792, 264] width 38 height 8
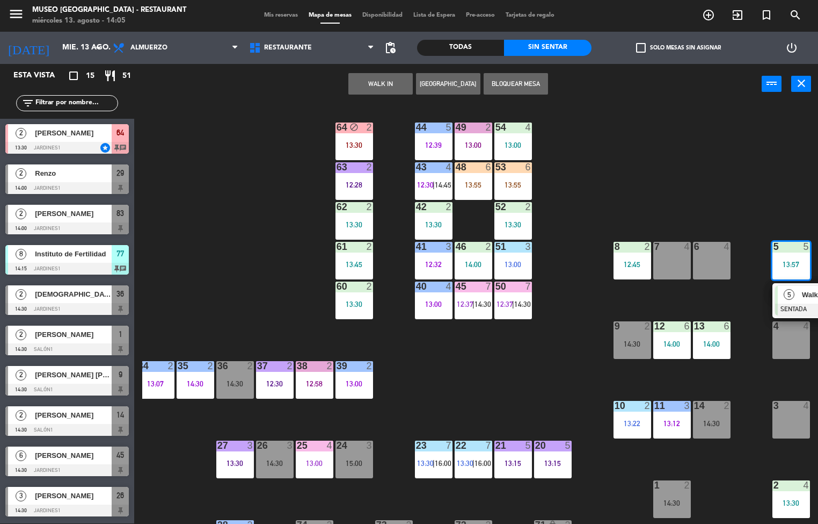
click at [789, 294] on span "5" at bounding box center [789, 294] width 11 height 11
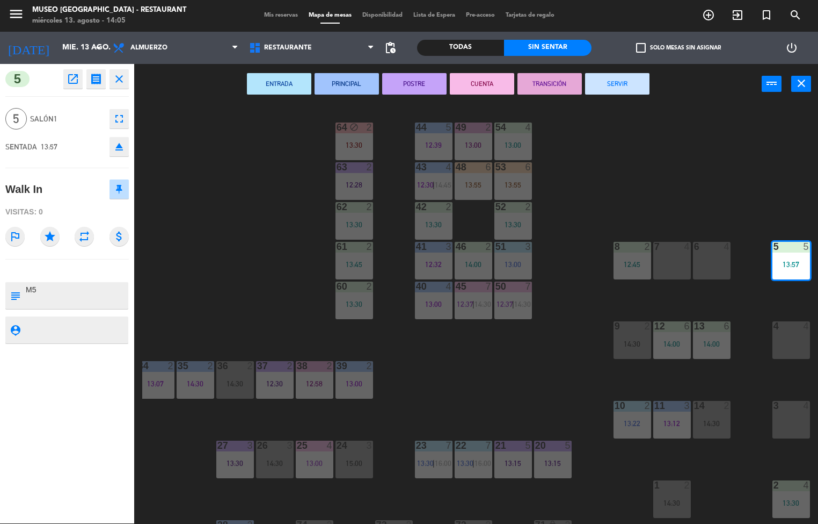
click at [50, 334] on textarea at bounding box center [76, 329] width 103 height 13
click at [468, 379] on div "44 5 12:39 49 2 13:00 54 4 13:00 64 block 2 13:30 48 6 13:55 53 6 13:55 63 2 12…" at bounding box center [480, 314] width 676 height 419
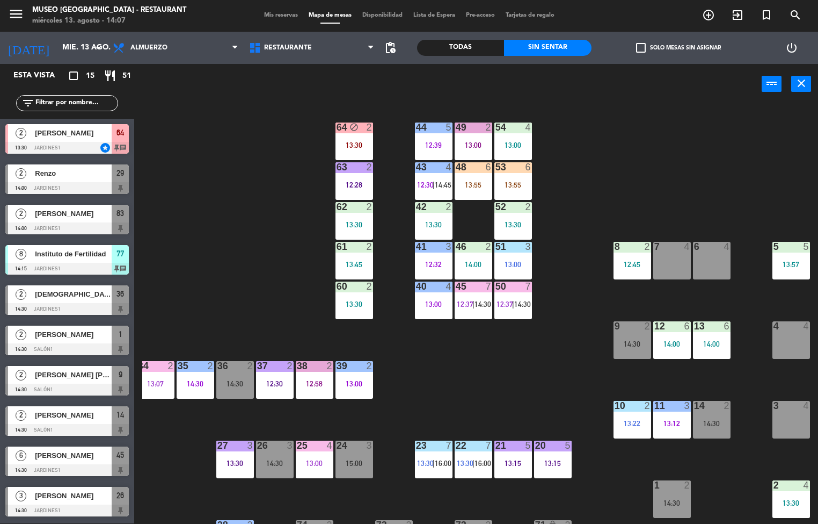
click at [427, 303] on div "13:00" at bounding box center [434, 304] width 38 height 8
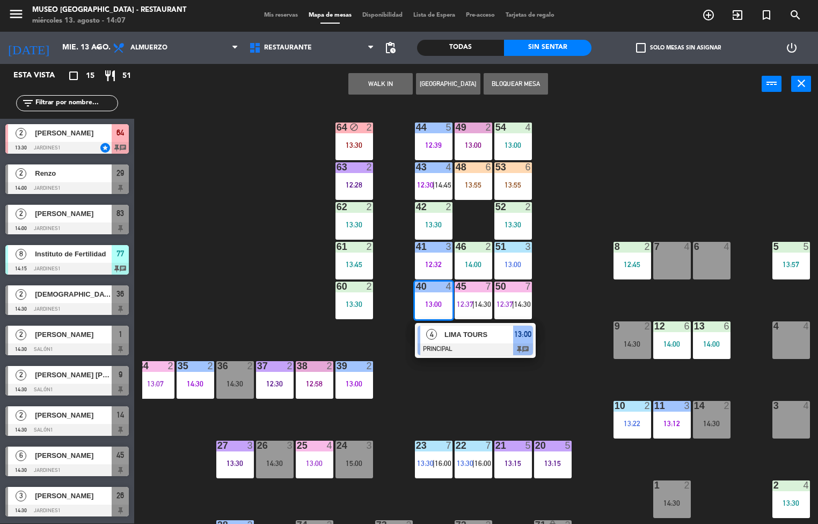
click at [451, 338] on span "LIMA TOURS" at bounding box center [479, 334] width 69 height 11
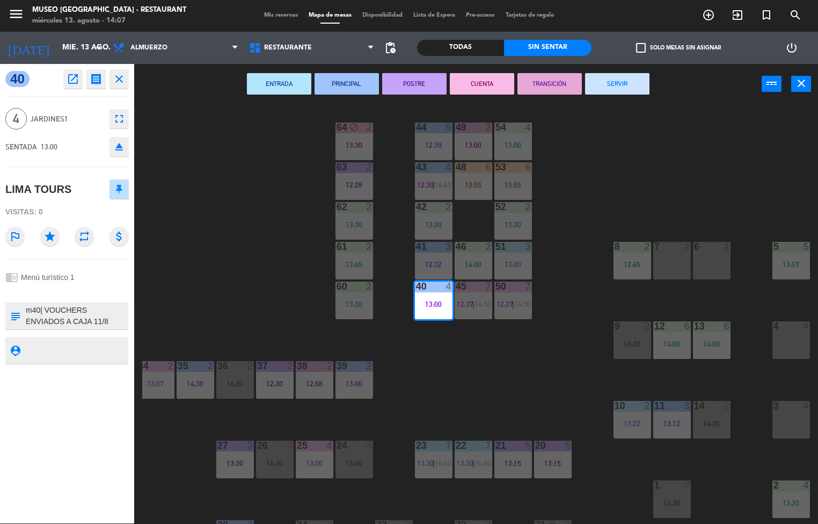
click at [408, 88] on button "POSTRE" at bounding box center [414, 83] width 64 height 21
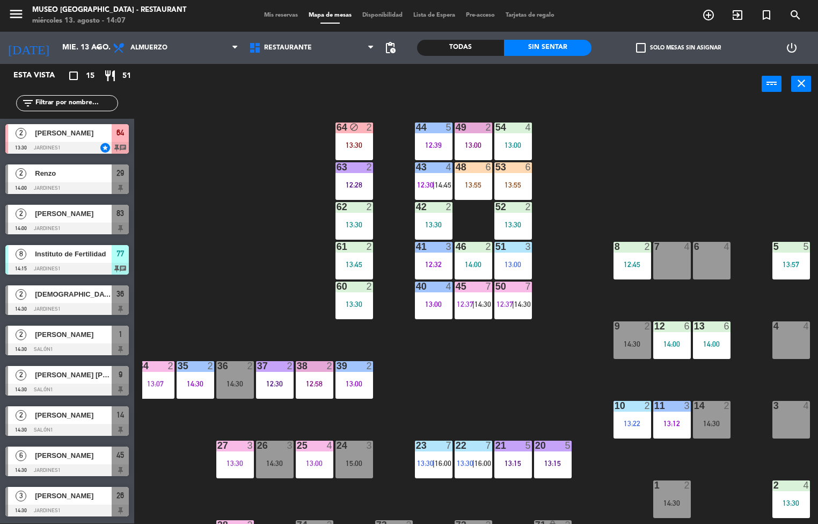
click at [506, 300] on span "12:37" at bounding box center [505, 304] width 17 height 9
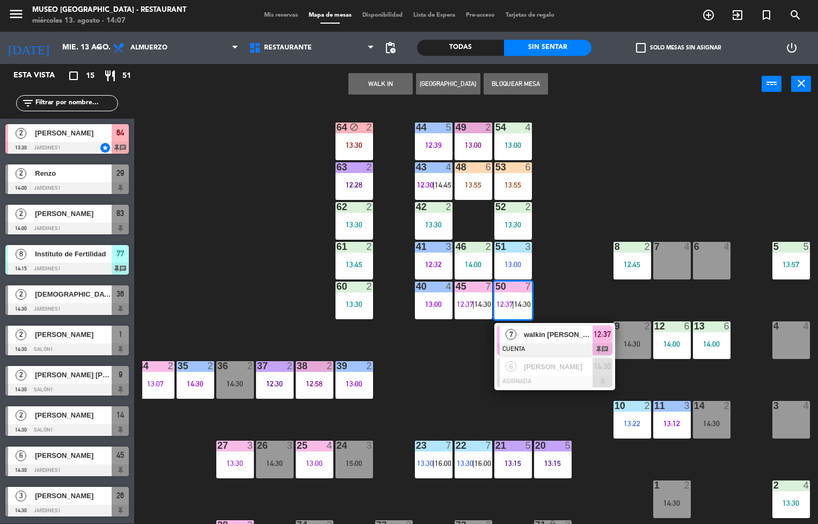
click at [466, 379] on div "44 5 12:39 49 2 13:00 54 4 13:00 64 block 2 13:30 48 6 13:55 53 6 13:55 63 2 12…" at bounding box center [480, 314] width 676 height 419
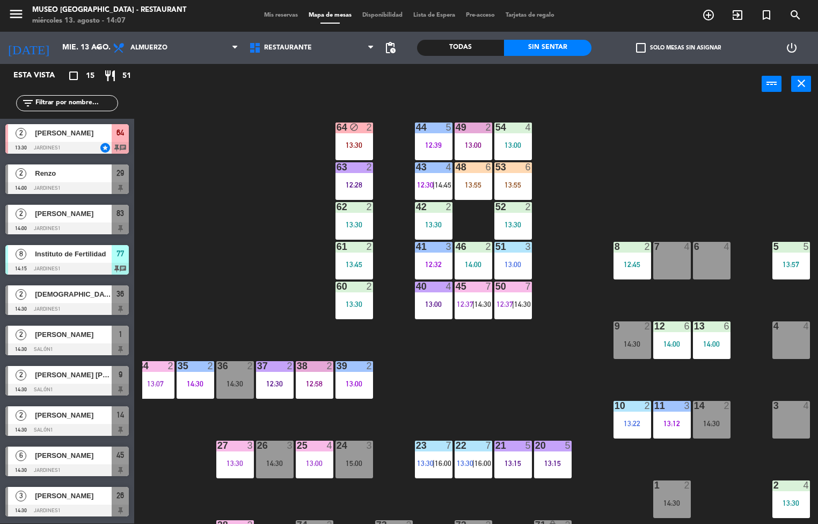
click at [357, 300] on div "13:30" at bounding box center [355, 304] width 38 height 8
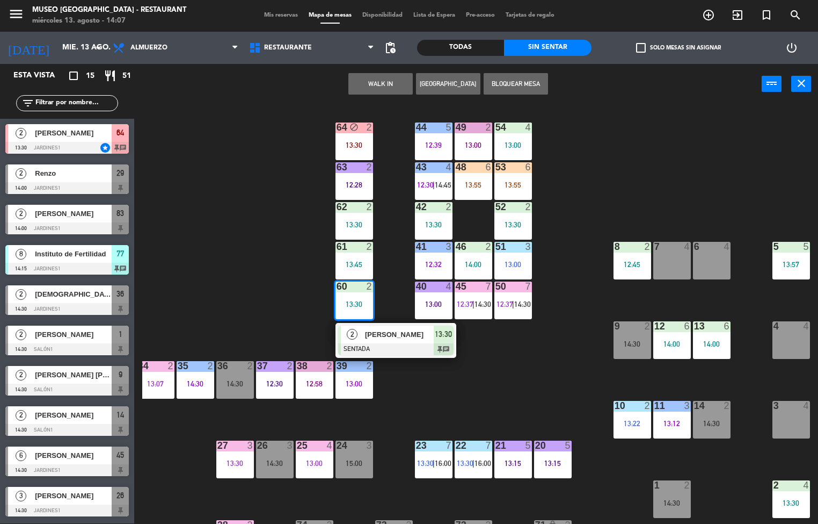
click at [379, 332] on span "[PERSON_NAME]" at bounding box center [399, 334] width 69 height 11
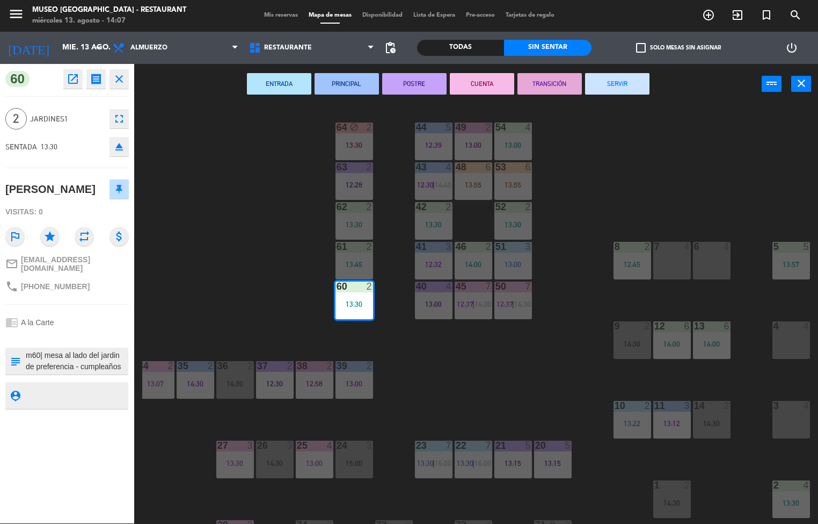
click at [353, 81] on button "PRINCIPAL" at bounding box center [347, 83] width 64 height 21
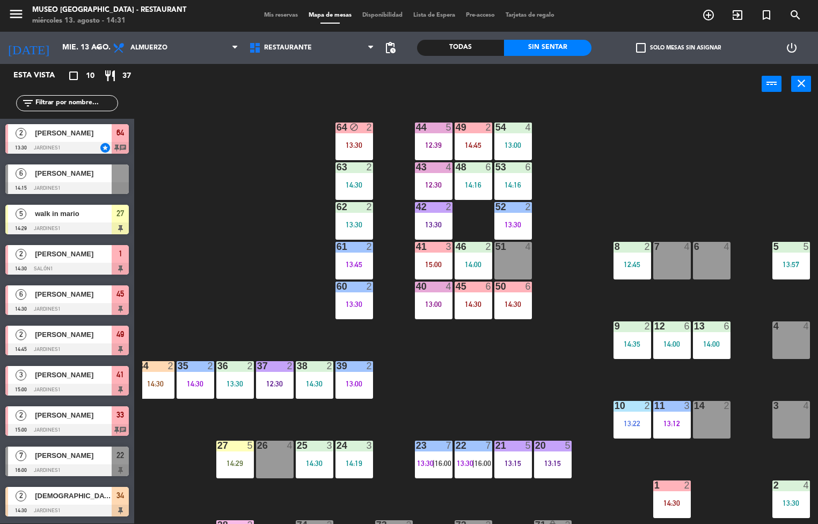
click at [625, 258] on div "8 2 12:45" at bounding box center [633, 261] width 38 height 38
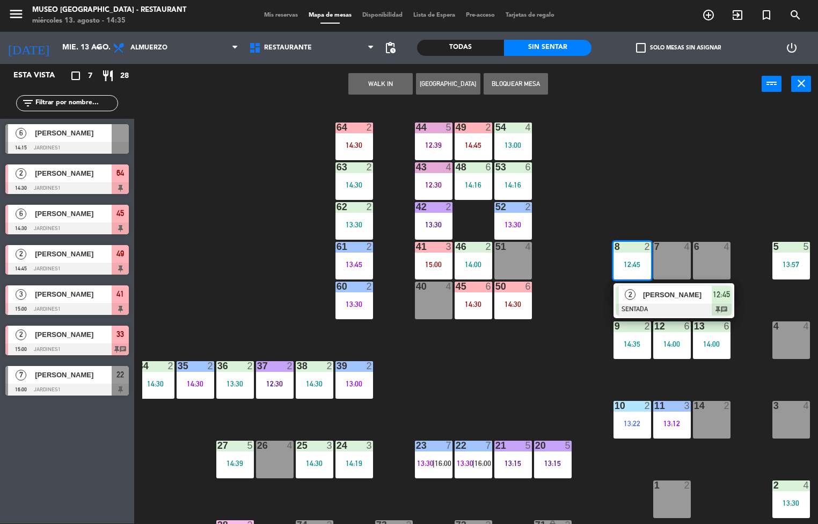
click at [544, 353] on div "44 5 12:39 49 2 14:45 54 4 13:00 64 2 14:30 48 6 14:16 53 6 14:16 63 2 14:30 43…" at bounding box center [480, 314] width 676 height 419
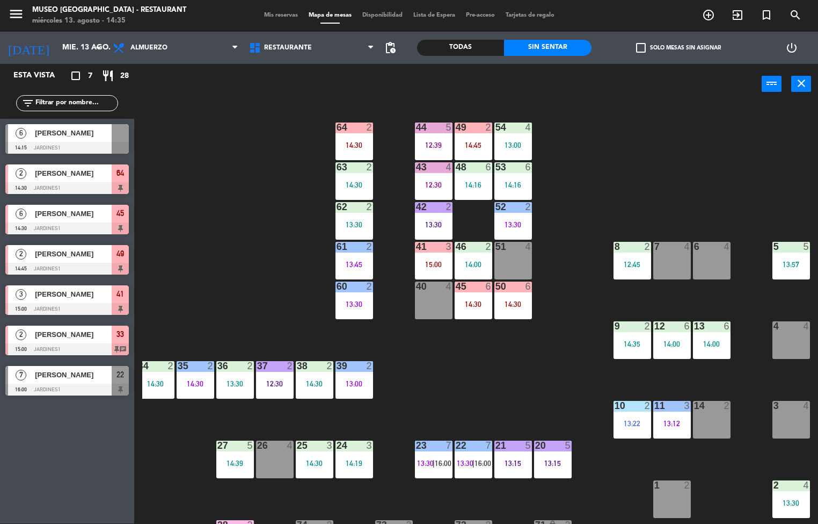
click at [350, 222] on div "13:30" at bounding box center [355, 225] width 38 height 8
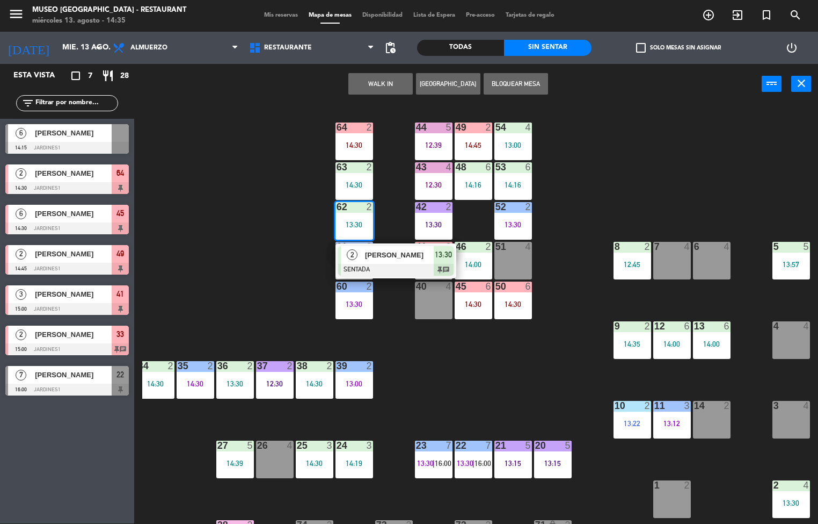
click at [376, 261] on div "[PERSON_NAME]" at bounding box center [399, 255] width 70 height 18
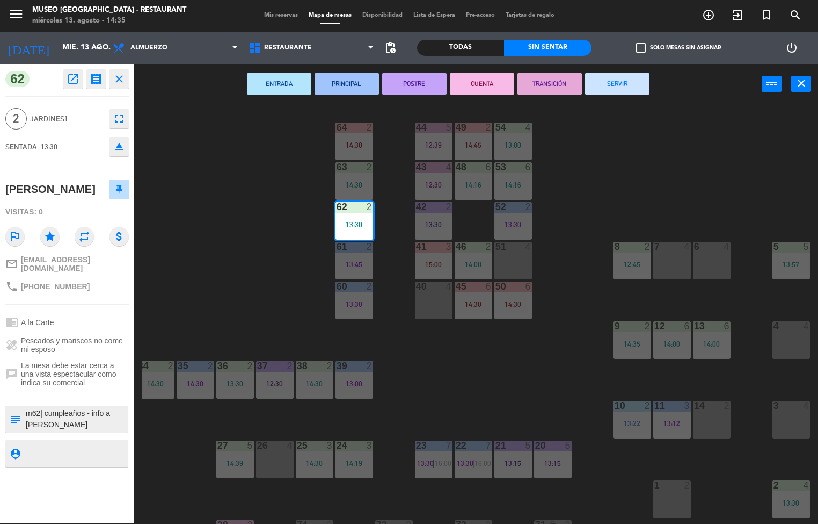
click at [337, 81] on button "PRINCIPAL" at bounding box center [347, 83] width 64 height 21
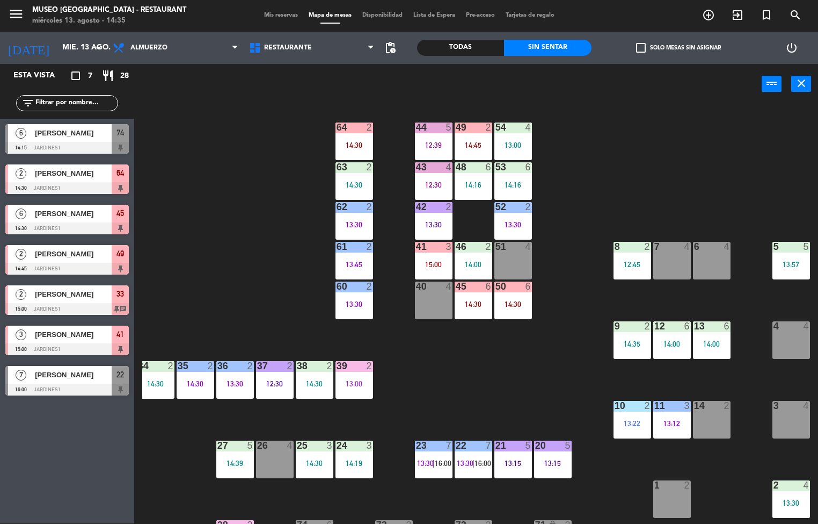
click at [513, 382] on div "44 5 12:39 49 2 14:45 54 4 13:00 64 2 14:30 48 6 14:16 53 6 14:16 63 2 14:30 43…" at bounding box center [480, 314] width 676 height 419
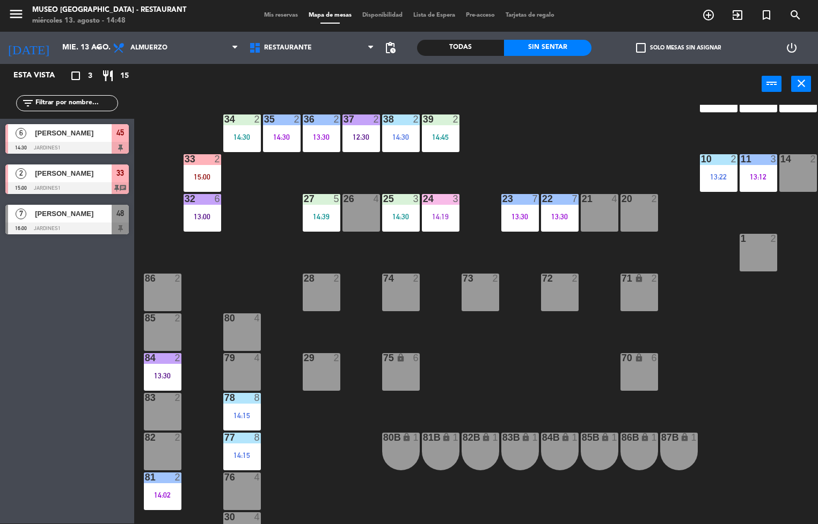
scroll to position [248, 2]
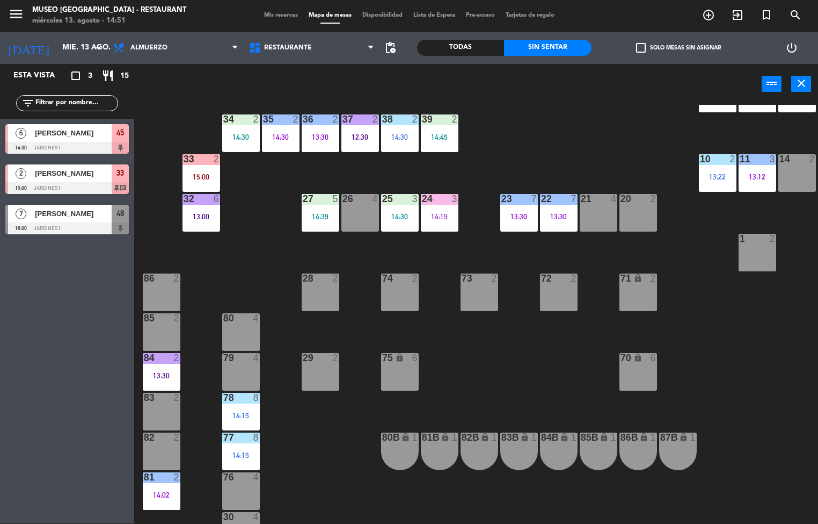
click at [513, 418] on div "44 5 49 2 14:30 54 4 13:00 64 2 48 6 14:16 | 16:00 53 6 14:16 | 16:00 63 2 14:3…" at bounding box center [480, 314] width 676 height 419
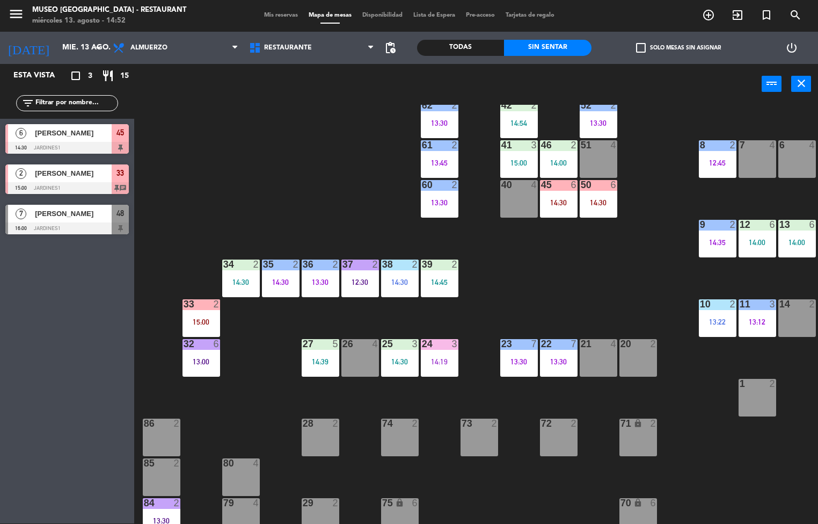
scroll to position [131, 2]
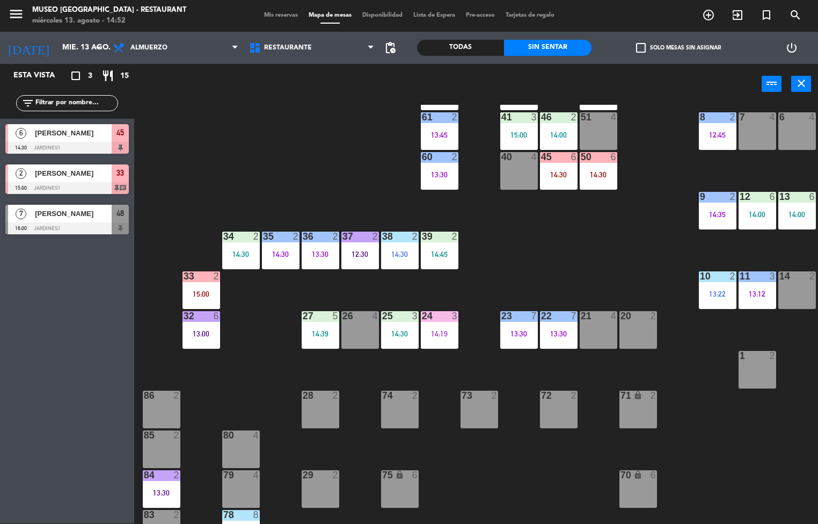
click at [541, 335] on div "13:30" at bounding box center [559, 334] width 38 height 8
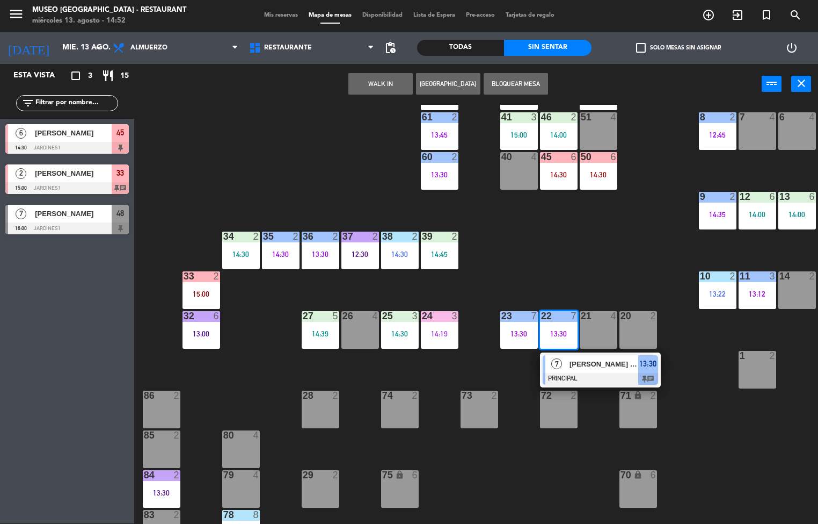
click at [586, 360] on span "[PERSON_NAME] [PERSON_NAME]" at bounding box center [604, 363] width 69 height 11
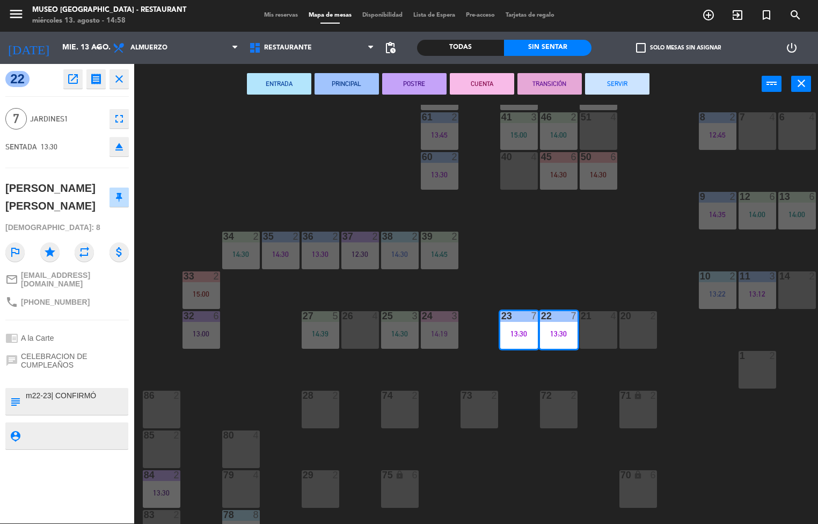
click at [613, 473] on div "70" at bounding box center [621, 475] width 18 height 10
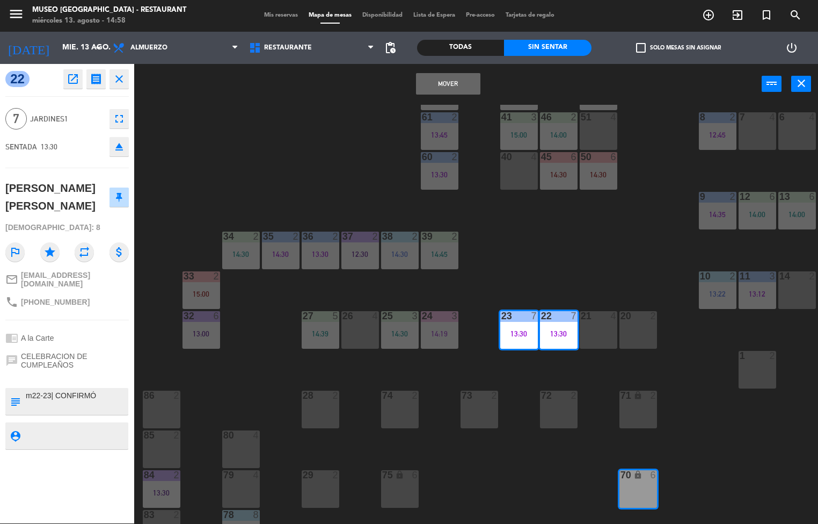
click at [722, 447] on div "44 5 49 2 14:30 54 4 13:00 64 2 48 6 14:16 | 16:00 53 6 14:16 | 16:00 63 2 14:3…" at bounding box center [480, 314] width 676 height 419
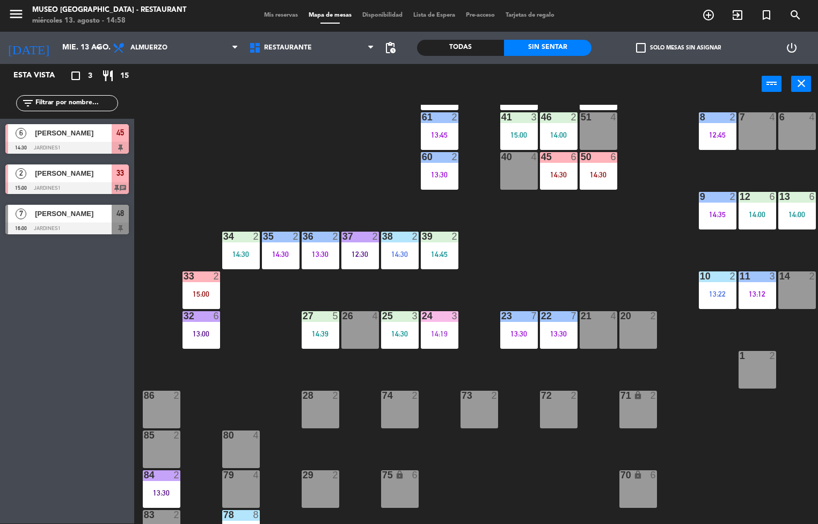
click at [708, 293] on div "13:22" at bounding box center [718, 294] width 38 height 8
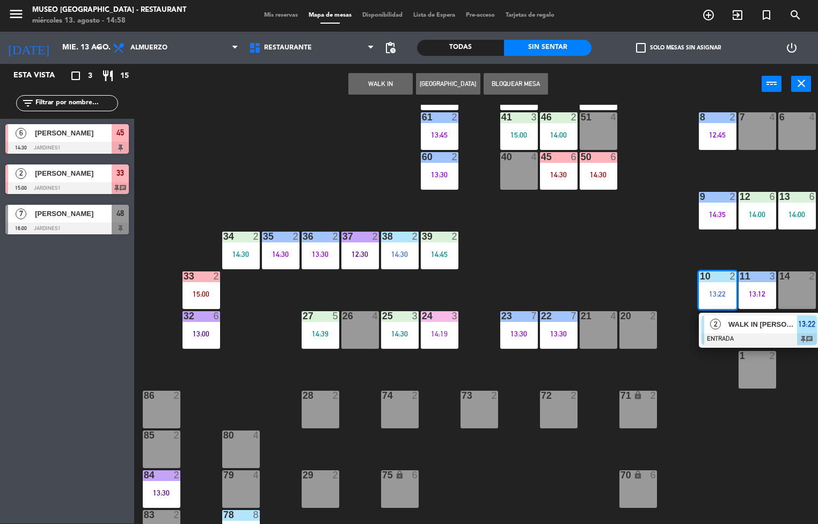
click at [703, 340] on div at bounding box center [759, 339] width 115 height 12
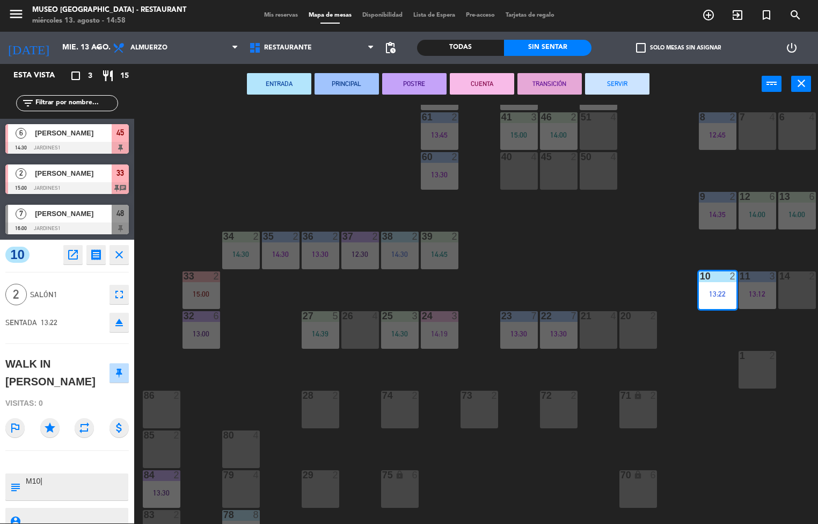
click at [628, 85] on button "SERVIR" at bounding box center [617, 83] width 64 height 21
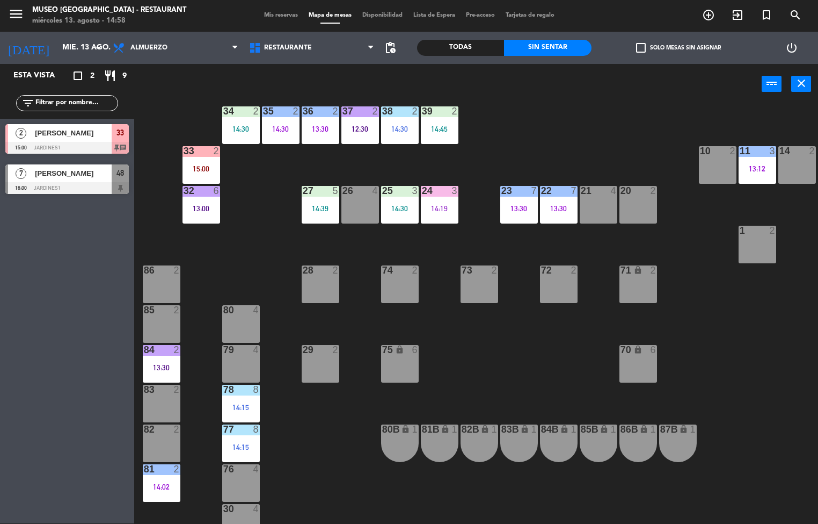
scroll to position [285, 2]
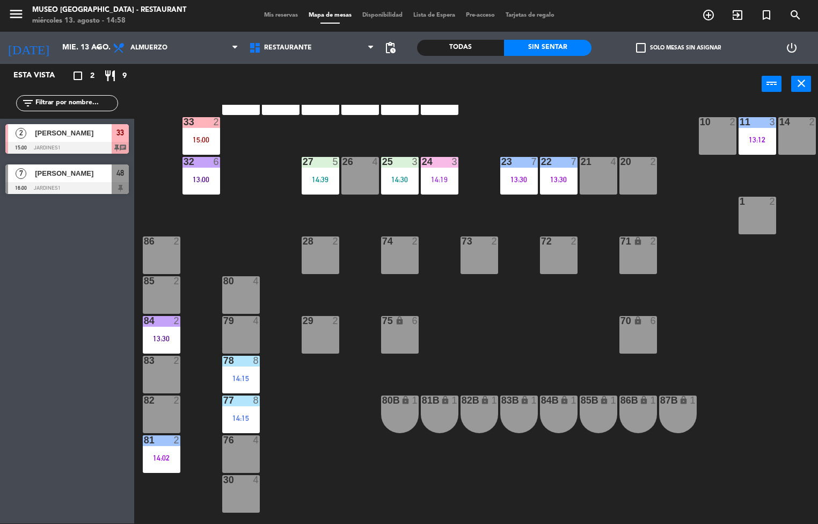
click at [256, 359] on div "8" at bounding box center [256, 360] width 6 height 10
click at [242, 290] on div "80 4" at bounding box center [241, 295] width 38 height 38
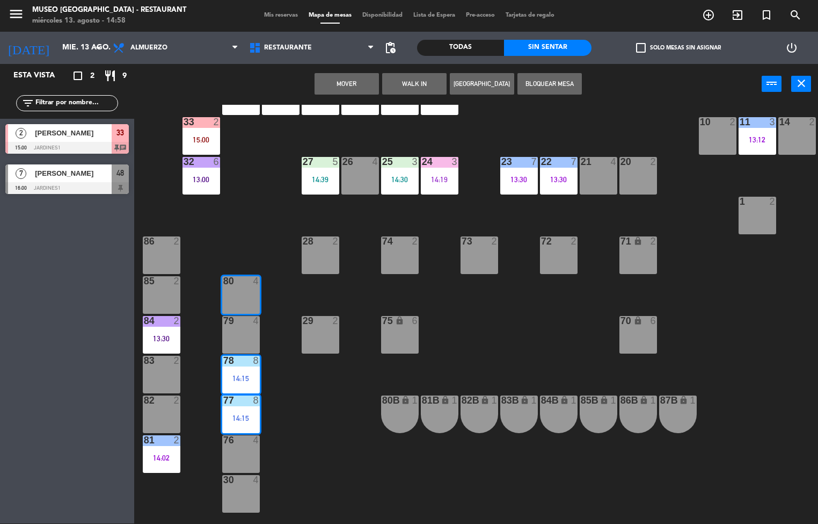
click at [305, 456] on div "44 5 49 2 14:30 54 4 13:00 64 2 48 6 14:16 | 16:00 53 6 14:16 | 16:00 63 2 14:3…" at bounding box center [480, 314] width 676 height 419
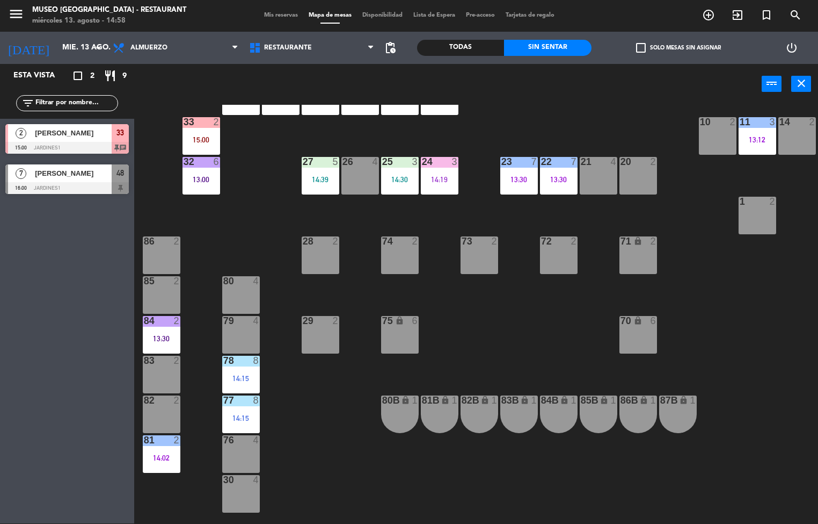
click at [232, 297] on div "80 4" at bounding box center [241, 295] width 38 height 38
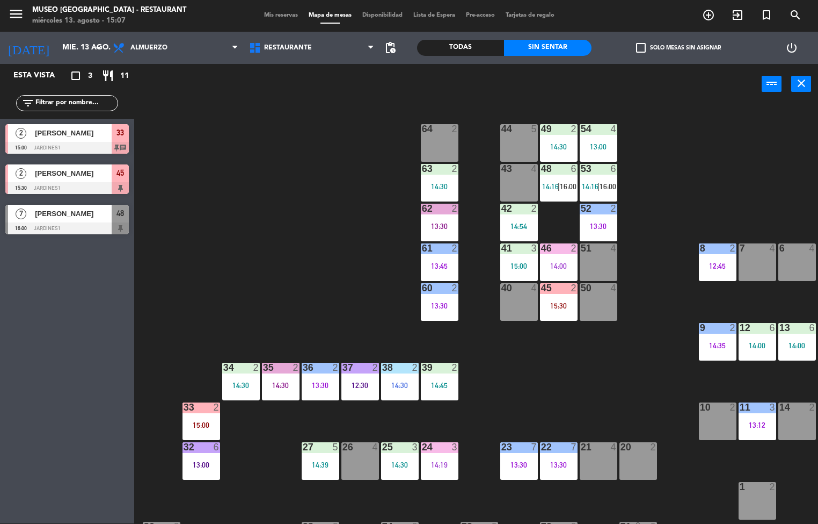
scroll to position [0, 87]
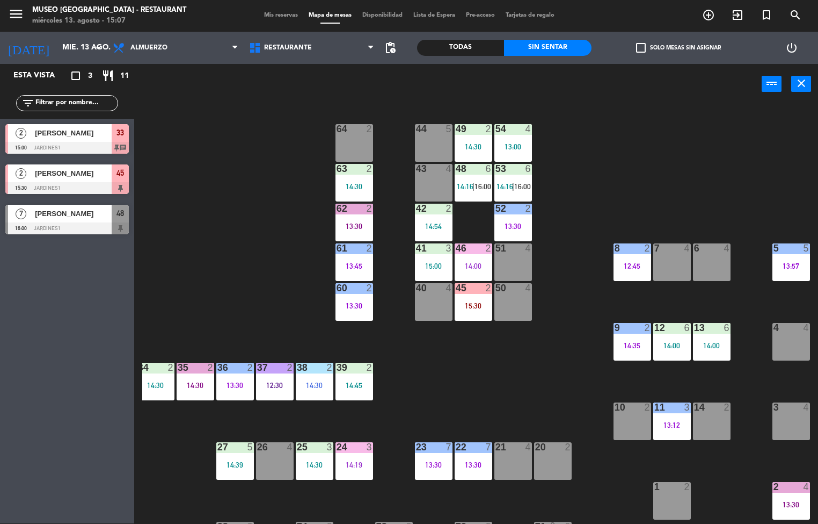
click at [795, 251] on div at bounding box center [791, 248] width 18 height 10
click at [506, 387] on div "44 5 49 2 14:30 54 4 13:00 64 2 48 6 14:16 | 16:00 53 6 14:16 | 16:00 63 2 14:3…" at bounding box center [480, 314] width 676 height 419
click at [628, 262] on div "12:45" at bounding box center [633, 266] width 38 height 8
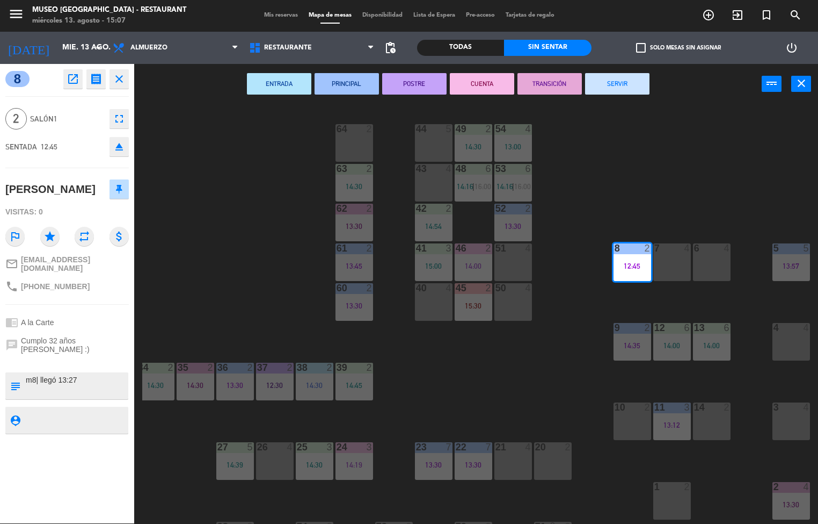
click at [551, 82] on button "TRANSICIÓN" at bounding box center [550, 83] width 64 height 21
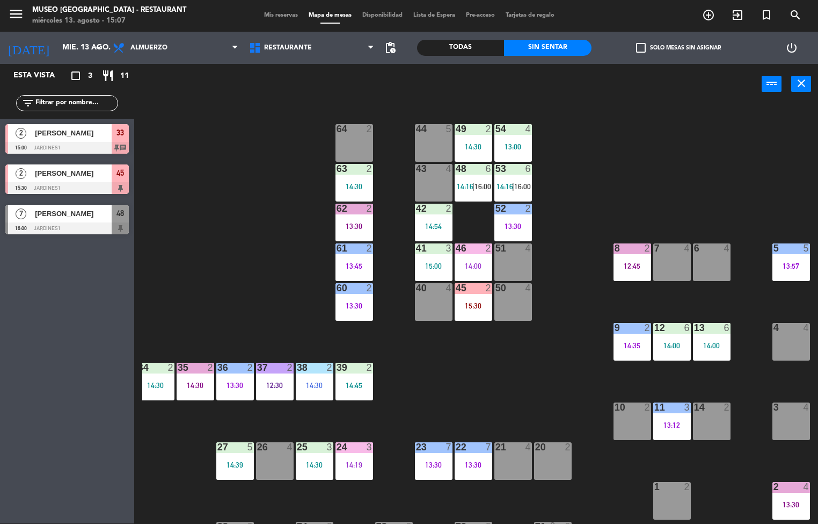
click at [466, 474] on div "22 7 13:30" at bounding box center [474, 461] width 38 height 38
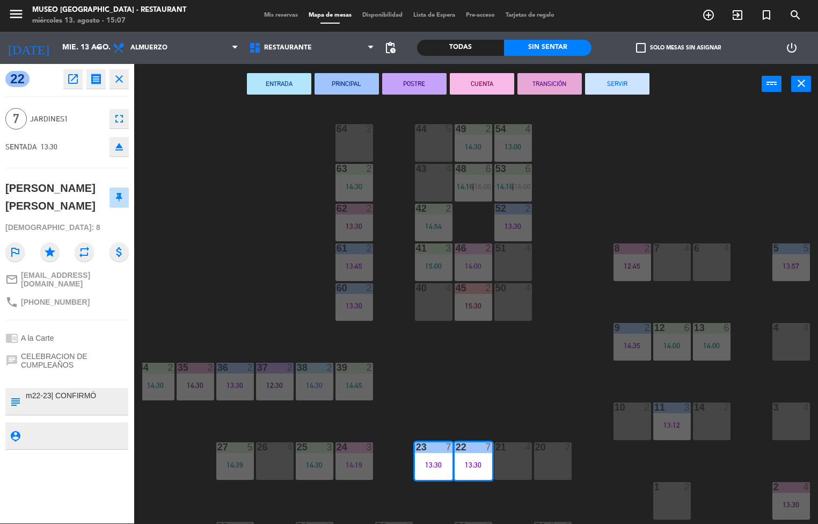
click at [551, 82] on button "TRANSICIÓN" at bounding box center [550, 83] width 64 height 21
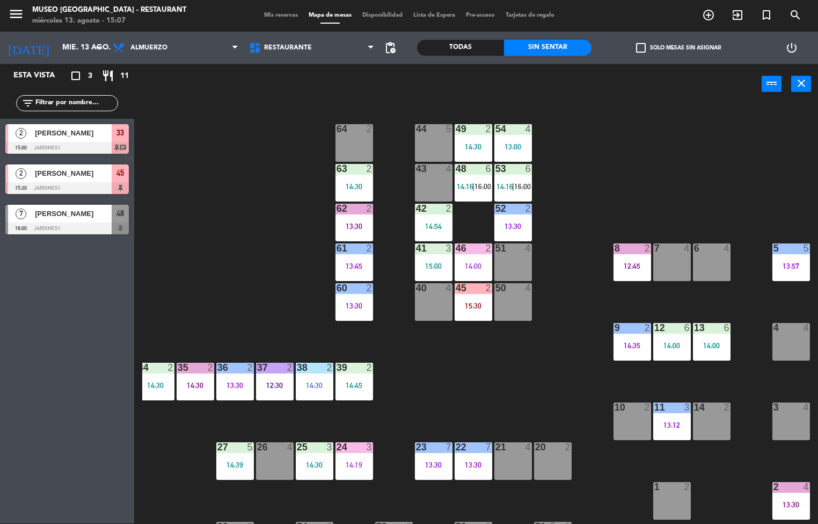
click at [368, 260] on div "61 2 13:45" at bounding box center [355, 262] width 38 height 38
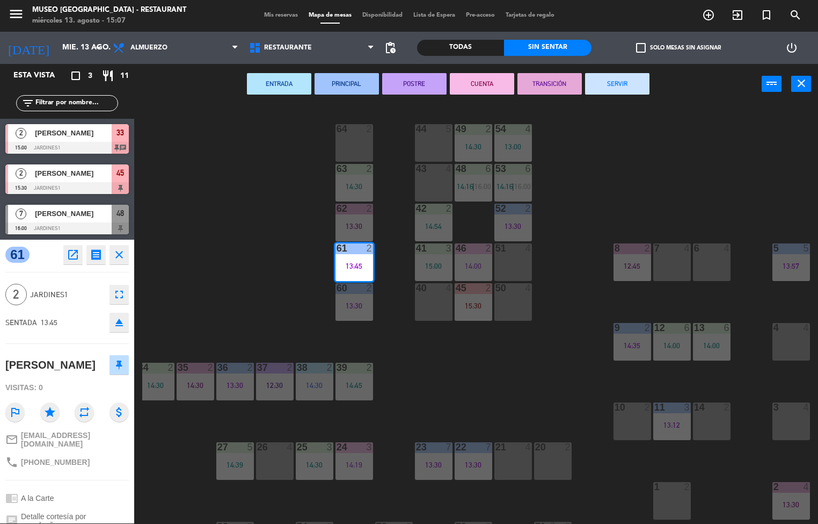
click at [543, 82] on button "TRANSICIÓN" at bounding box center [550, 83] width 64 height 21
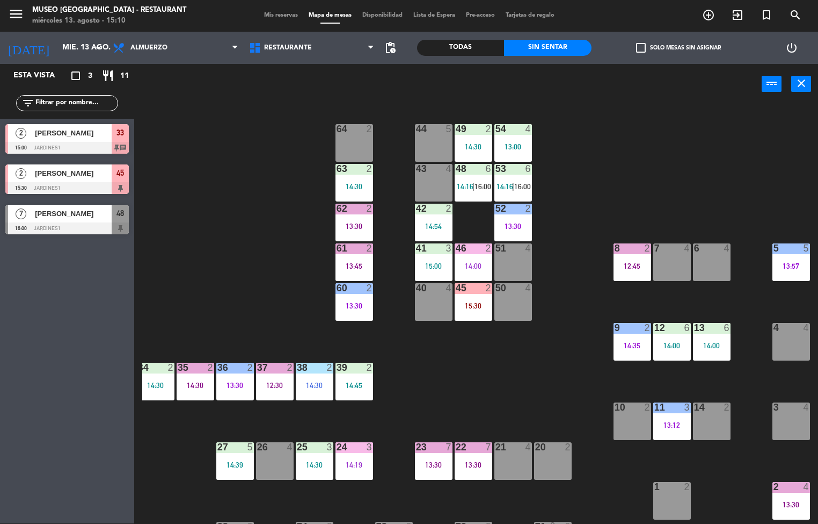
click at [195, 385] on div "14:30" at bounding box center [196, 385] width 38 height 8
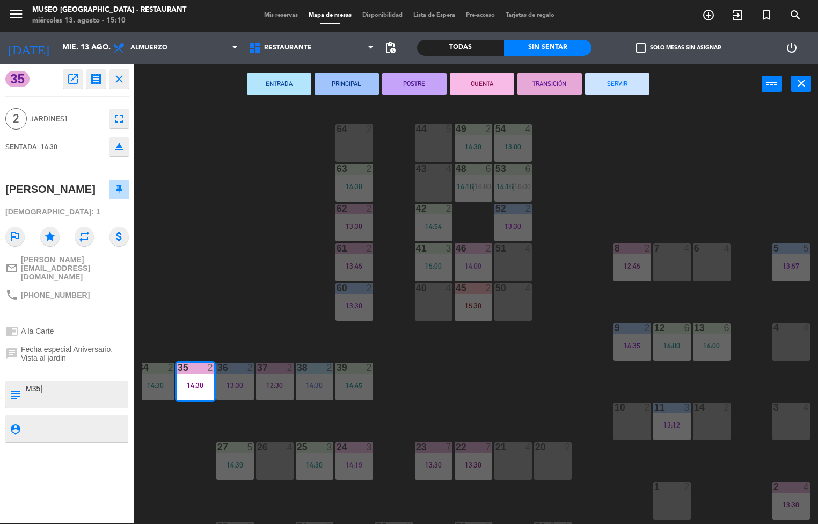
click at [637, 81] on button "SERVIR" at bounding box center [617, 83] width 64 height 21
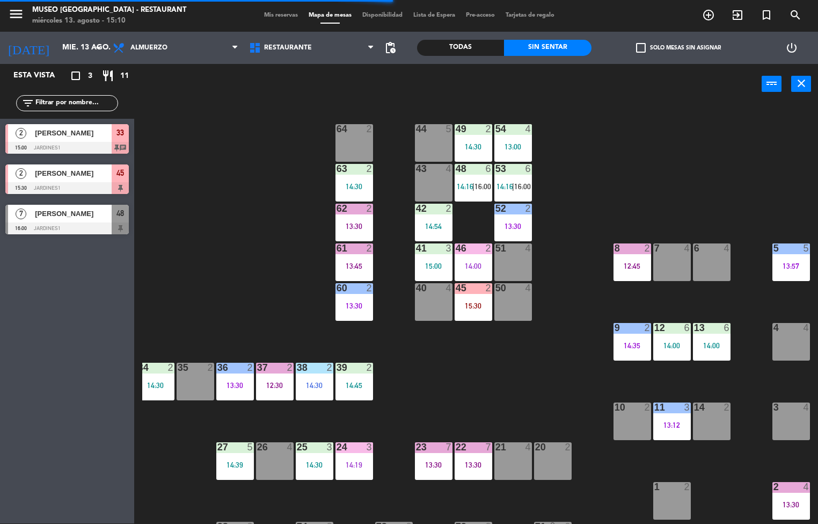
click at [354, 262] on div "13:45" at bounding box center [355, 266] width 38 height 8
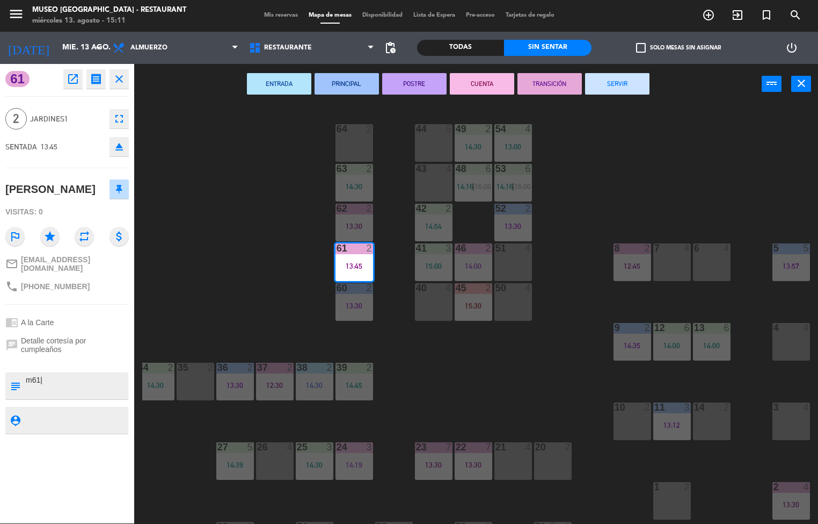
click at [626, 74] on button "SERVIR" at bounding box center [617, 83] width 64 height 21
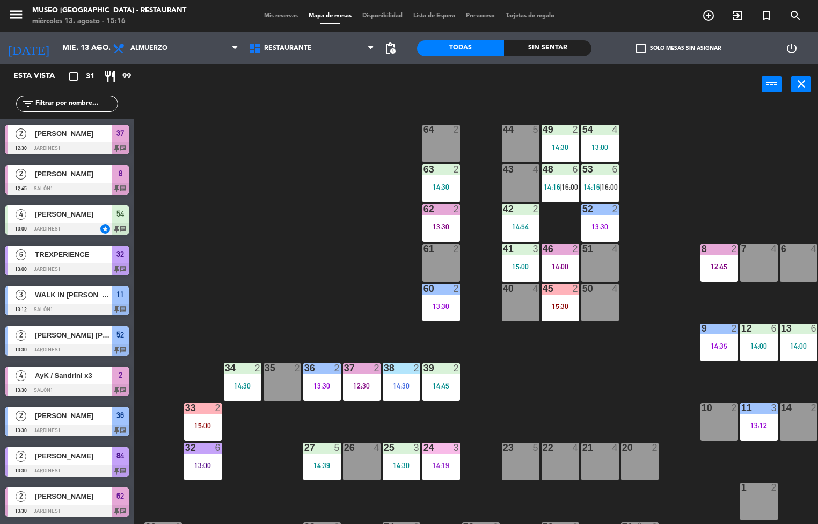
click at [582, 381] on div "44 5 49 2 14:30 54 4 13:00 64 2 48 6 14:16 | 16:00 53 6 14:16 | 16:00 63 2 14:3…" at bounding box center [480, 314] width 676 height 419
click at [575, 248] on div "51" at bounding box center [582, 249] width 18 height 10
click at [603, 307] on div "50 4" at bounding box center [601, 303] width 38 height 38
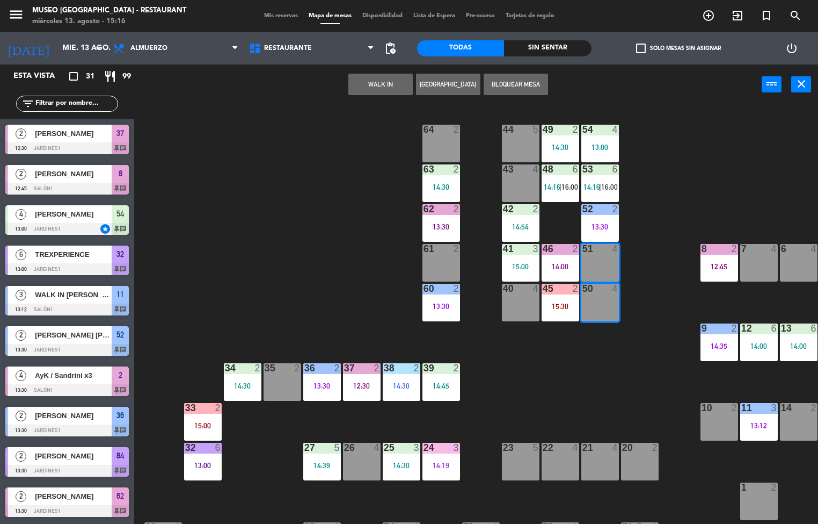
click at [607, 375] on div "44 5 49 2 14:30 54 4 13:00 64 2 48 6 14:16 | 16:00 53 6 14:16 | 16:00 63 2 14:3…" at bounding box center [480, 314] width 676 height 419
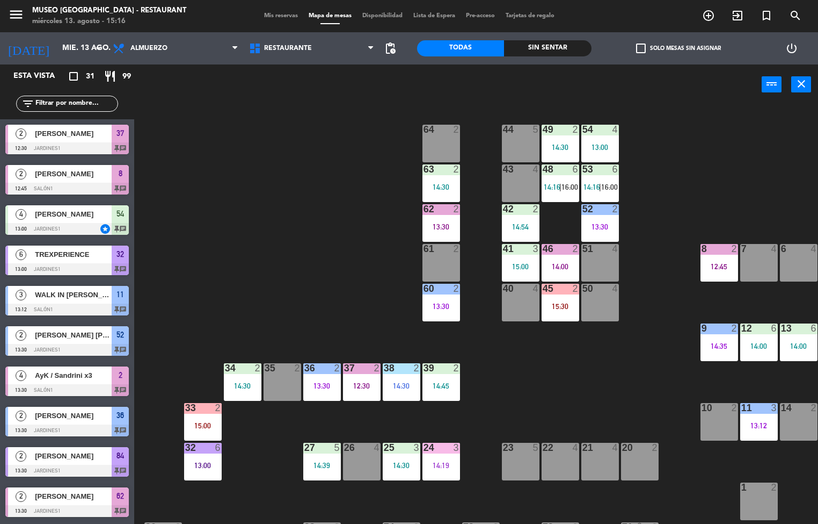
click at [551, 262] on div "14:00" at bounding box center [561, 266] width 38 height 8
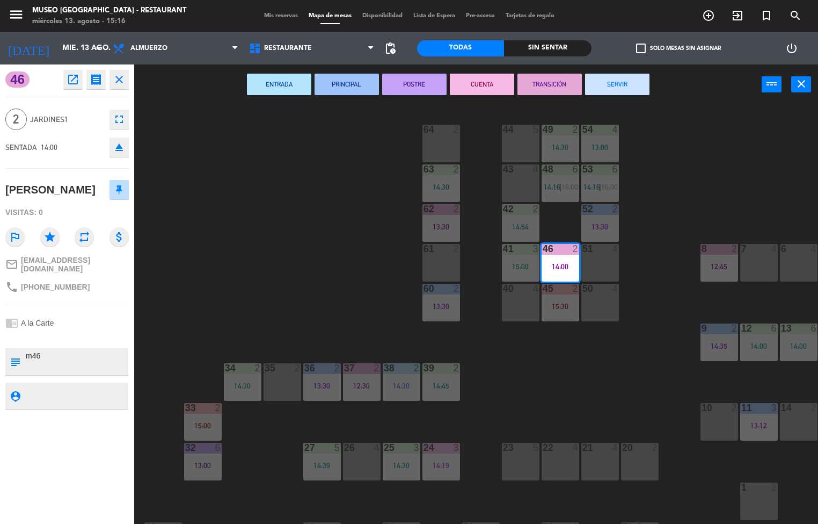
click at [617, 91] on button "SERVIR" at bounding box center [617, 84] width 64 height 21
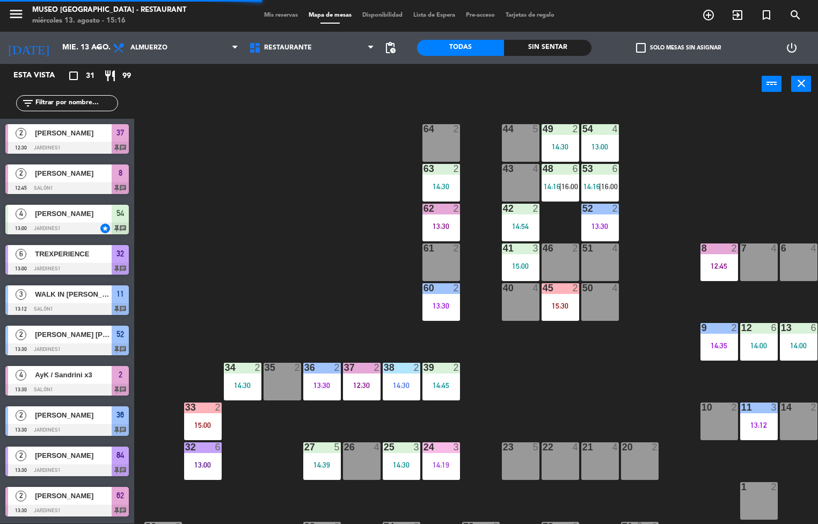
scroll to position [0, 87]
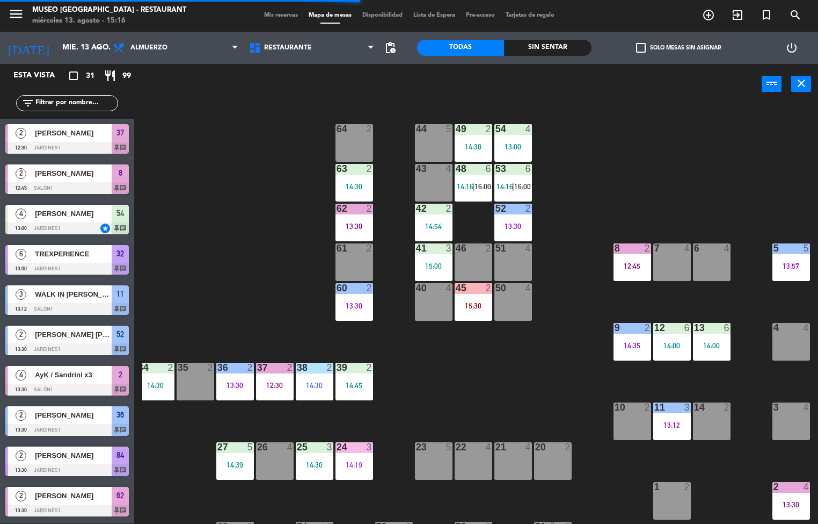
click at [672, 406] on div at bounding box center [672, 407] width 18 height 10
click at [677, 439] on div "11 3 13:12" at bounding box center [672, 421] width 38 height 38
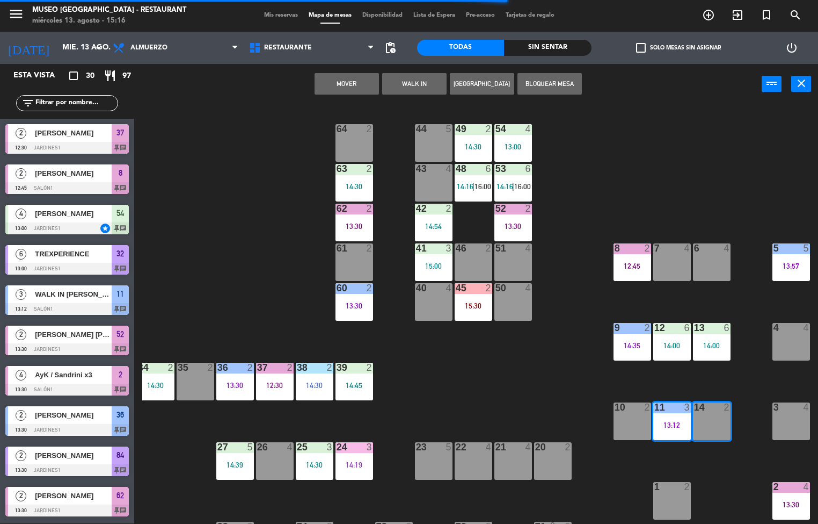
click at [674, 417] on div "11 3 13:12" at bounding box center [672, 421] width 38 height 38
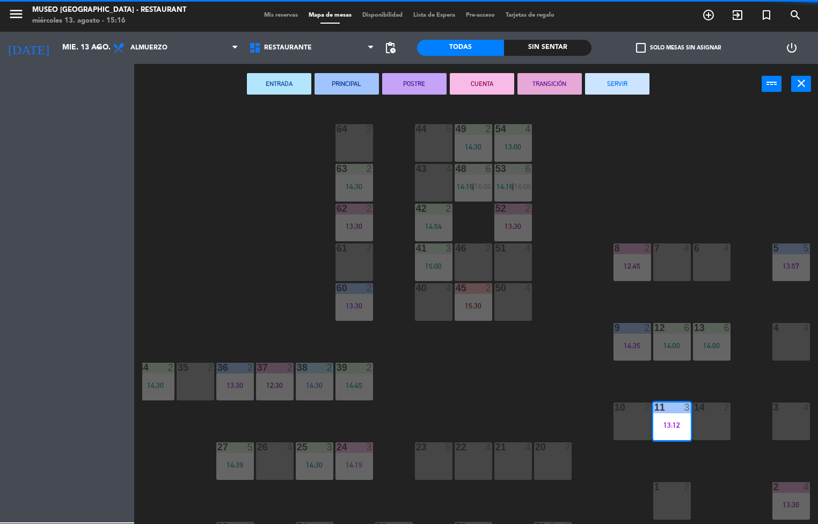
click at [740, 482] on div "44 5 49 2 14:30 54 4 13:00 64 2 48 6 14:16 | 16:00 53 6 14:16 | 16:00 63 2 14:3…" at bounding box center [480, 314] width 676 height 419
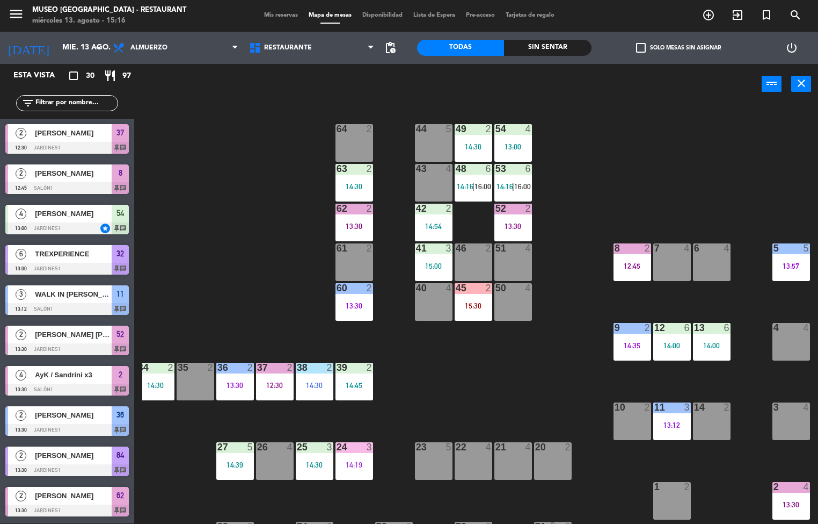
click at [672, 427] on div "13:12" at bounding box center [672, 425] width 38 height 8
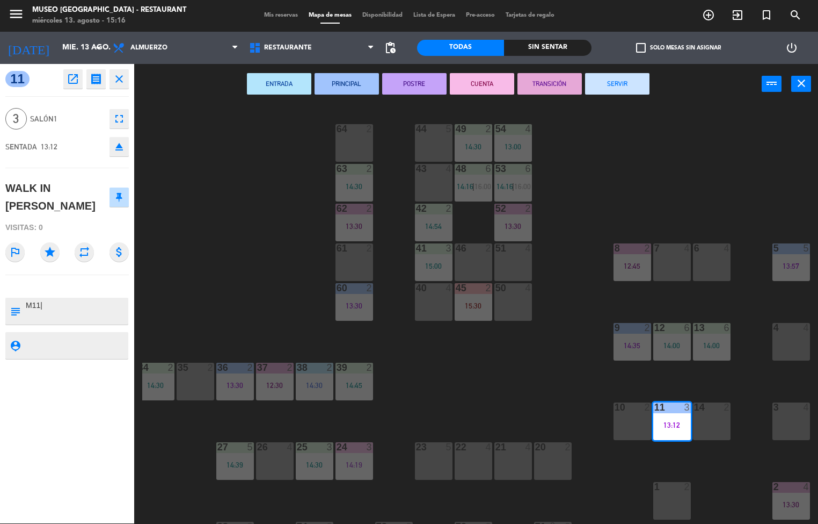
click at [642, 79] on button "SERVIR" at bounding box center [617, 83] width 64 height 21
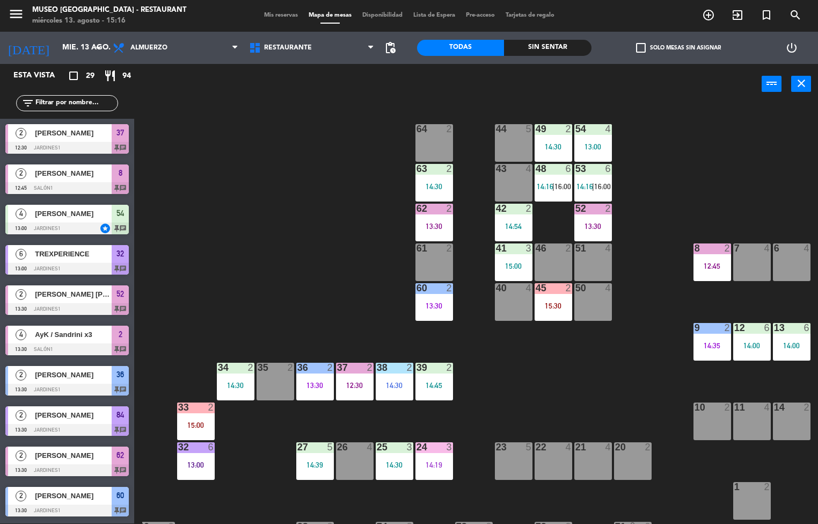
scroll to position [0, 0]
